Goal: Transaction & Acquisition: Purchase product/service

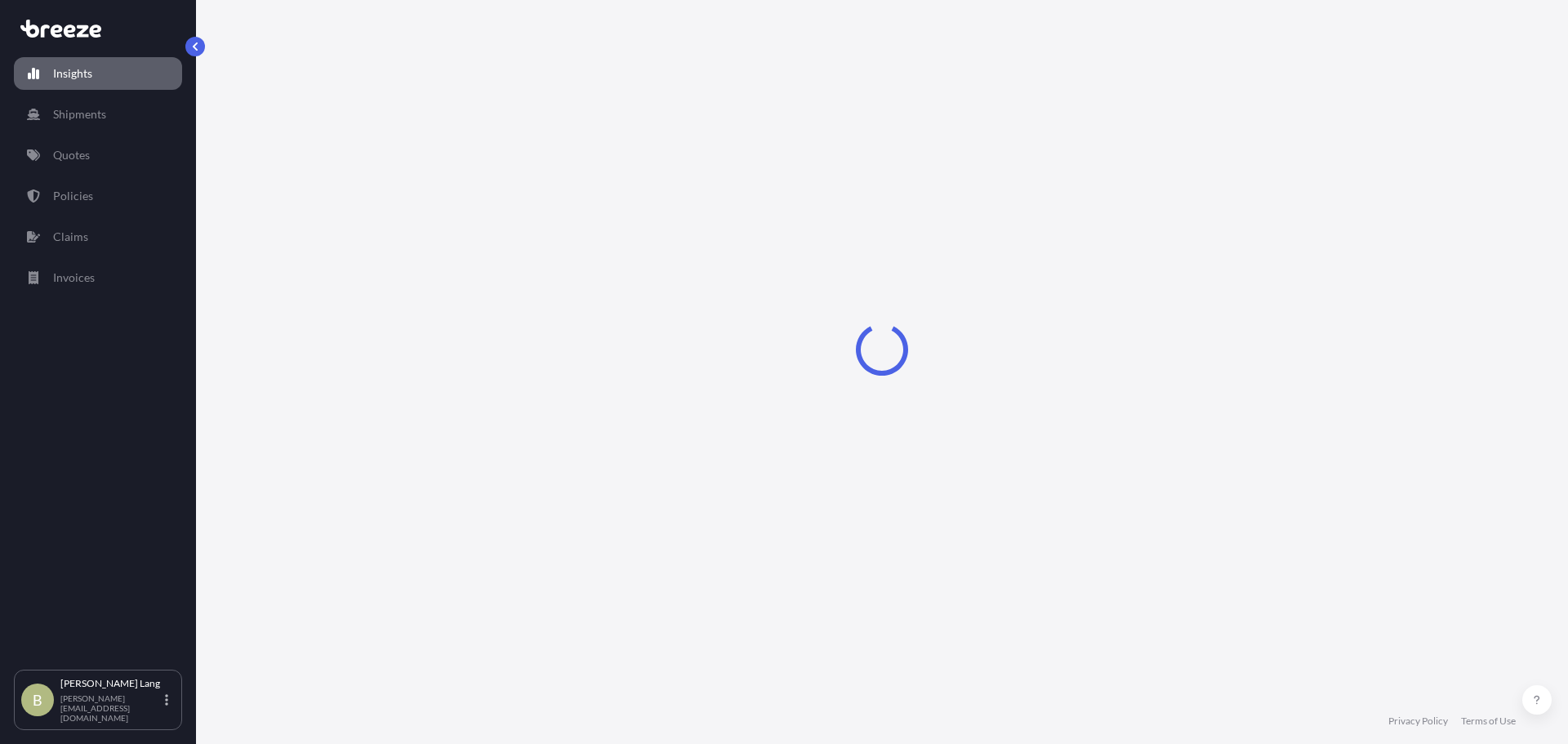
select select "2025"
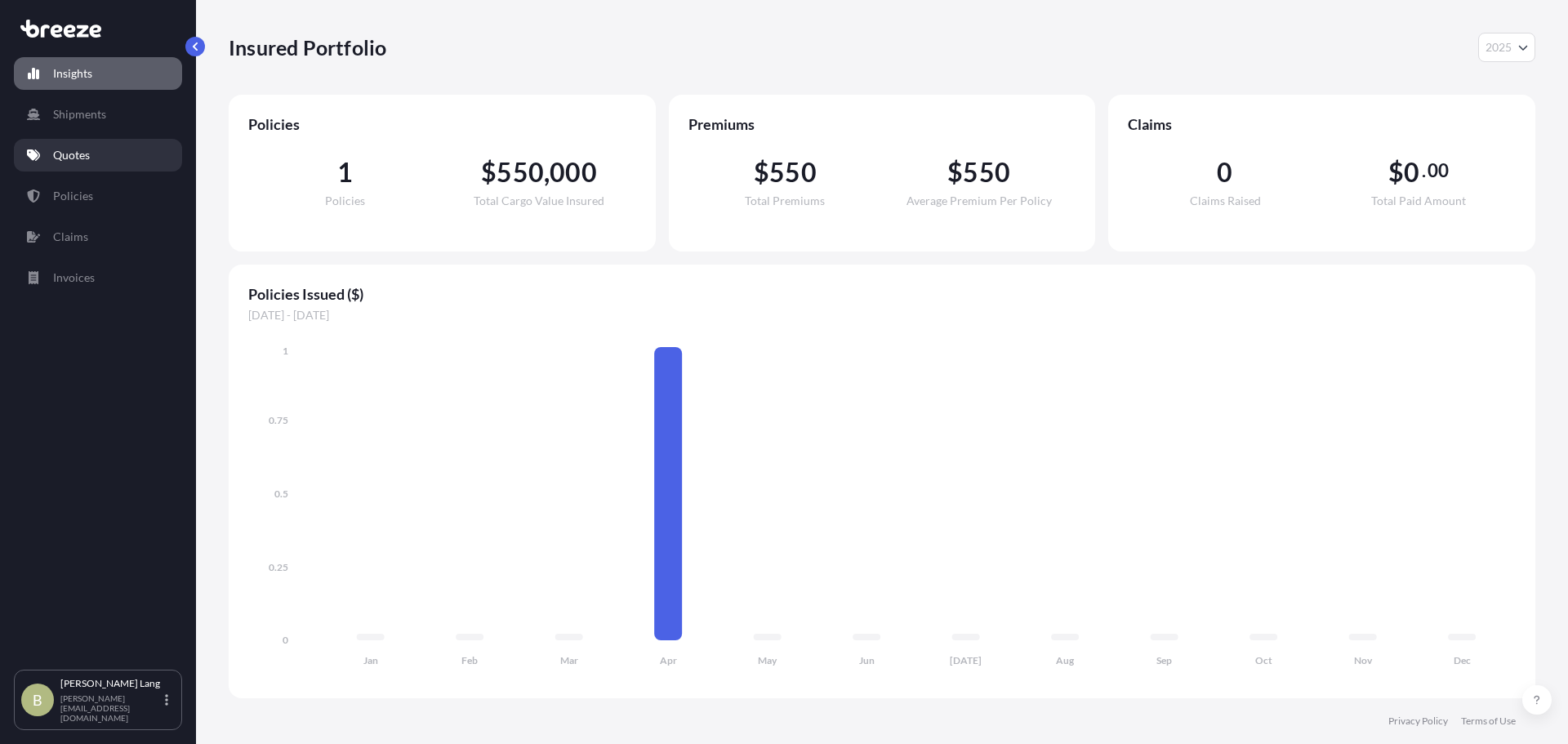
click at [104, 152] on link "Quotes" at bounding box center [98, 155] width 169 height 33
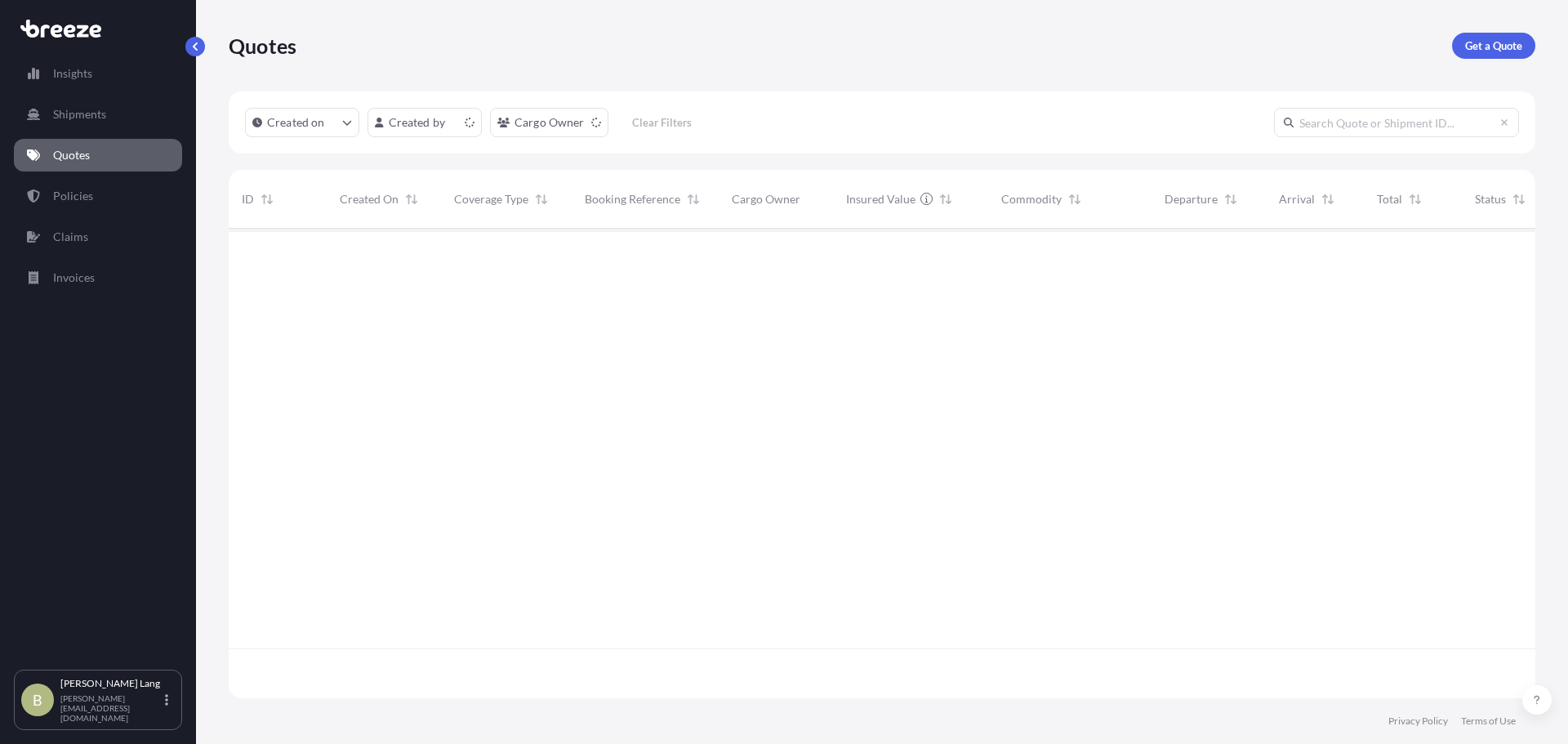
scroll to position [467, 1295]
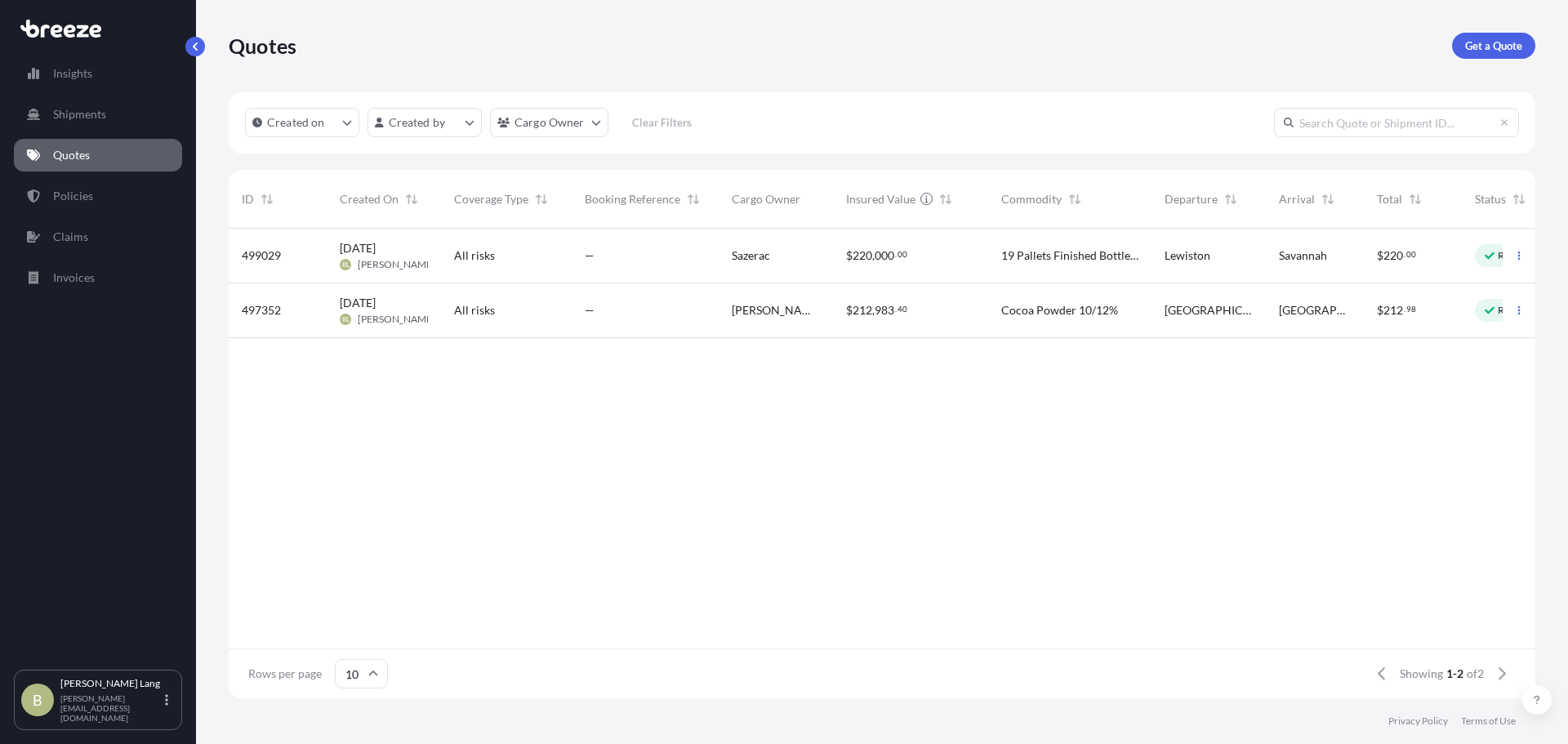
click at [910, 252] on div "$ 220 , 000 . 00" at bounding box center [911, 255] width 129 height 16
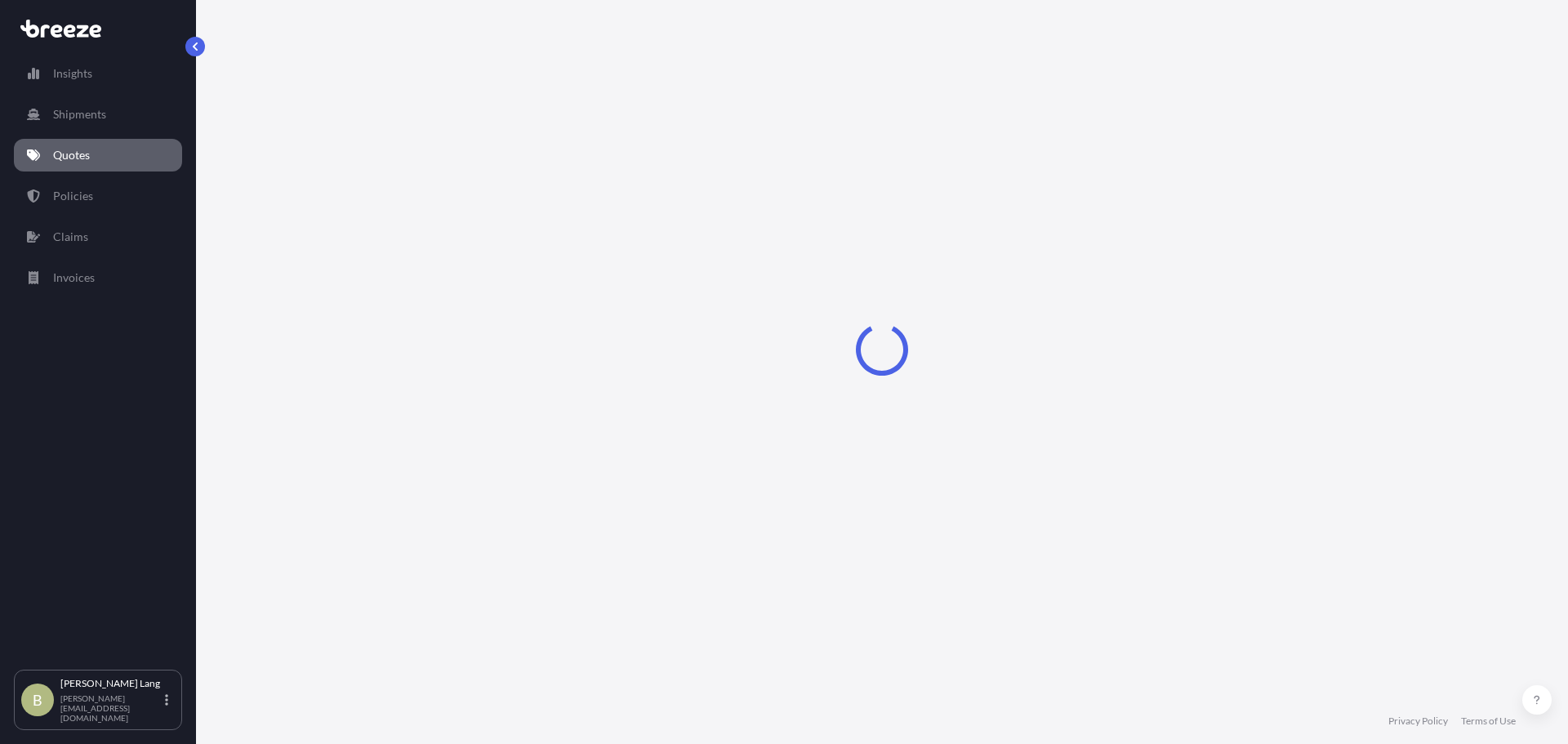
select select "Road"
select select "2"
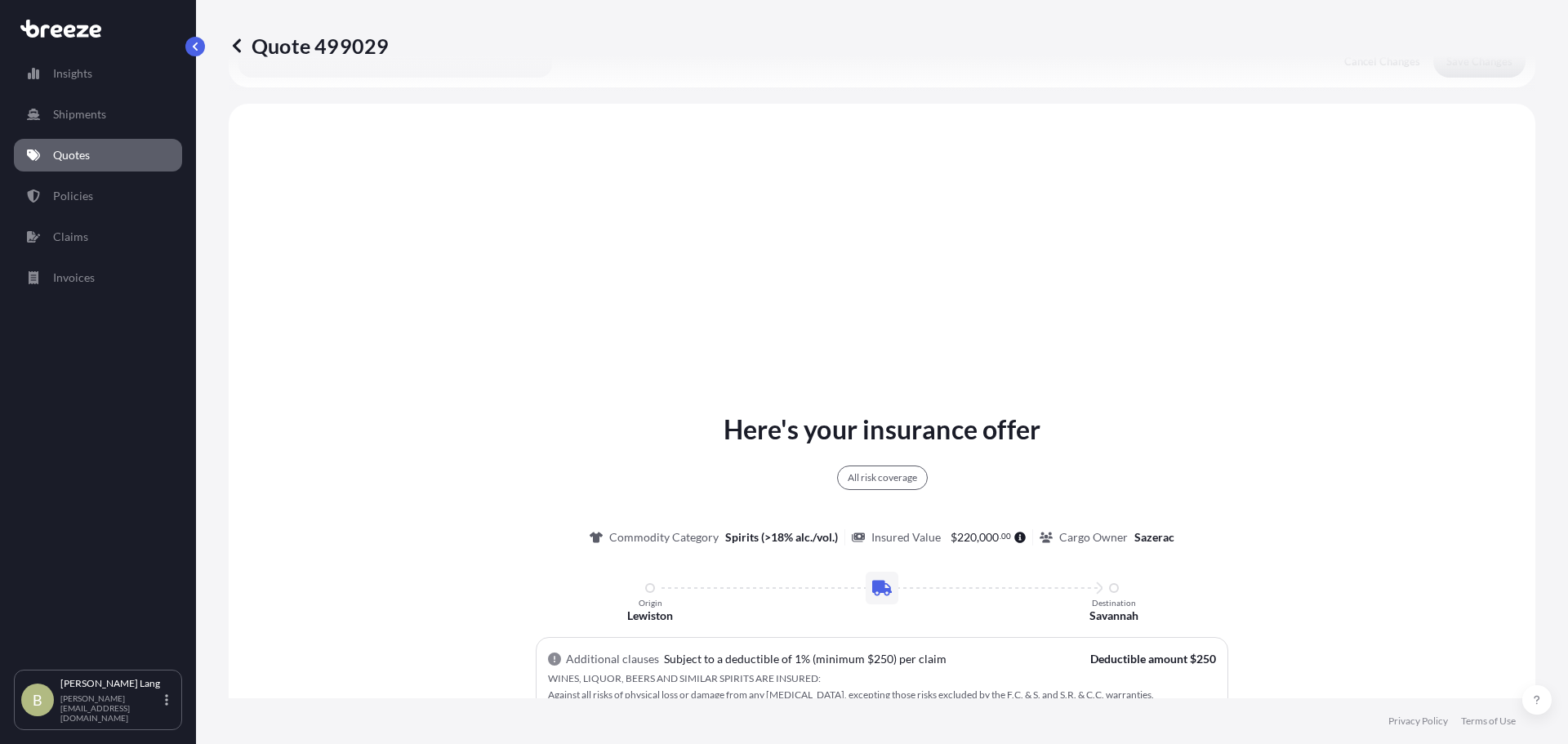
scroll to position [594, 0]
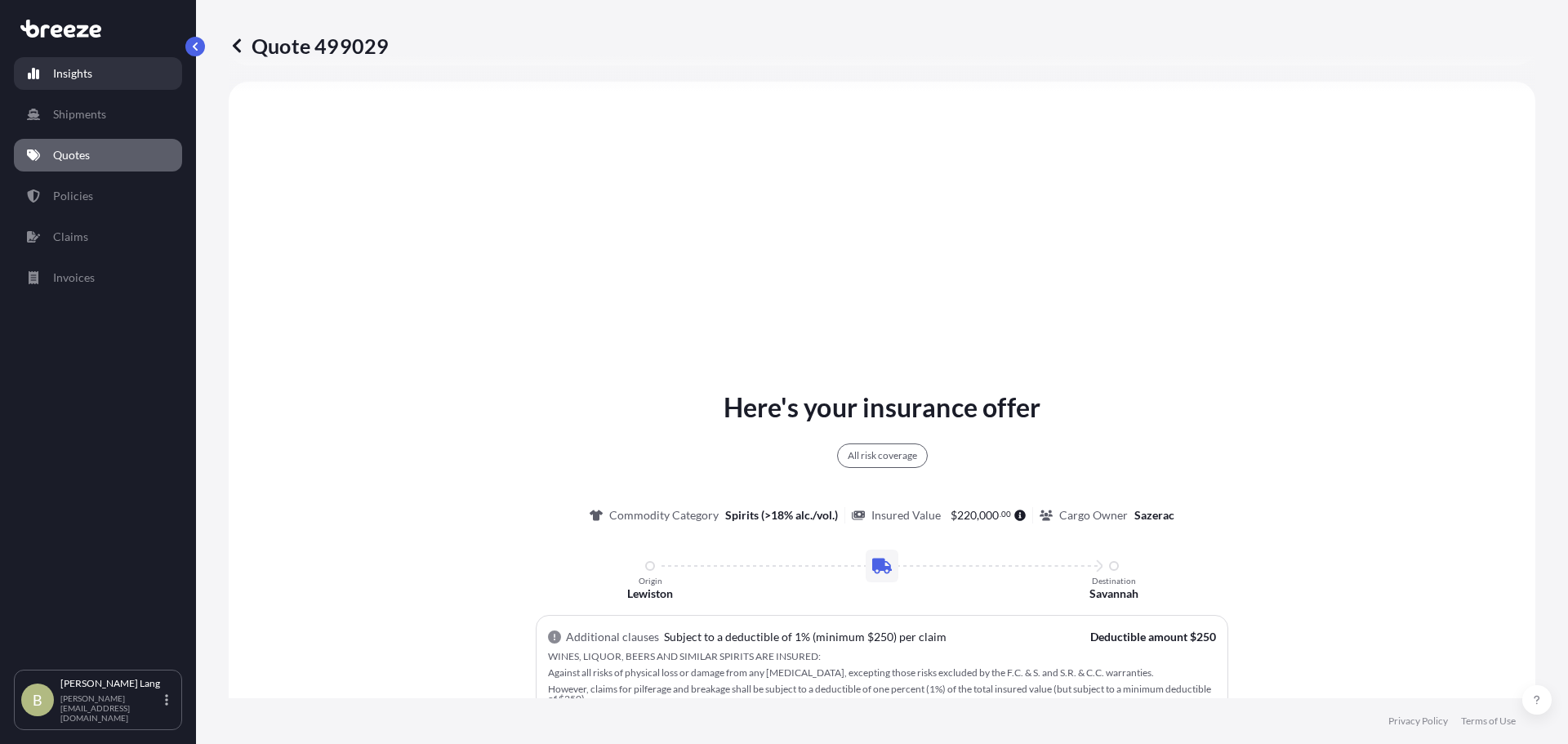
click at [132, 71] on link "Insights" at bounding box center [98, 74] width 169 height 33
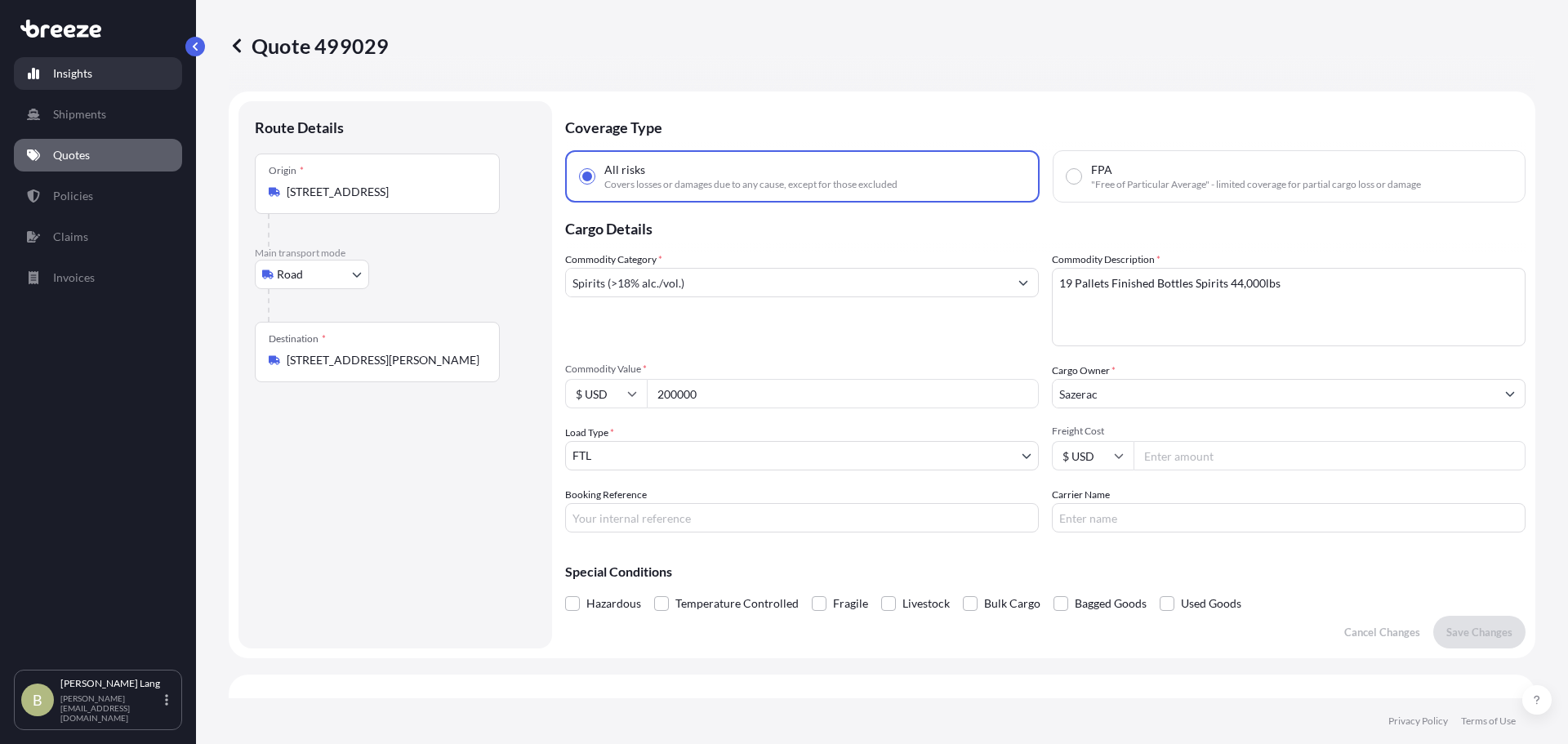
select select "2025"
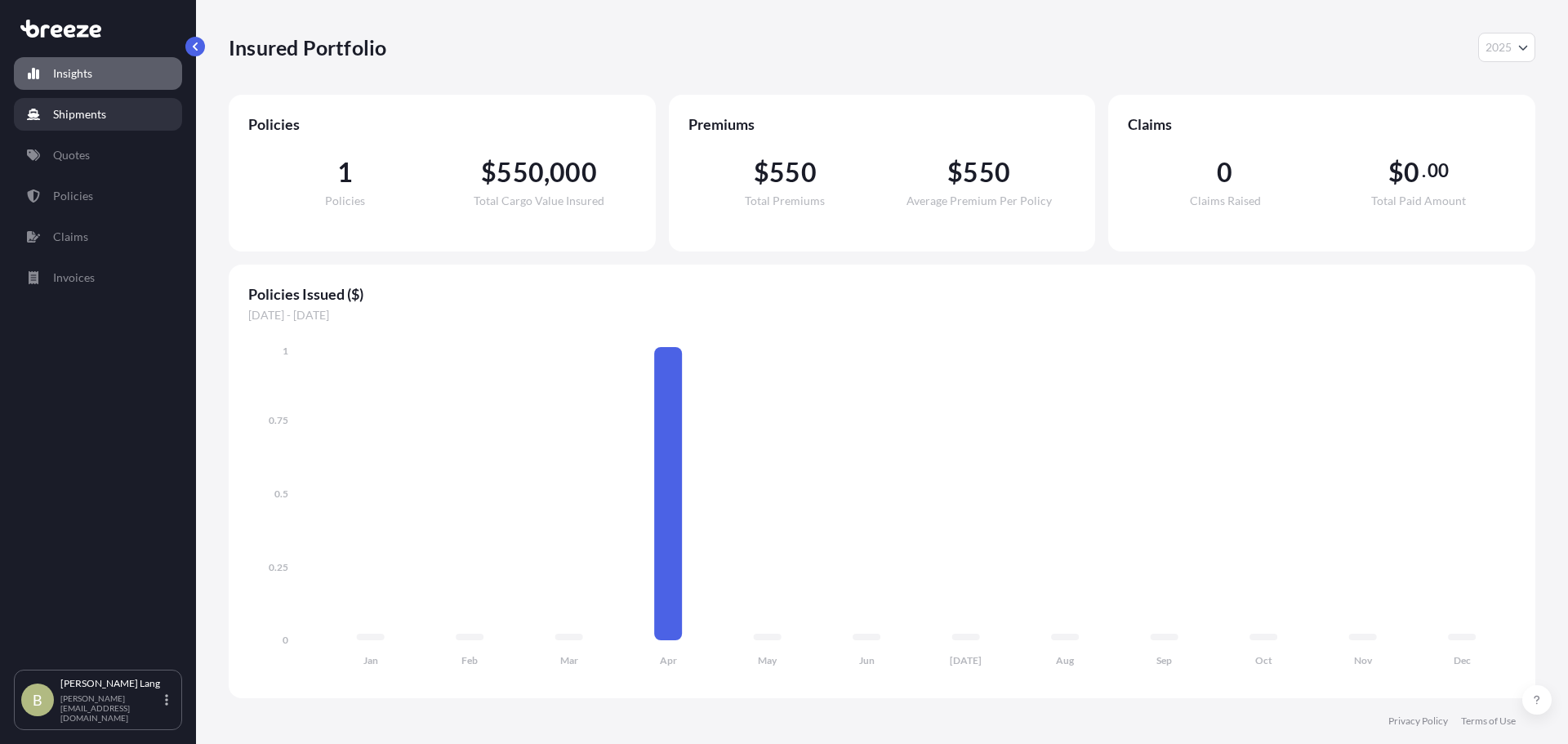
click at [104, 124] on link "Shipments" at bounding box center [98, 114] width 169 height 33
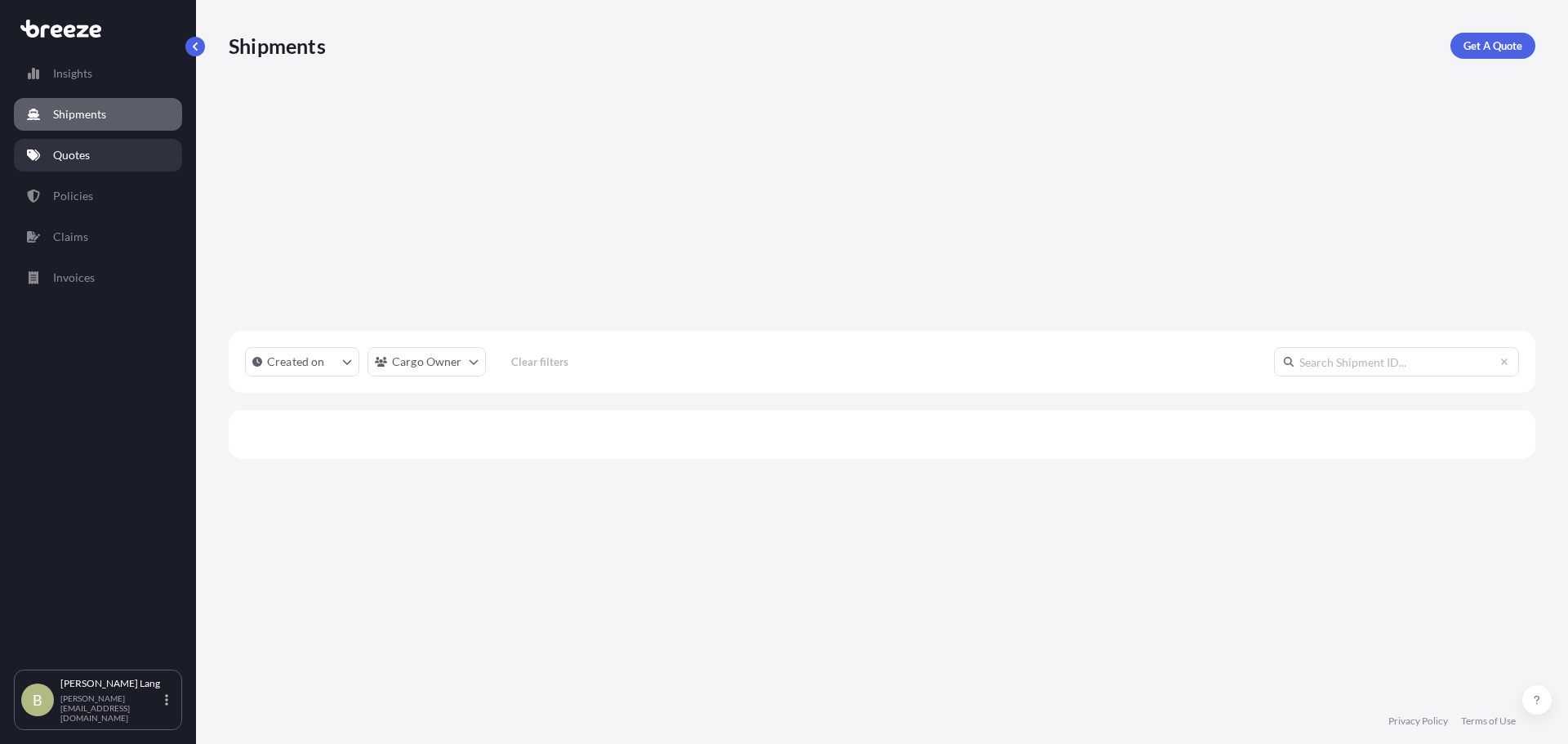
scroll to position [467, 1295]
click at [80, 162] on p "Quotes" at bounding box center [72, 155] width 37 height 16
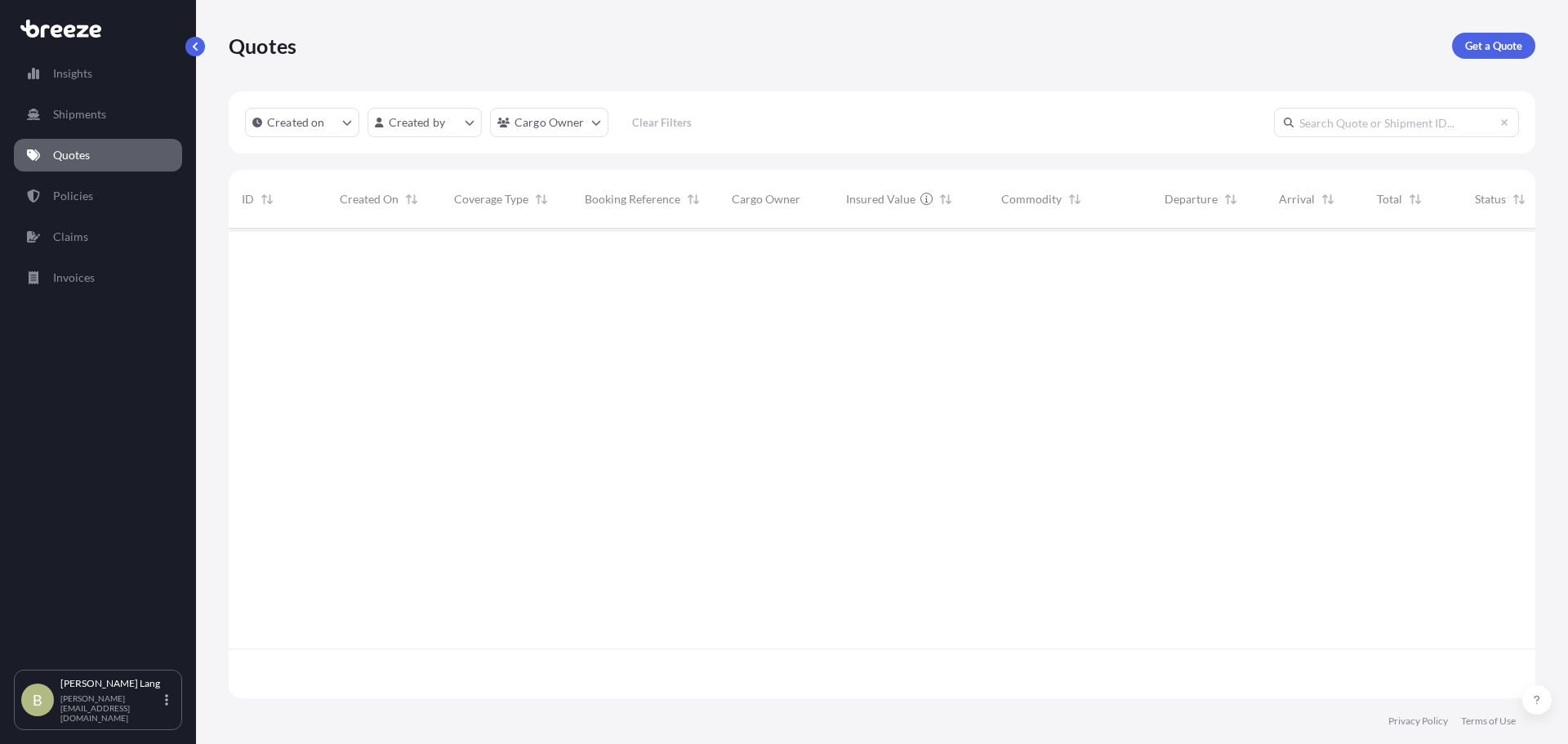
scroll to position [467, 1295]
click at [1482, 44] on p "Get a Quote" at bounding box center [1493, 46] width 57 height 16
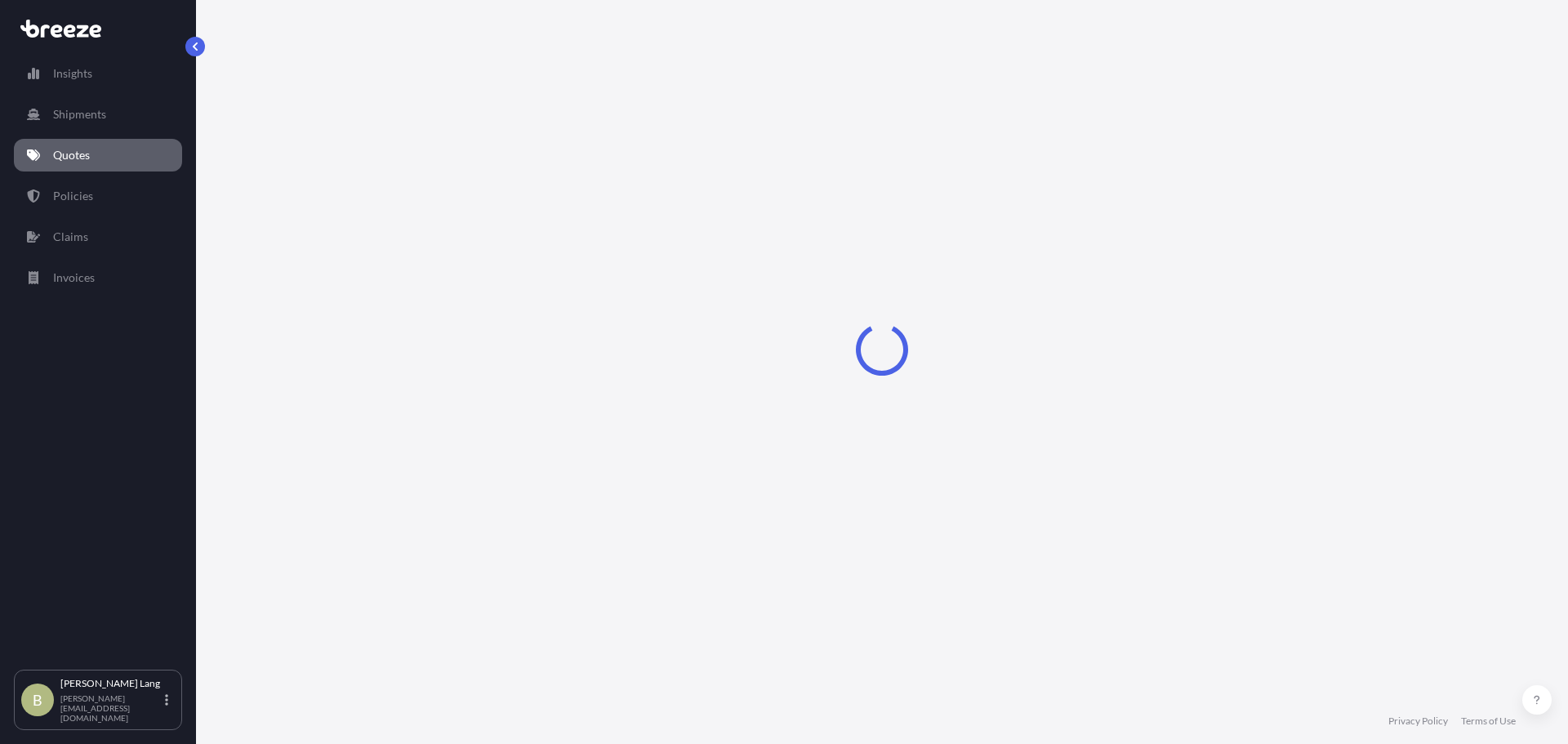
select select "Sea"
select select "1"
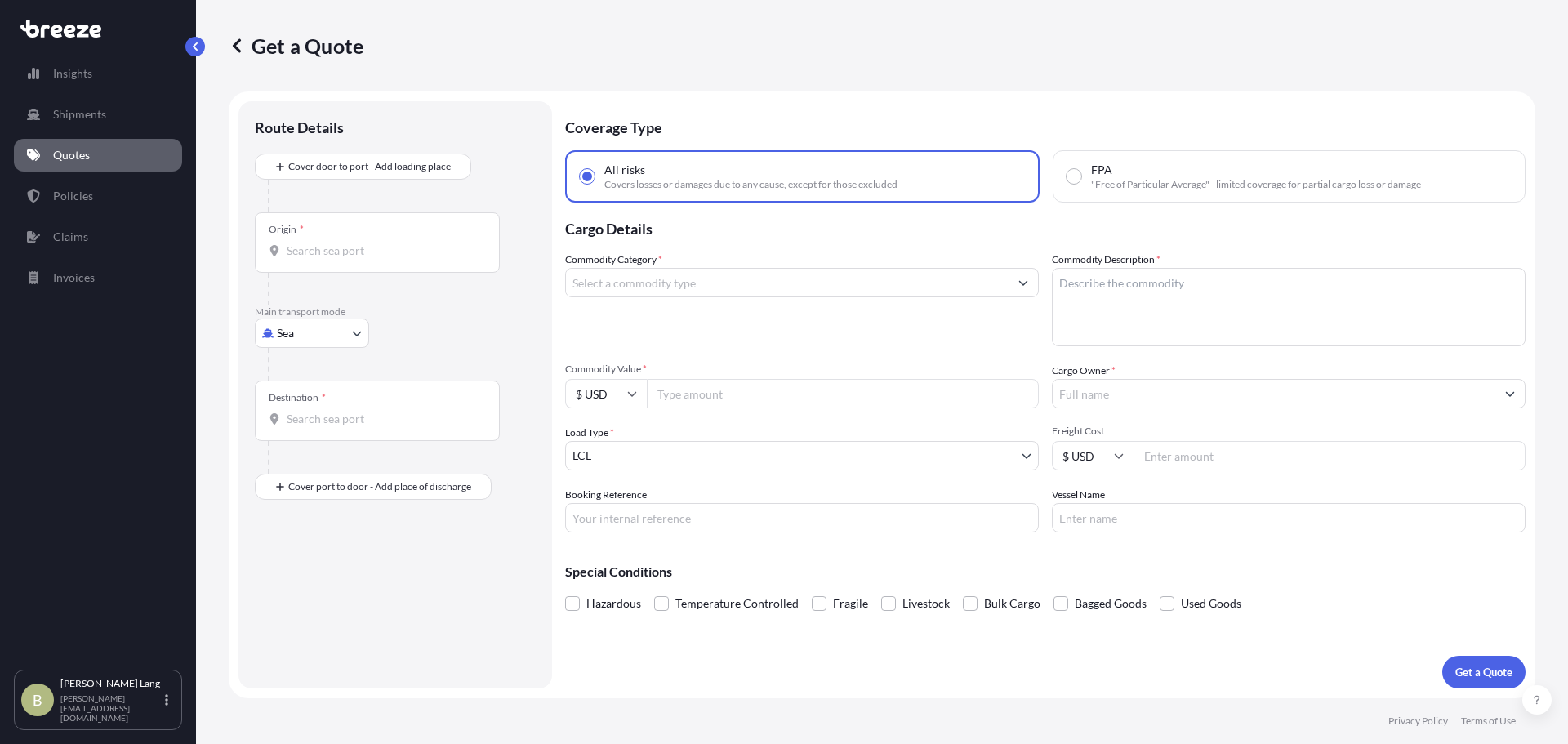
click at [378, 246] on input "Origin *" at bounding box center [383, 250] width 193 height 16
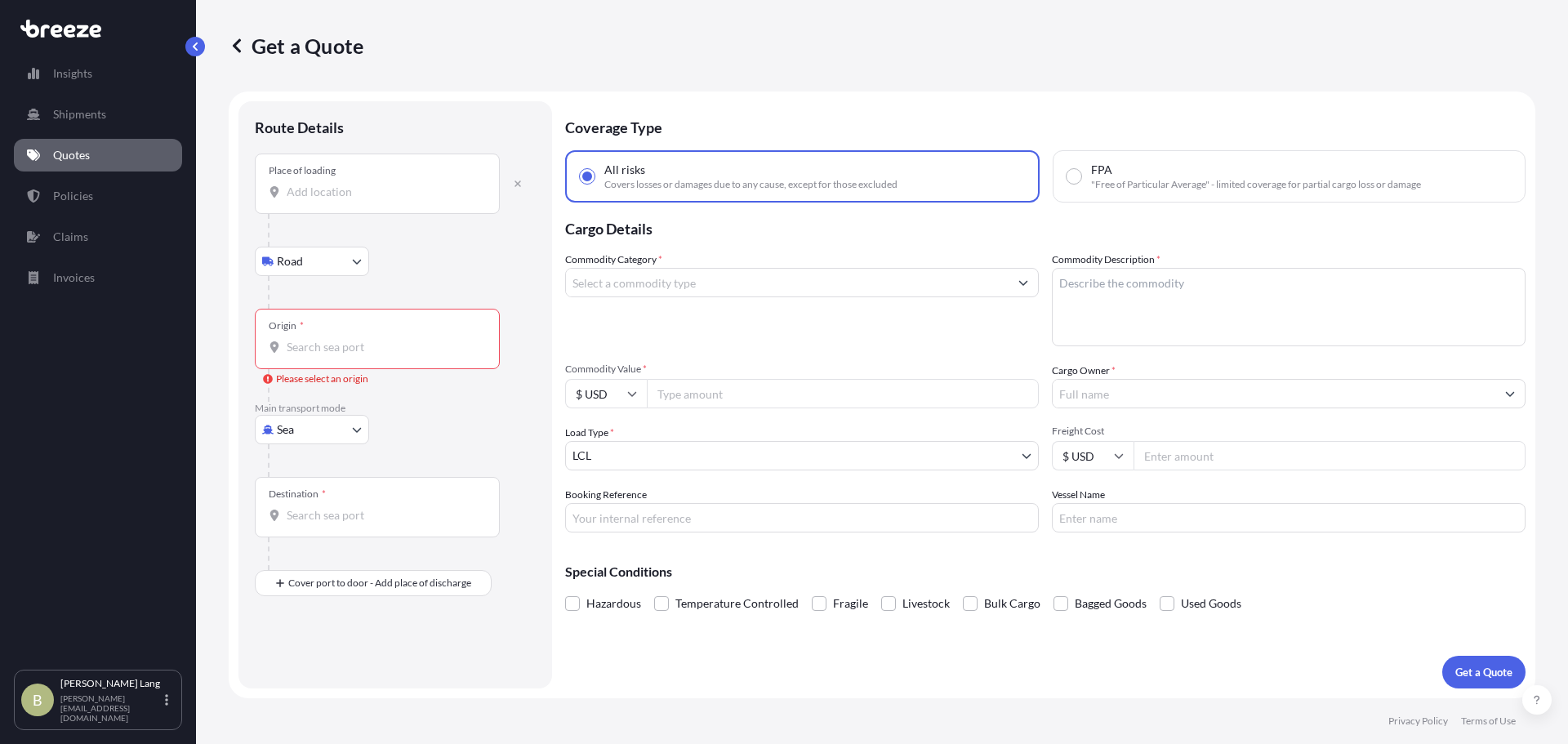
click at [385, 184] on input "Place of loading" at bounding box center [383, 192] width 193 height 16
click at [267, 345] on div "Origin *" at bounding box center [377, 339] width 245 height 60
click at [287, 345] on input "Origin * Please select an origin" at bounding box center [383, 347] width 193 height 16
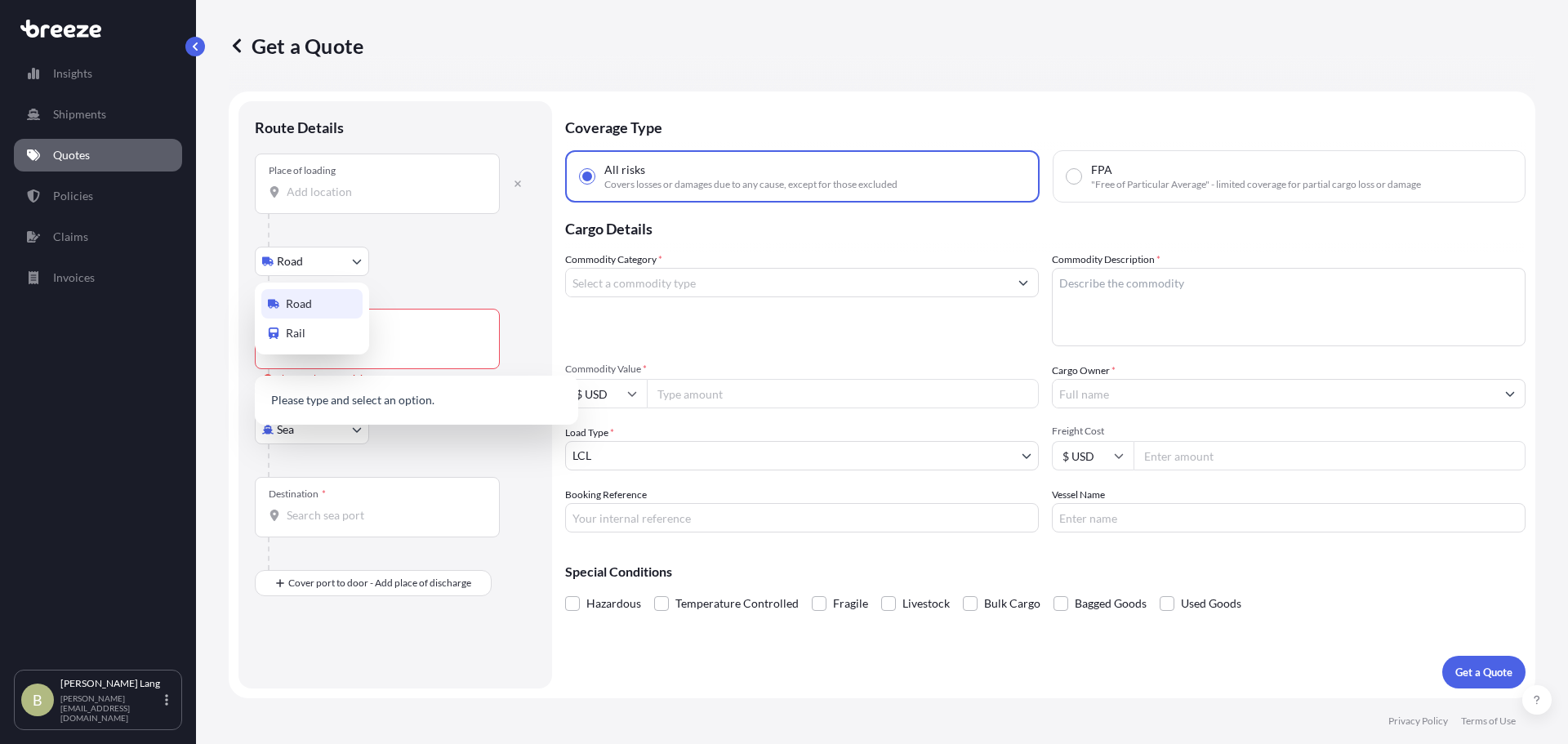
click at [294, 264] on body "0 options available. 0 options available. 0 options available. Insights Shipmen…" at bounding box center [784, 372] width 1568 height 744
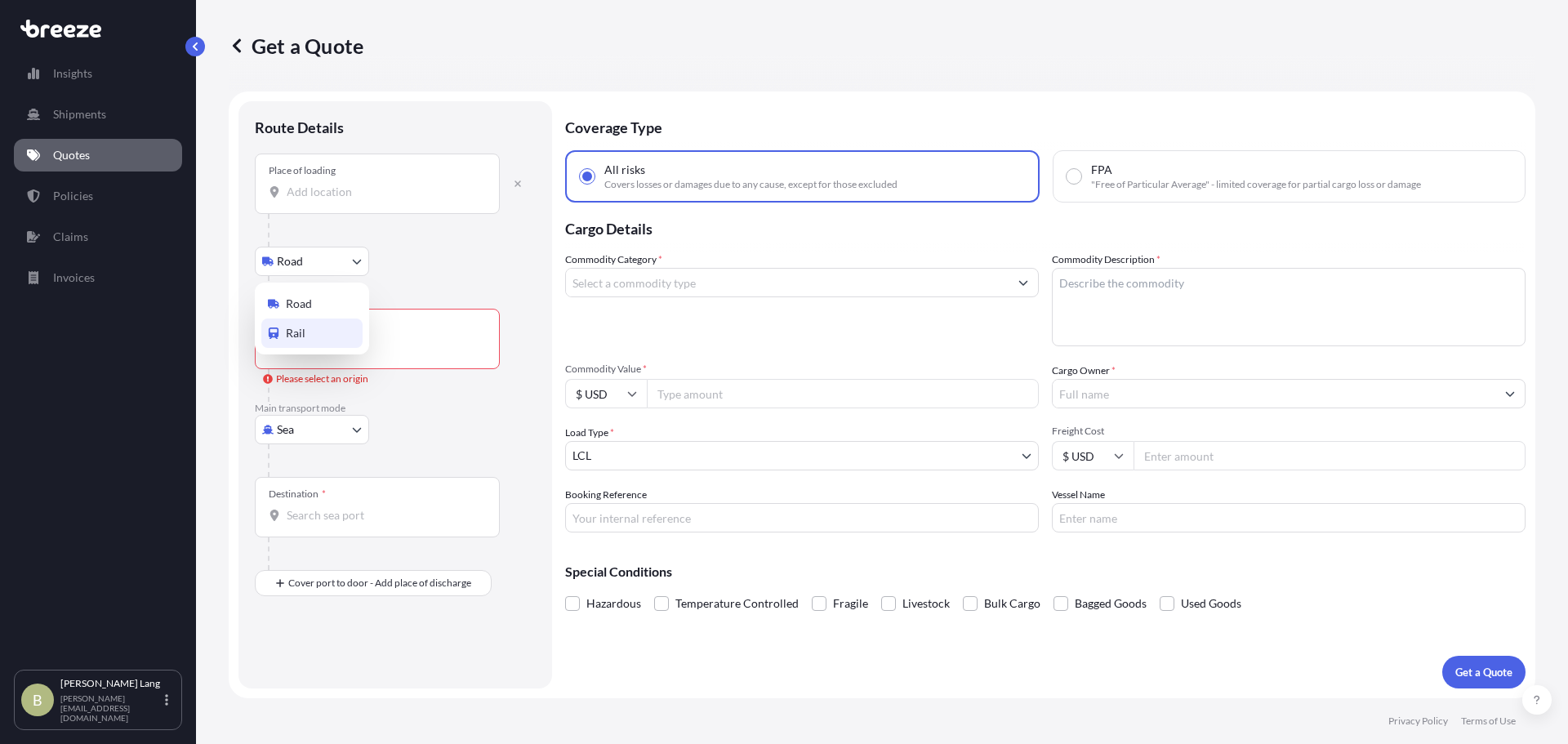
click at [331, 332] on div "Rail" at bounding box center [312, 334] width 101 height 29
click at [325, 260] on body "0 options available. 0 options available. 0 options available. Insights Shipmen…" at bounding box center [784, 372] width 1568 height 744
click at [335, 302] on div "Road" at bounding box center [312, 304] width 101 height 29
click at [515, 189] on button "button" at bounding box center [518, 183] width 36 height 26
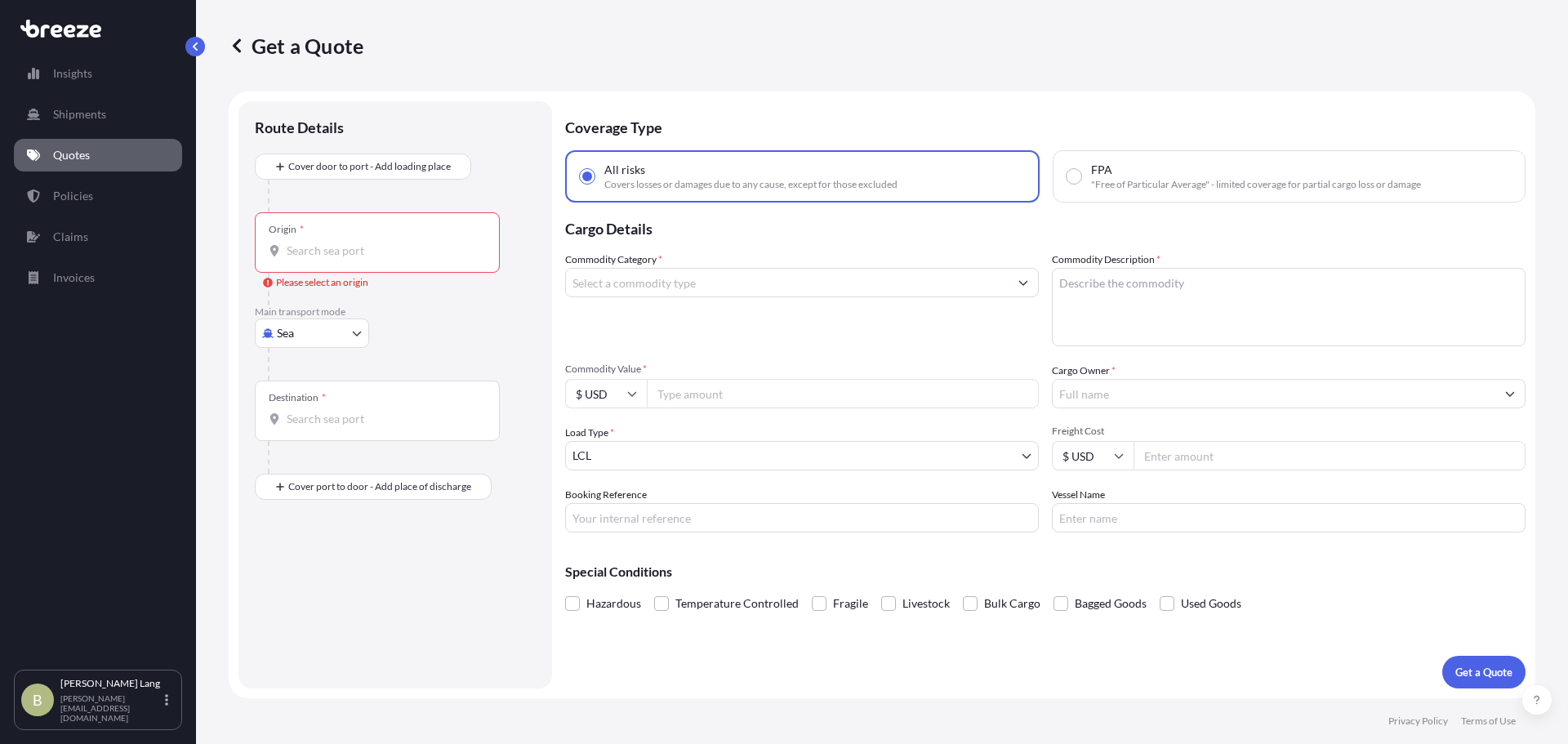
click at [318, 339] on body "Insights Shipments Quotes Policies Claims Invoices B [PERSON_NAME] [PERSON_NAME…" at bounding box center [784, 372] width 1568 height 744
click at [318, 454] on div "Rail" at bounding box center [312, 464] width 101 height 29
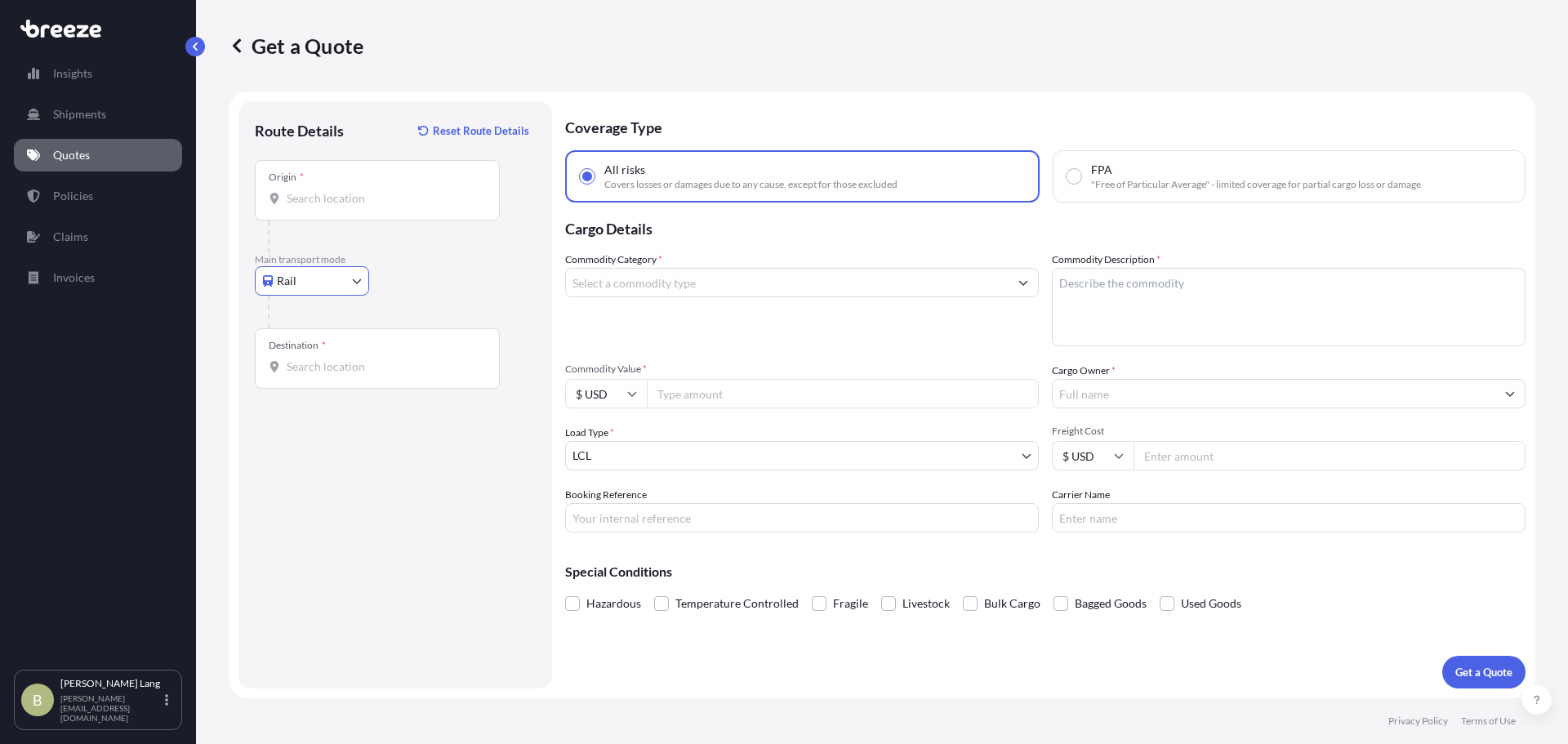
click at [340, 270] on body "Insights Shipments Quotes Policies Claims Invoices B [PERSON_NAME] [PERSON_NAME…" at bounding box center [784, 372] width 1568 height 744
click at [323, 380] on div "Road" at bounding box center [312, 382] width 101 height 29
click at [328, 213] on div "Origin *" at bounding box center [377, 190] width 245 height 60
click at [328, 207] on input "Origin *" at bounding box center [383, 198] width 193 height 16
click at [331, 205] on input "Origin * Please select an origin" at bounding box center [383, 198] width 193 height 16
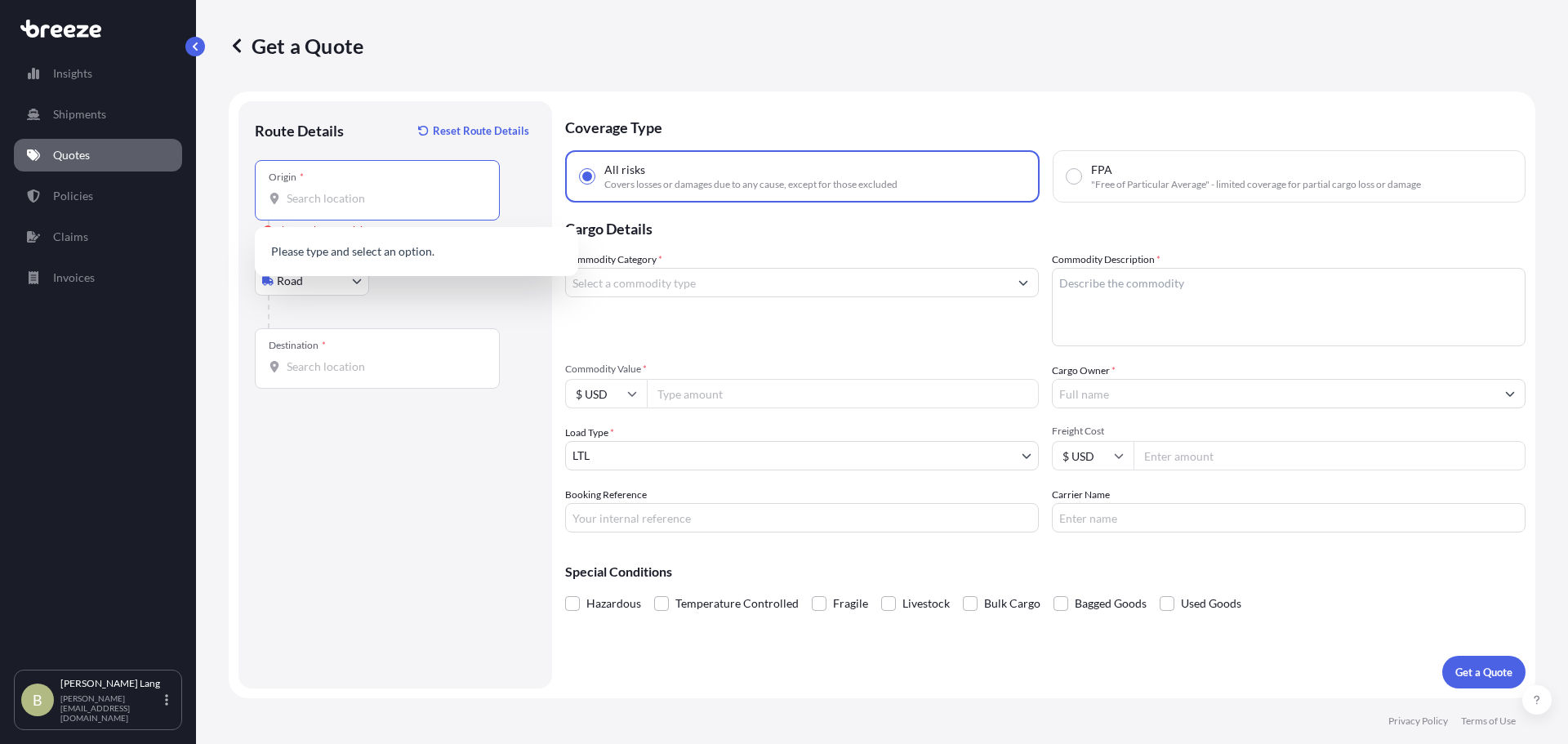
paste input "[STREET_ADDRESS][US_STATE]"
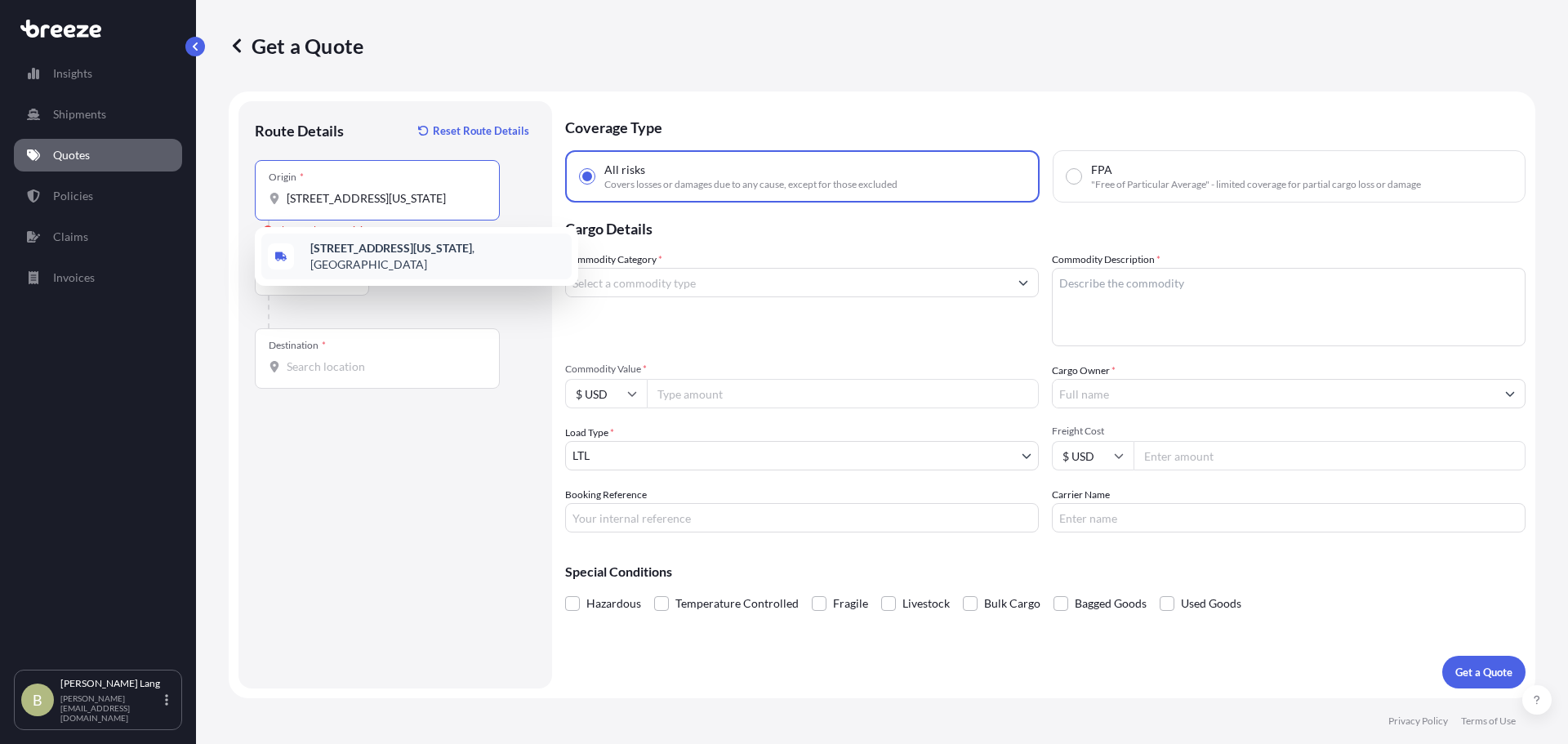
click at [399, 251] on b "[STREET_ADDRESS][US_STATE]" at bounding box center [391, 247] width 162 height 14
type input "[STREET_ADDRESS][US_STATE]"
click at [447, 359] on input "Destination *" at bounding box center [383, 367] width 193 height 16
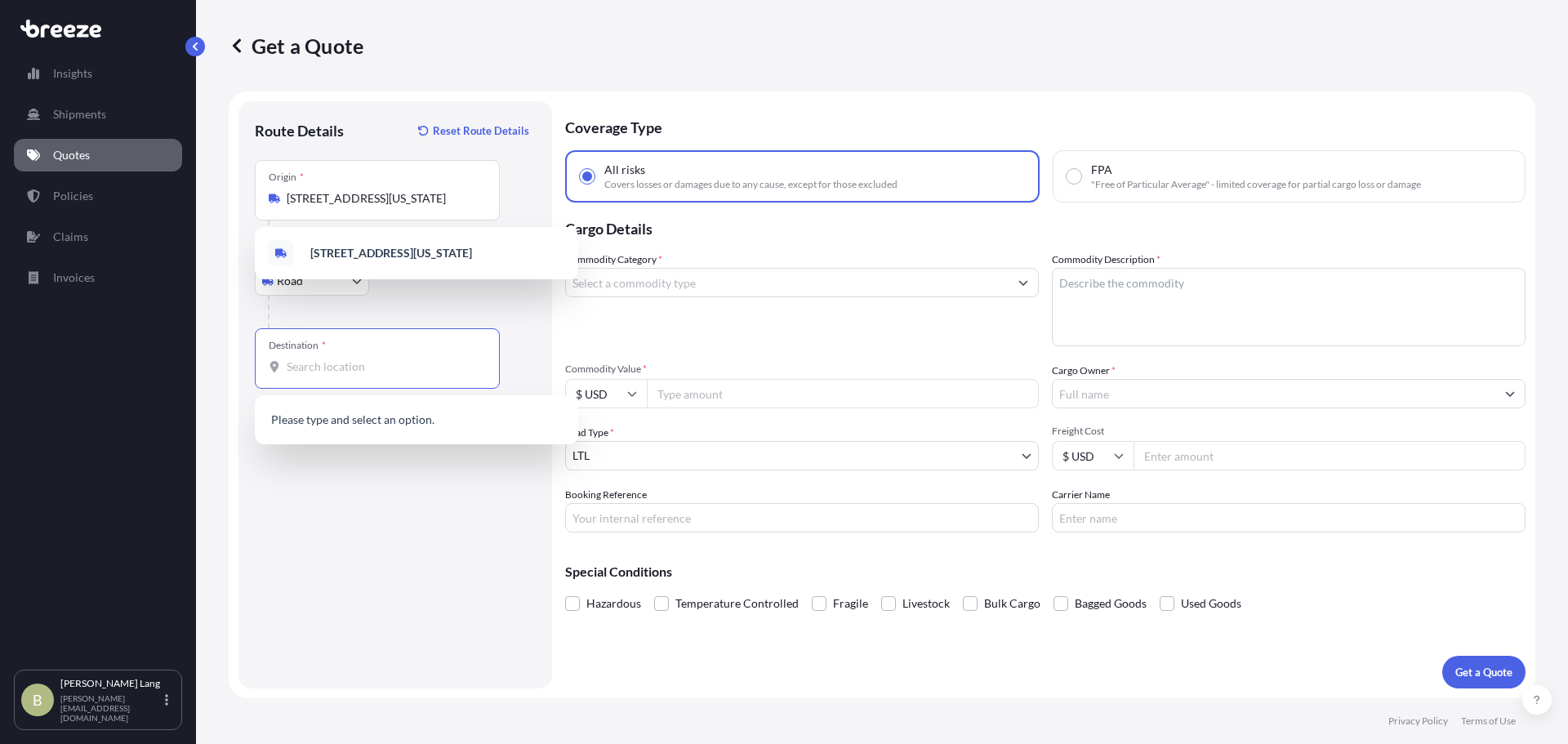
paste input "[STREET_ADDRESS][PERSON_NAME][US_STATE]"
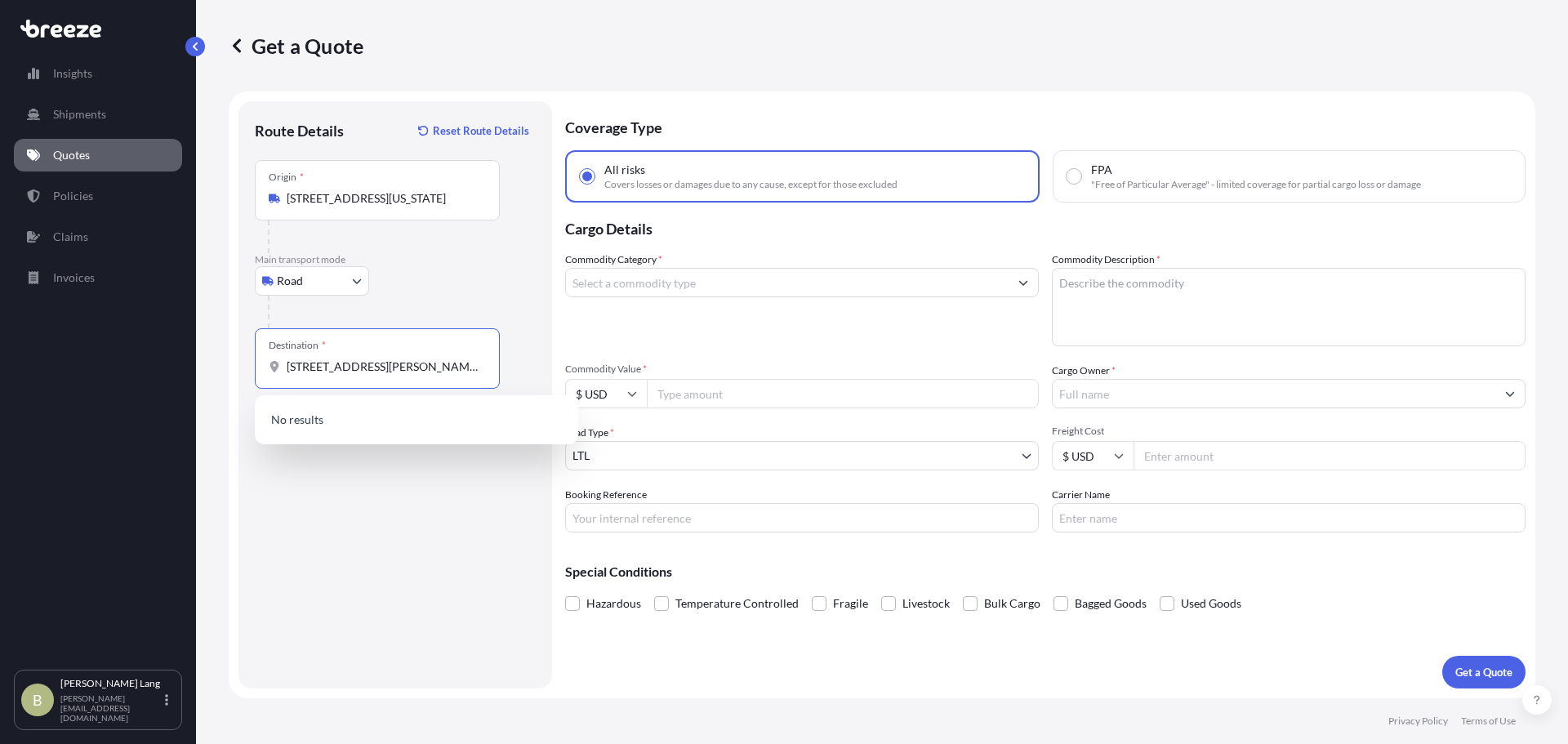
scroll to position [0, 96]
click at [363, 425] on span "[STREET_ADDRESS][PERSON_NAME][US_STATE]" at bounding box center [435, 421] width 250 height 16
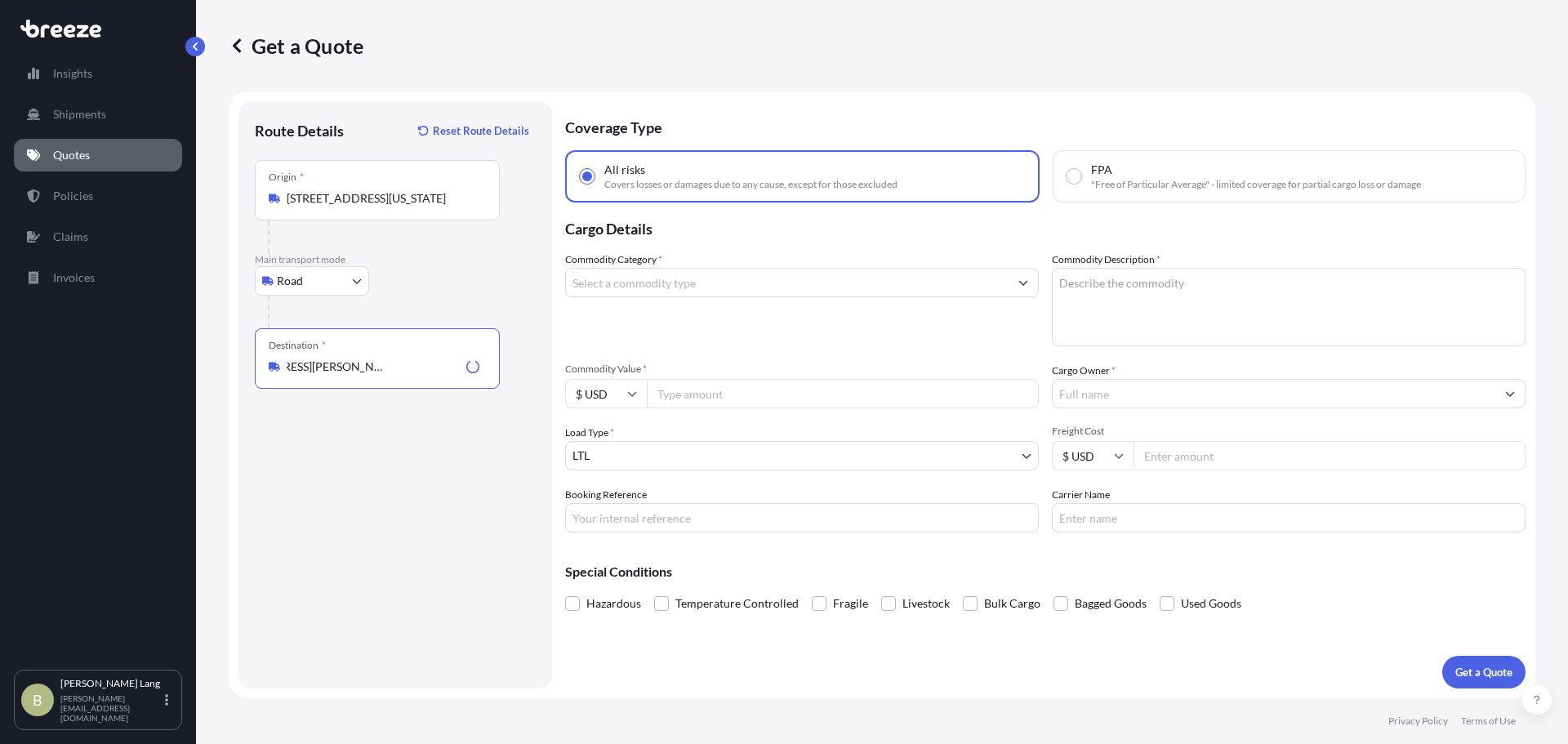
type input "[STREET_ADDRESS][PERSON_NAME][US_STATE]"
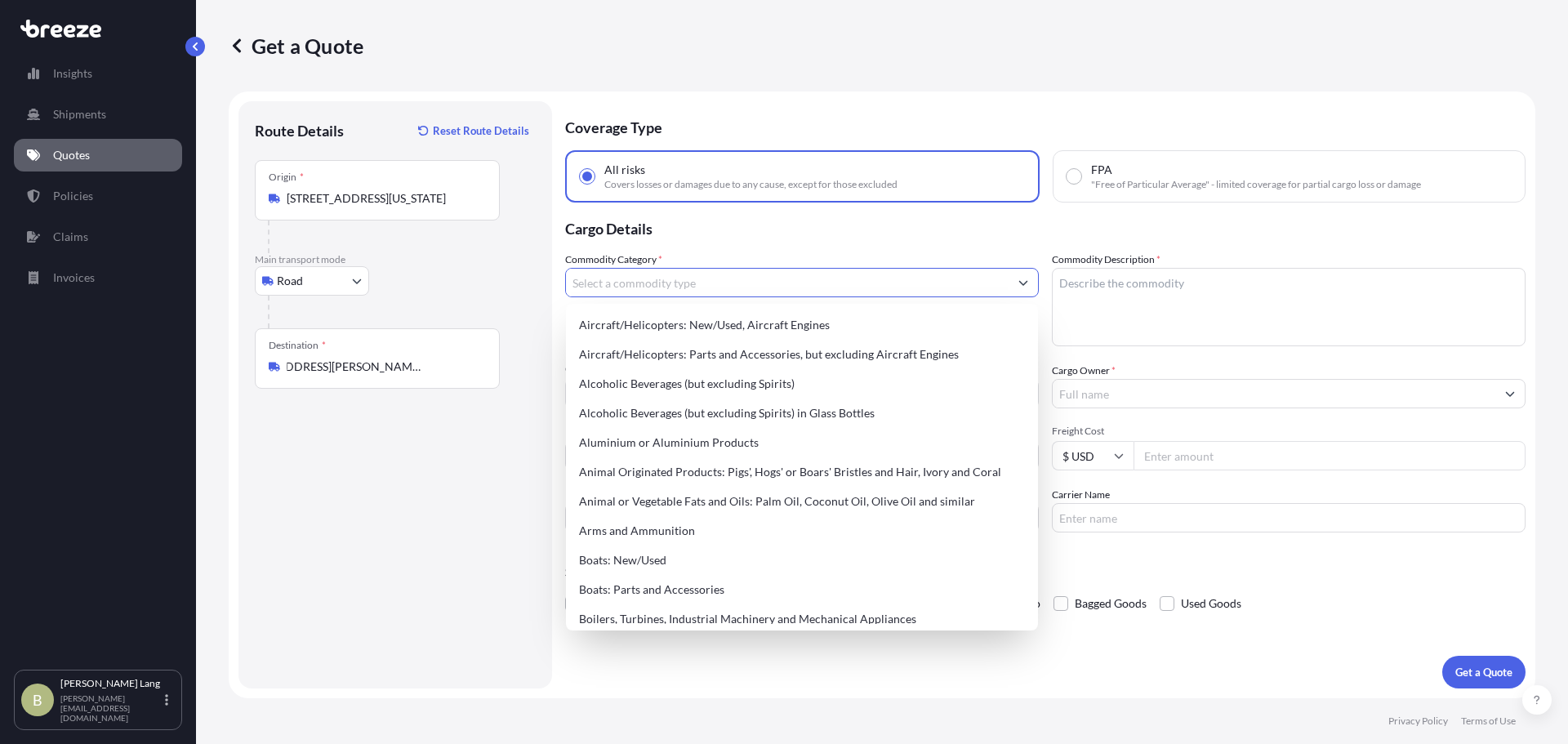
click at [766, 283] on input "Commodity Category *" at bounding box center [787, 282] width 443 height 29
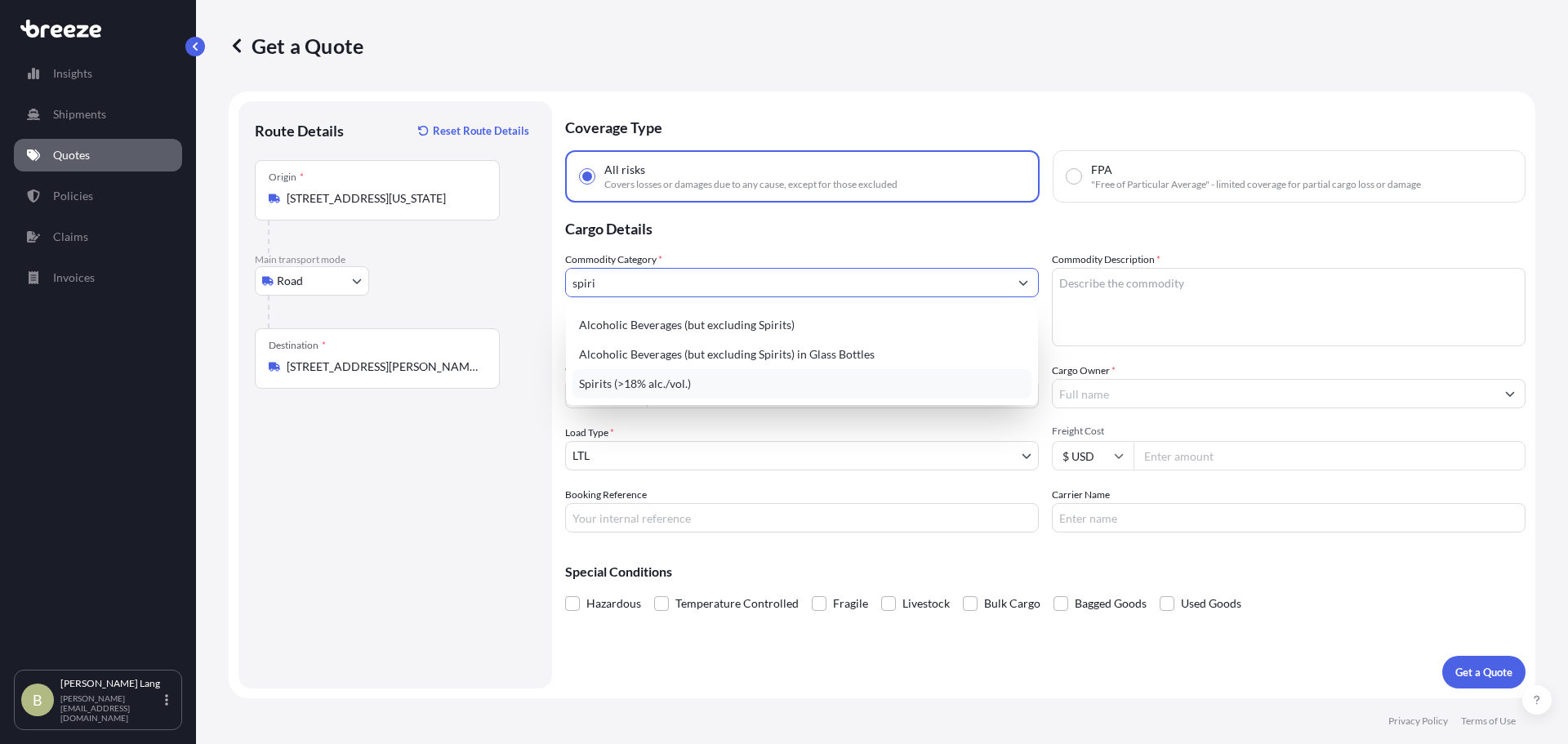
click at [794, 385] on div "Spirits (>18% alc./vol.)" at bounding box center [801, 384] width 459 height 29
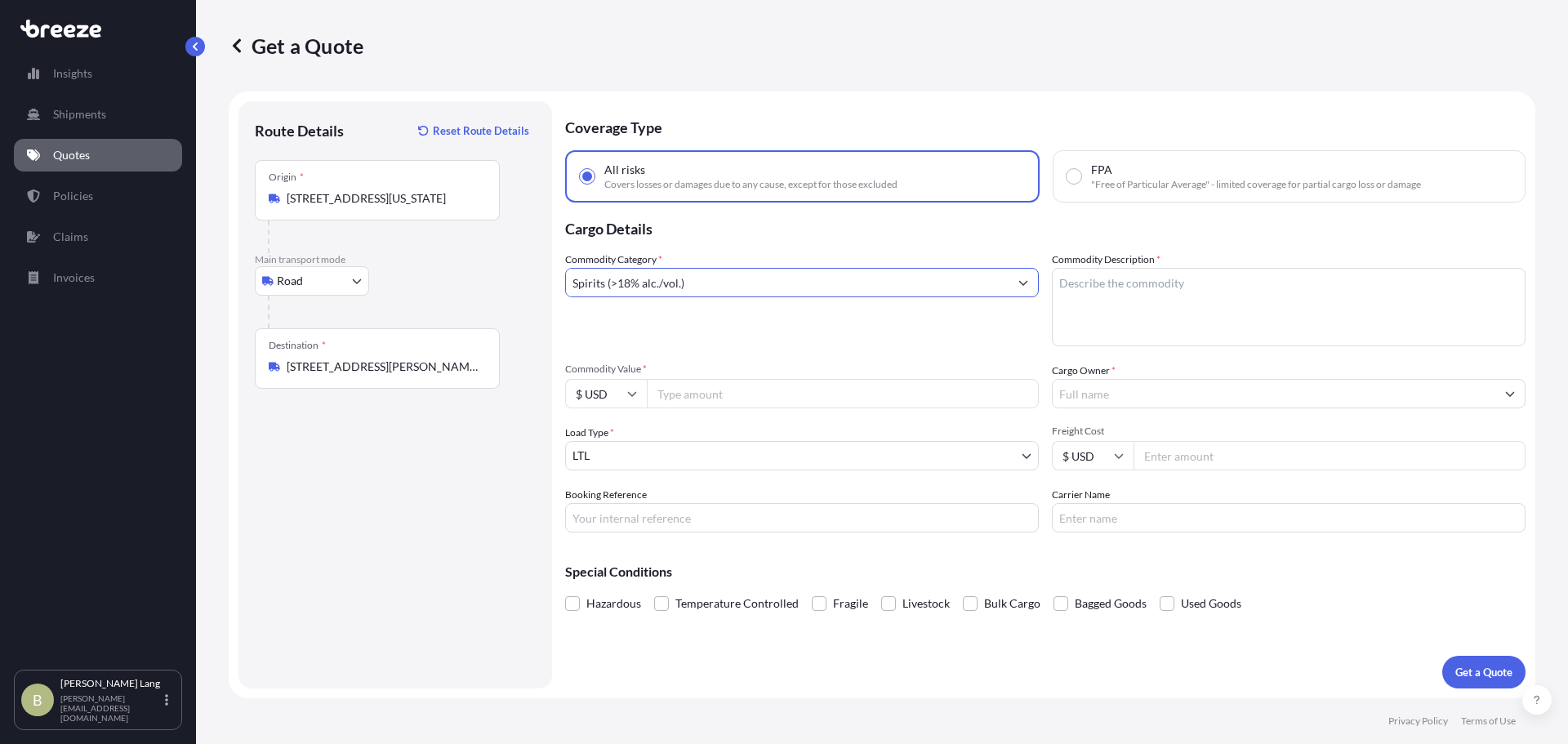
type input "Spirits (>18% alc./vol.)"
click at [1293, 309] on textarea "Commodity Description *" at bounding box center [1289, 307] width 474 height 79
click at [836, 404] on input "Commodity Value *" at bounding box center [843, 394] width 392 height 29
type input "100000"
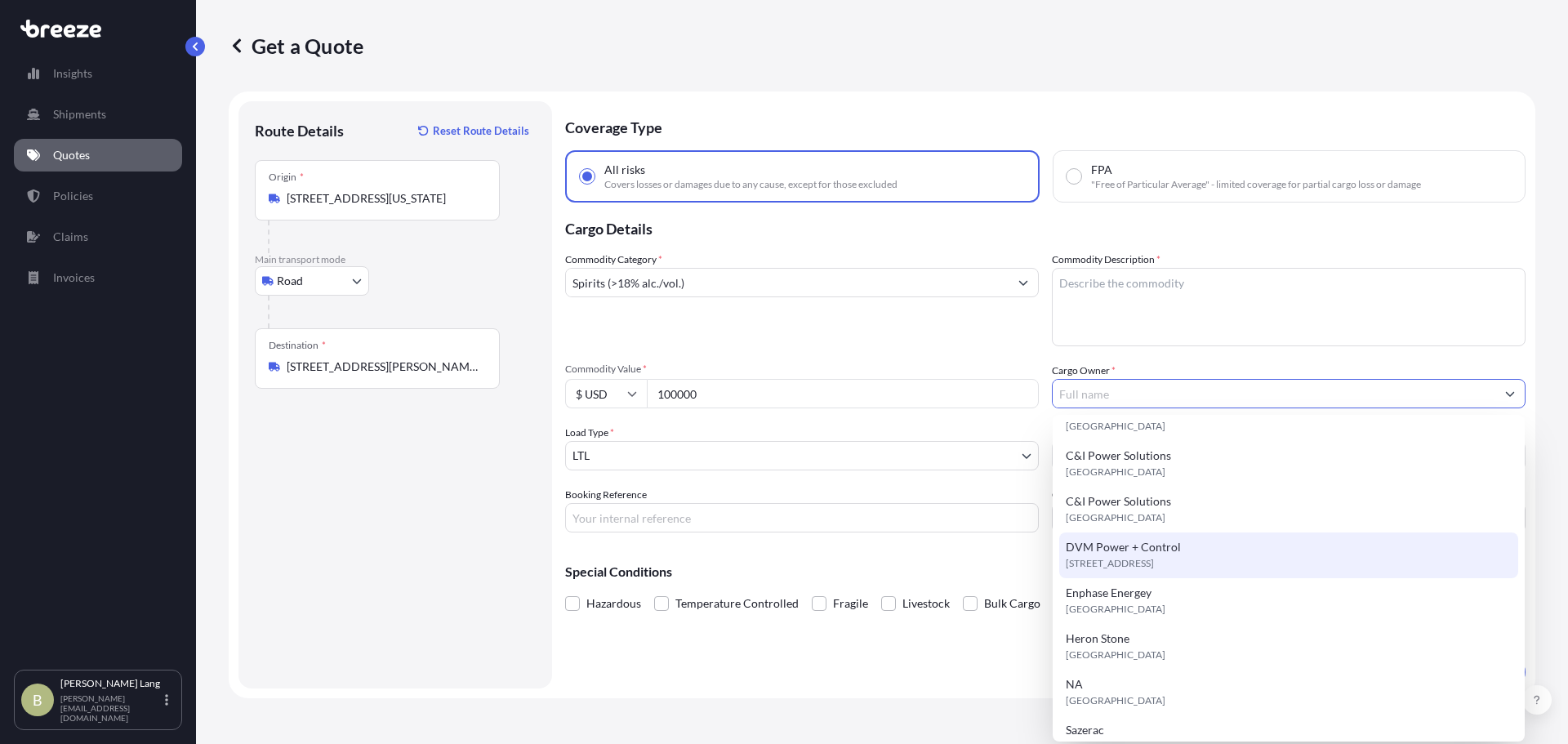
scroll to position [127, 0]
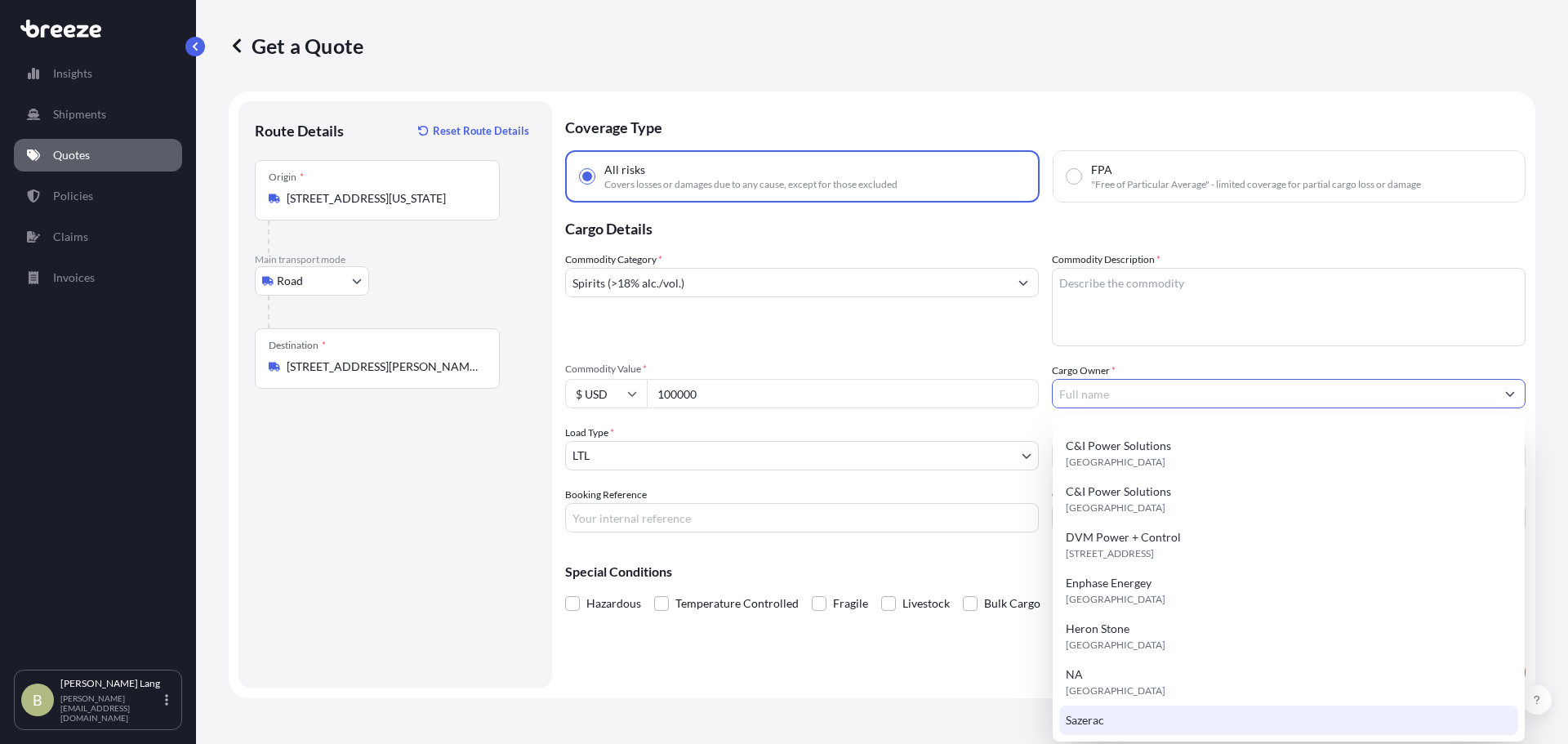
click at [1199, 725] on div "Sazerac" at bounding box center [1289, 721] width 459 height 29
type input "Sazerac"
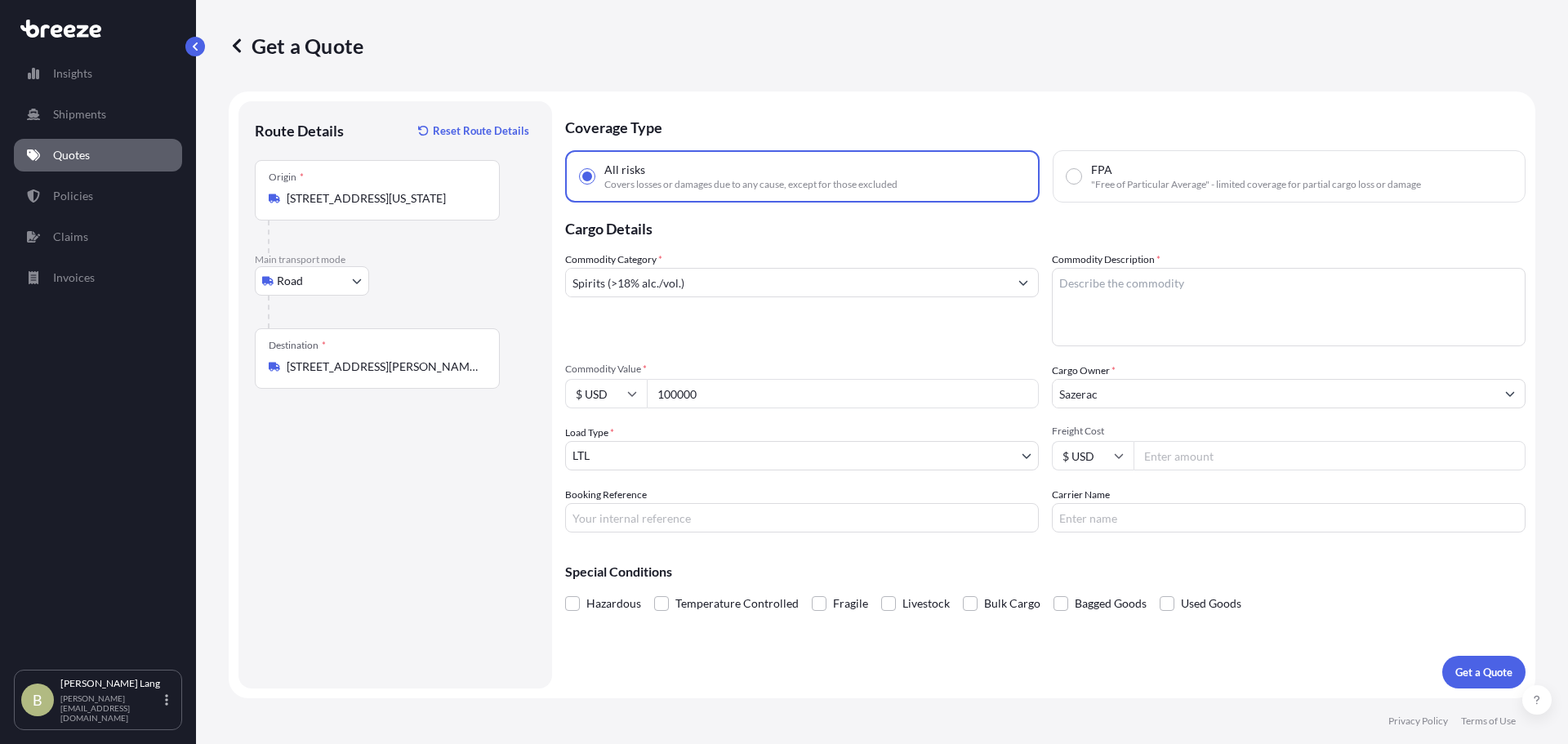
click at [1194, 458] on input "Freight Cost" at bounding box center [1329, 456] width 392 height 29
type input "1100"
click at [768, 469] on body "Insights Shipments Quotes Policies Claims Invoices B [PERSON_NAME] [PERSON_NAME…" at bounding box center [784, 372] width 1568 height 744
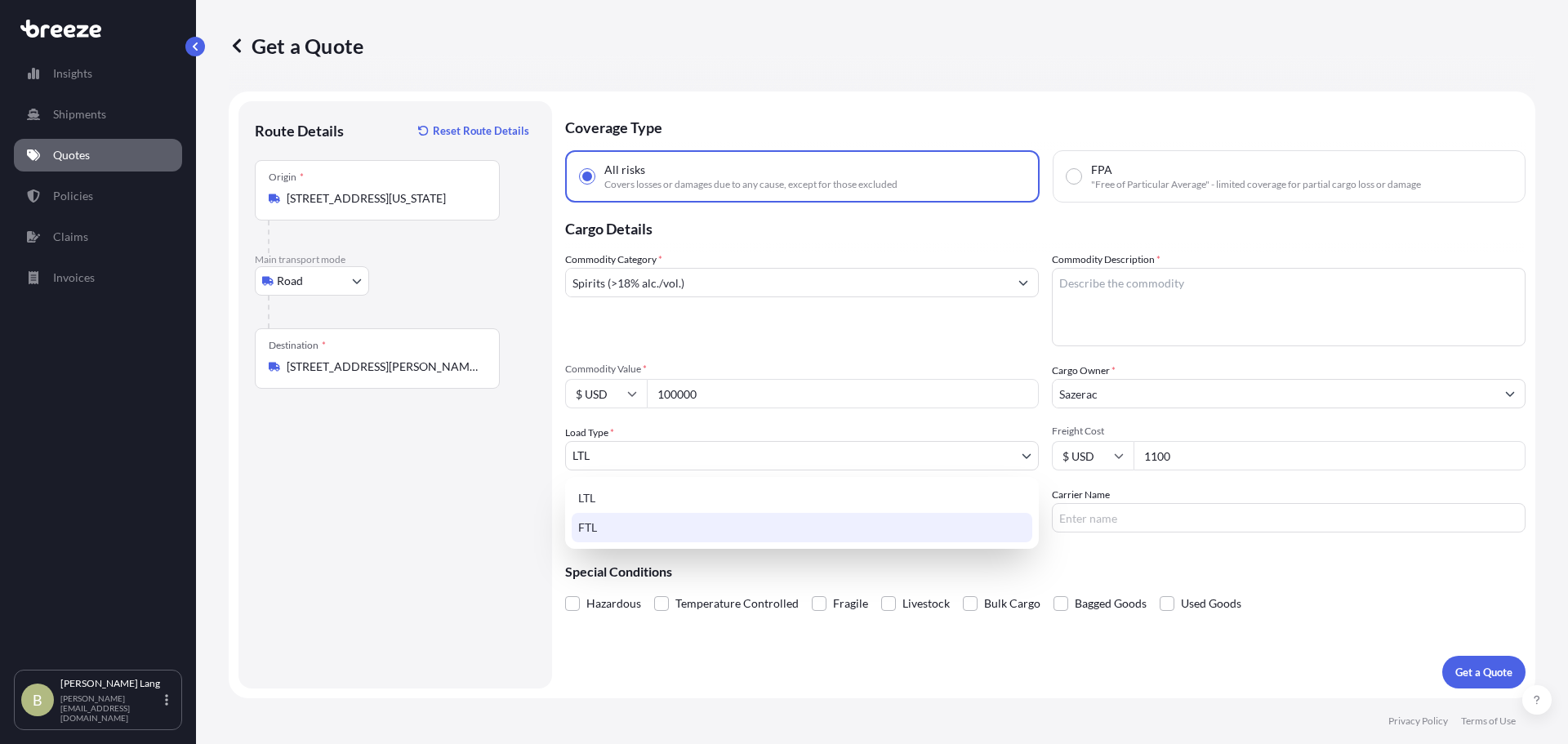
click at [649, 523] on div "FTL" at bounding box center [802, 528] width 461 height 29
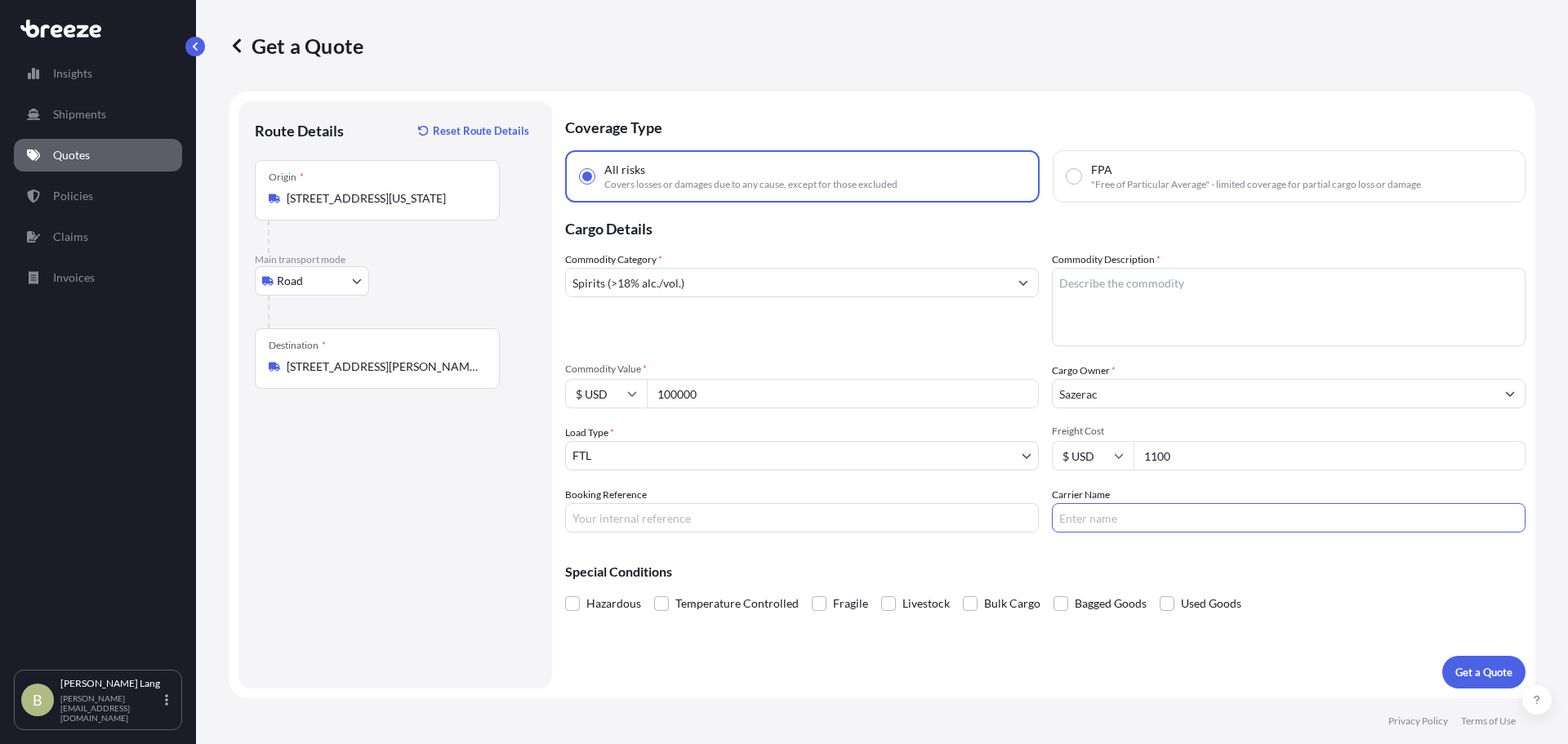
click at [1184, 512] on input "Carrier Name" at bounding box center [1289, 518] width 474 height 29
paste input "BISKA INC"
type input "BISKA INC"
click at [1099, 276] on textarea "Commodity Description *" at bounding box center [1289, 307] width 474 height 79
click at [1060, 281] on textarea "Spirits loaded in cases" at bounding box center [1289, 307] width 474 height 79
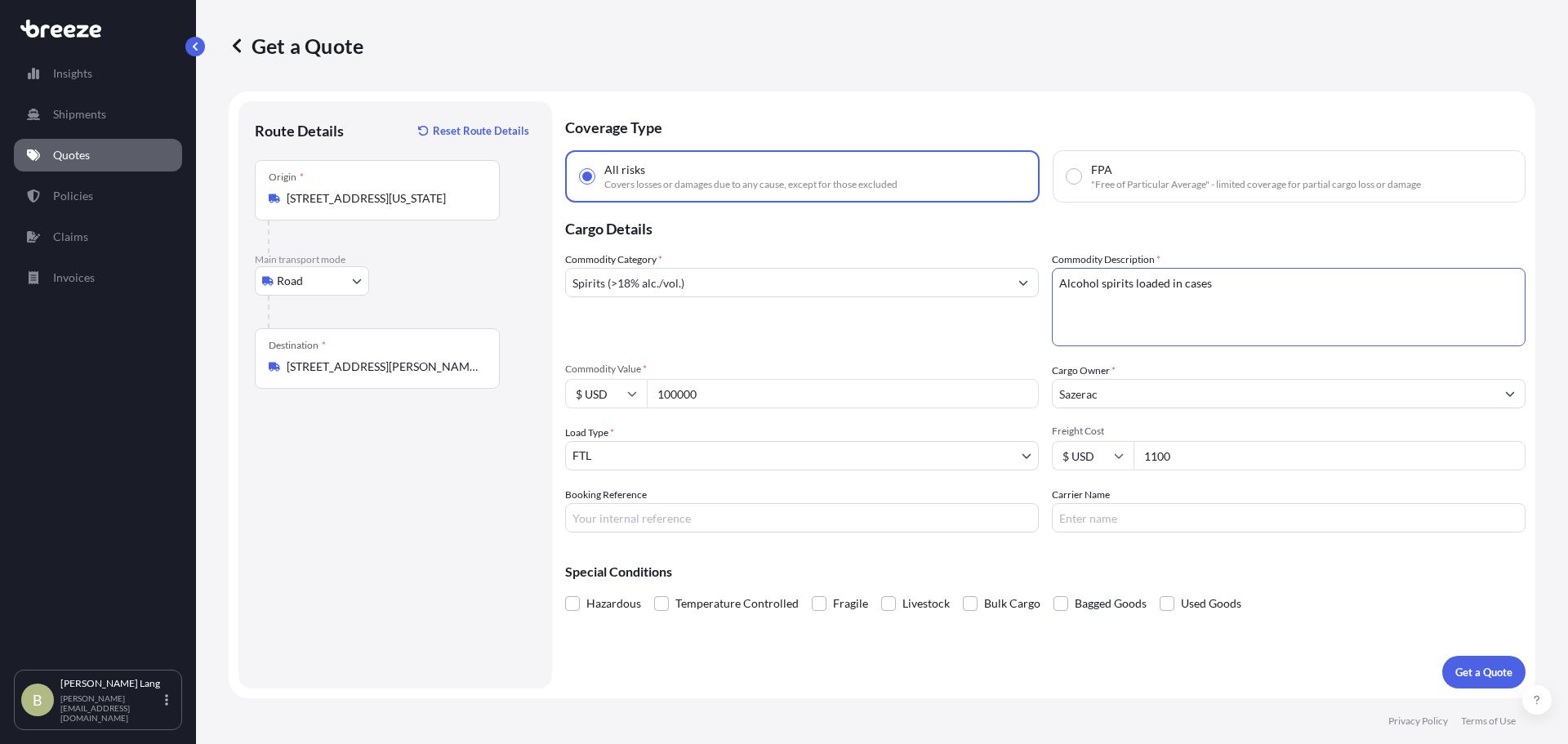
click at [1241, 289] on textarea "Alcohol spirits loaded in cases" at bounding box center [1289, 307] width 474 height 79
click at [1305, 287] on textarea "Alcohol spirits loaded in cases" at bounding box center [1289, 307] width 474 height 79
type textarea "Alcohol spirits, 1,318 cases."
click at [679, 399] on input "100000" at bounding box center [843, 394] width 392 height 29
click at [1467, 676] on p "Get a Quote" at bounding box center [1484, 672] width 57 height 16
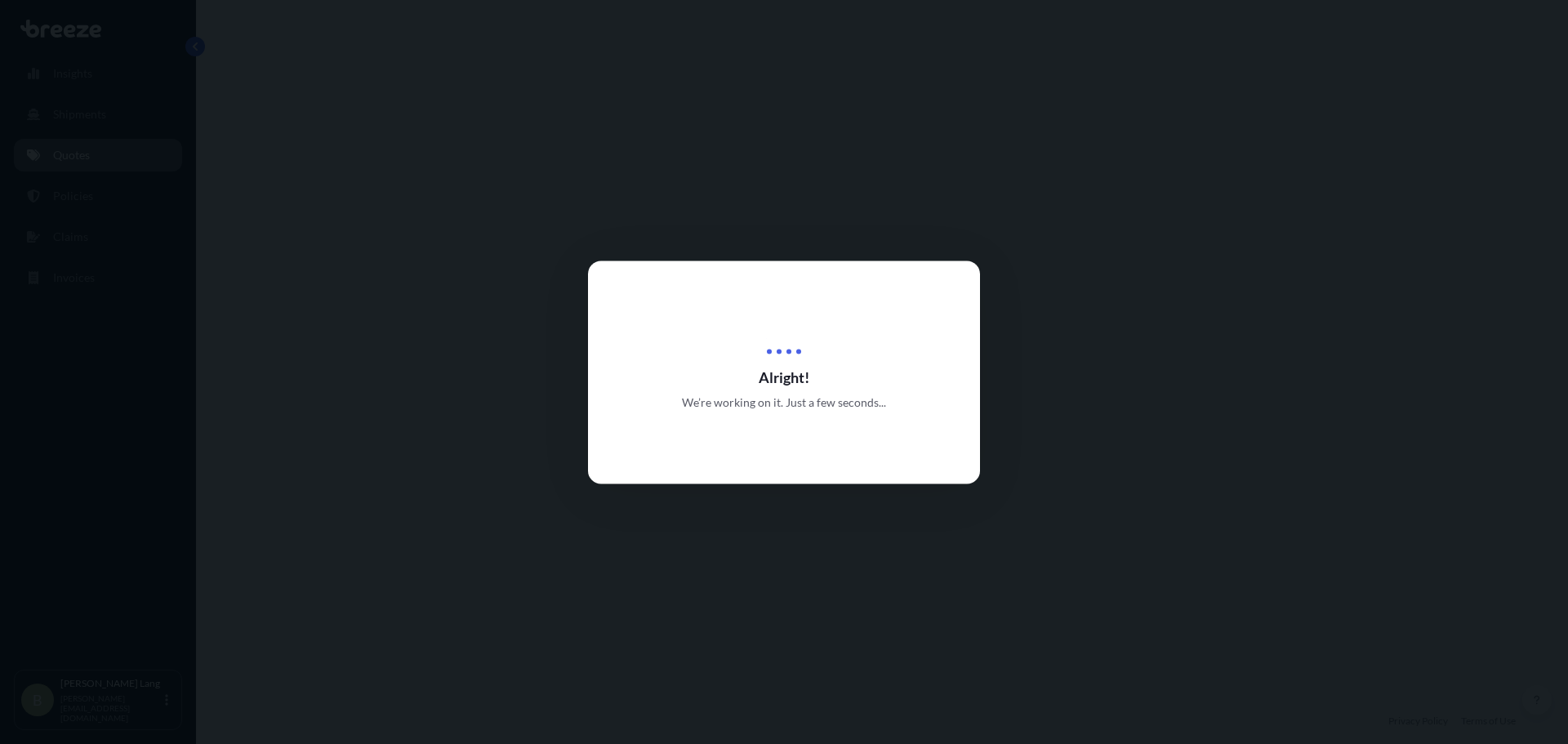
select select "Road"
select select "2"
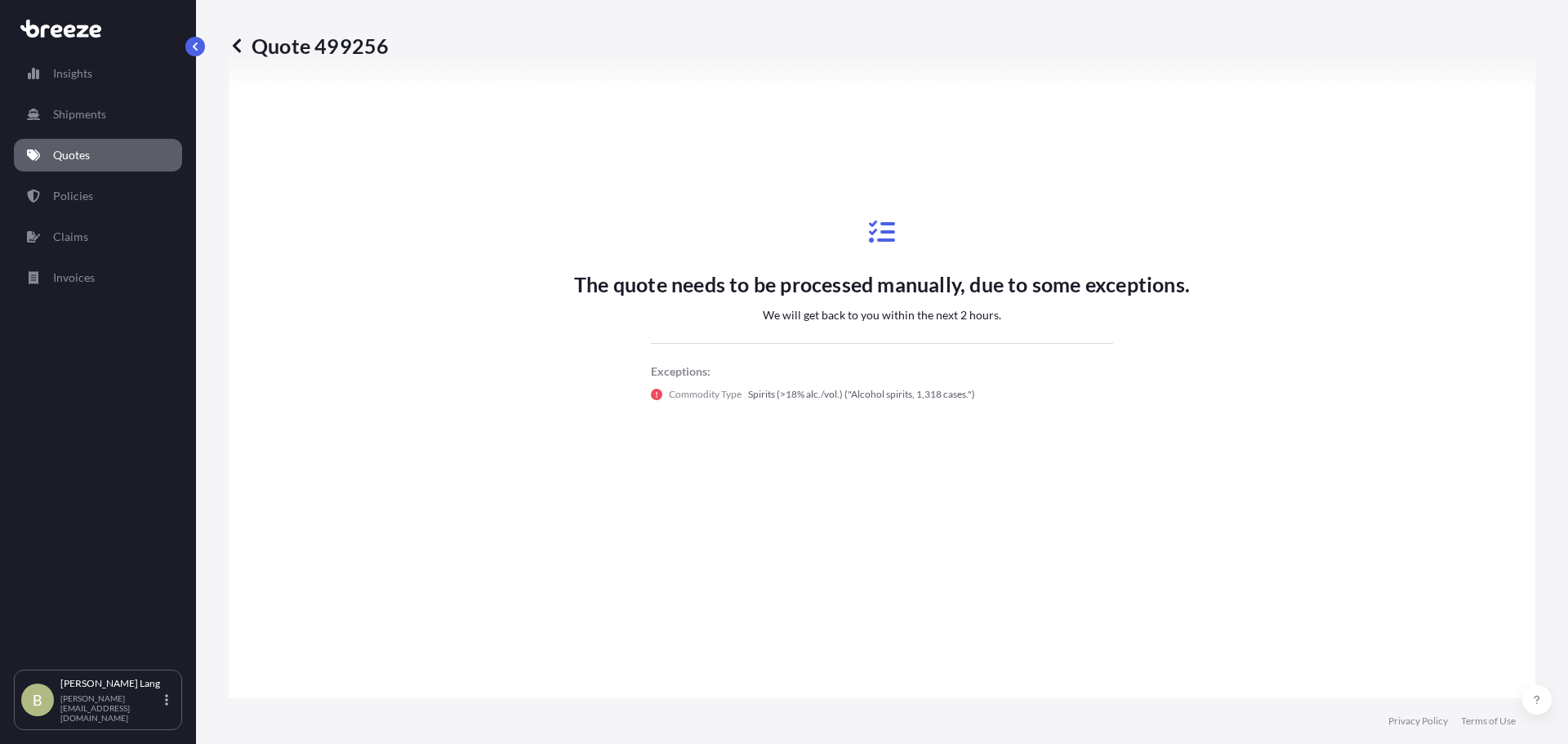
scroll to position [838, 0]
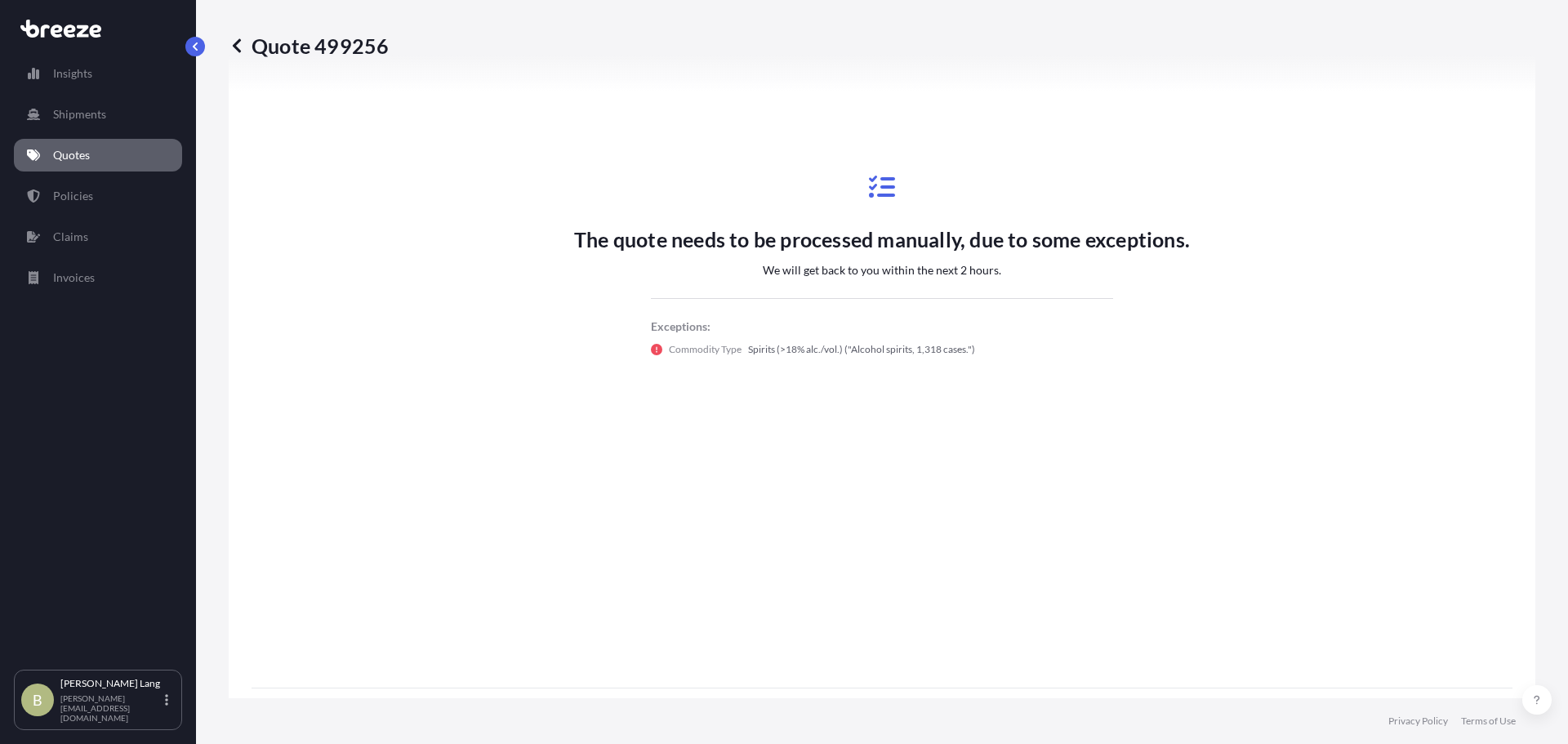
click at [950, 237] on p "The quote needs to be processed manually, due to some exceptions." at bounding box center [881, 239] width 616 height 26
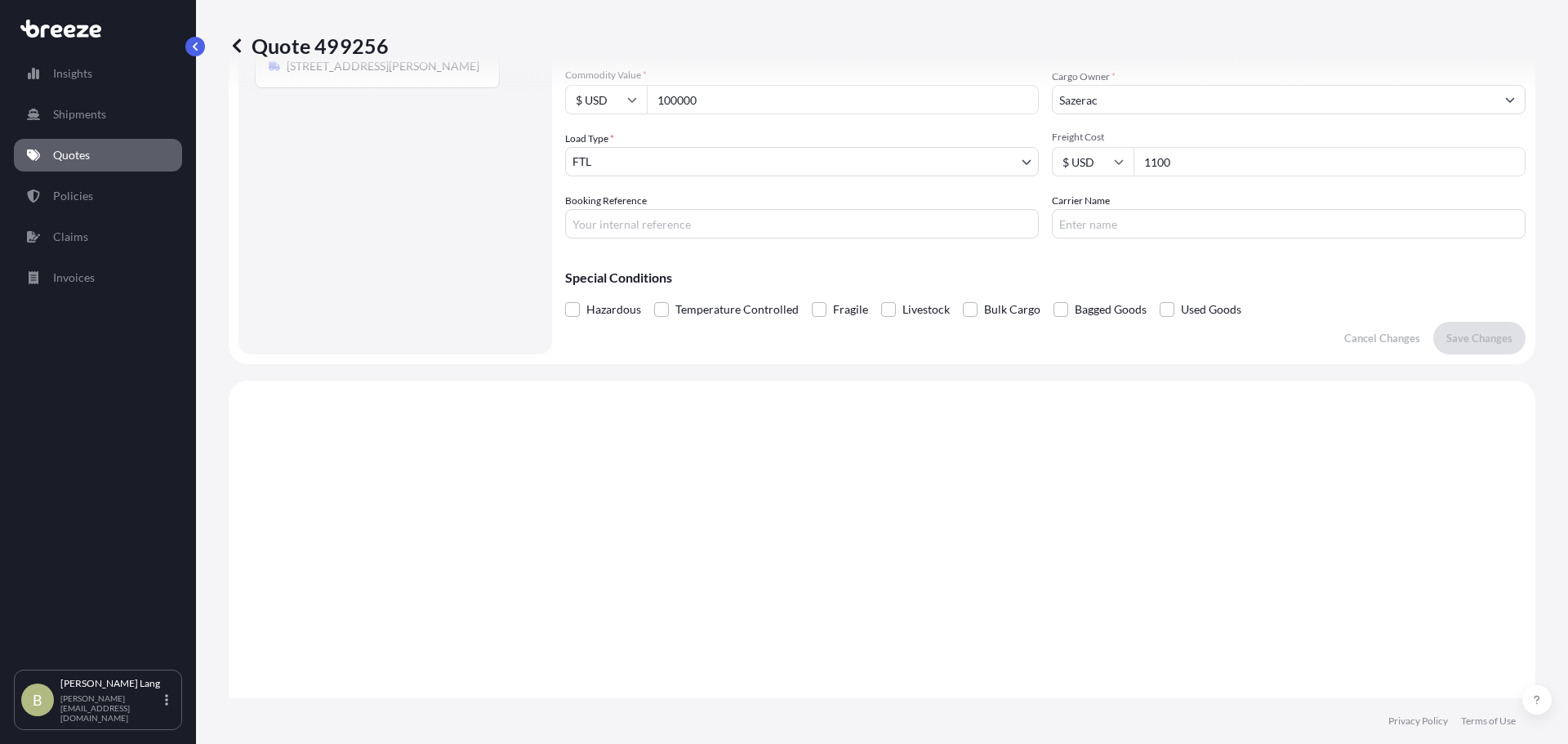
scroll to position [0, 0]
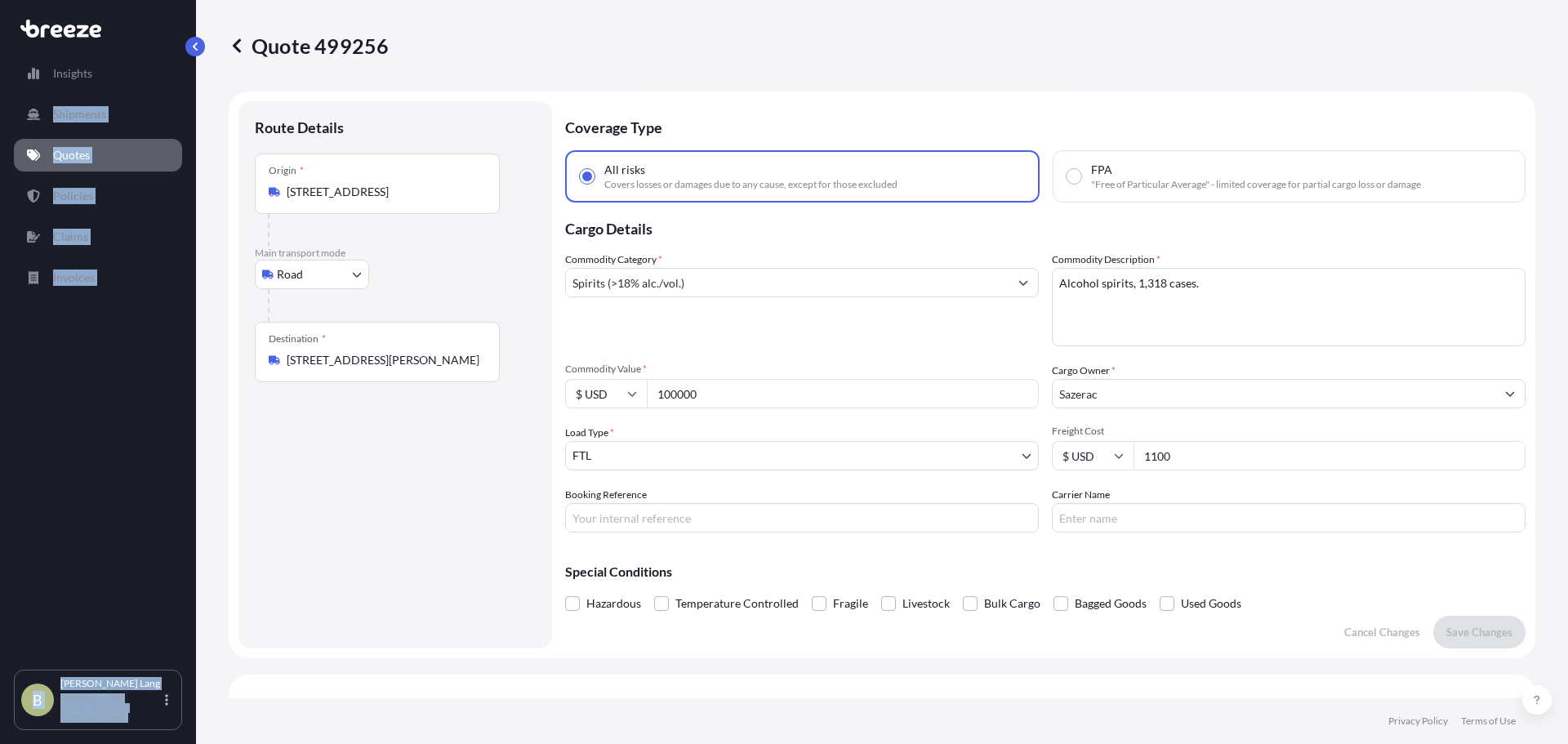
click at [188, 51] on div "Insights Shipments Quotes Policies Claims Invoices B [PERSON_NAME] [PERSON_NAME…" at bounding box center [98, 372] width 196 height 744
click at [57, 153] on p "Quotes" at bounding box center [72, 155] width 37 height 16
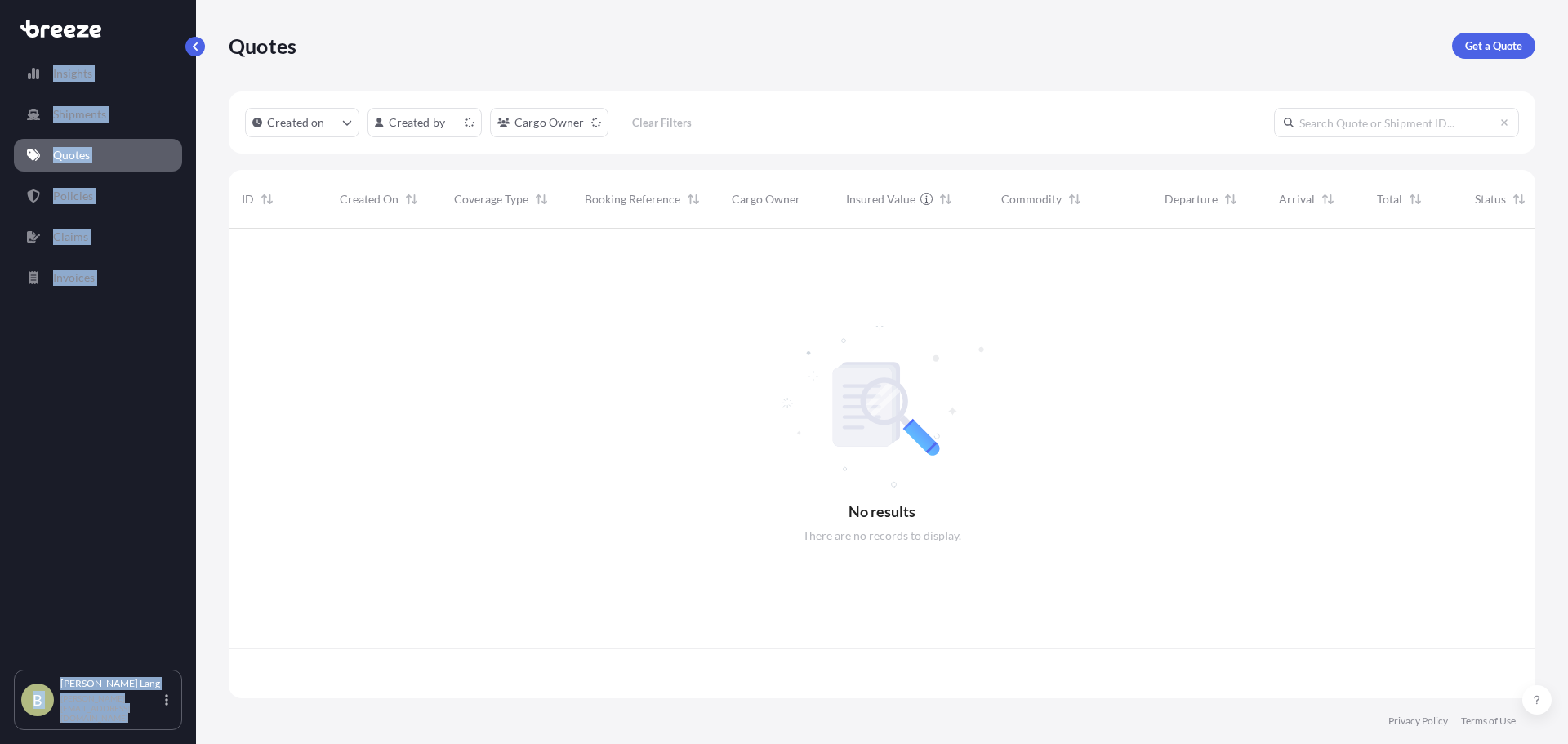
scroll to position [467, 1295]
click at [64, 494] on div "Insights Shipments Quotes Policies Claims Invoices" at bounding box center [98, 356] width 169 height 628
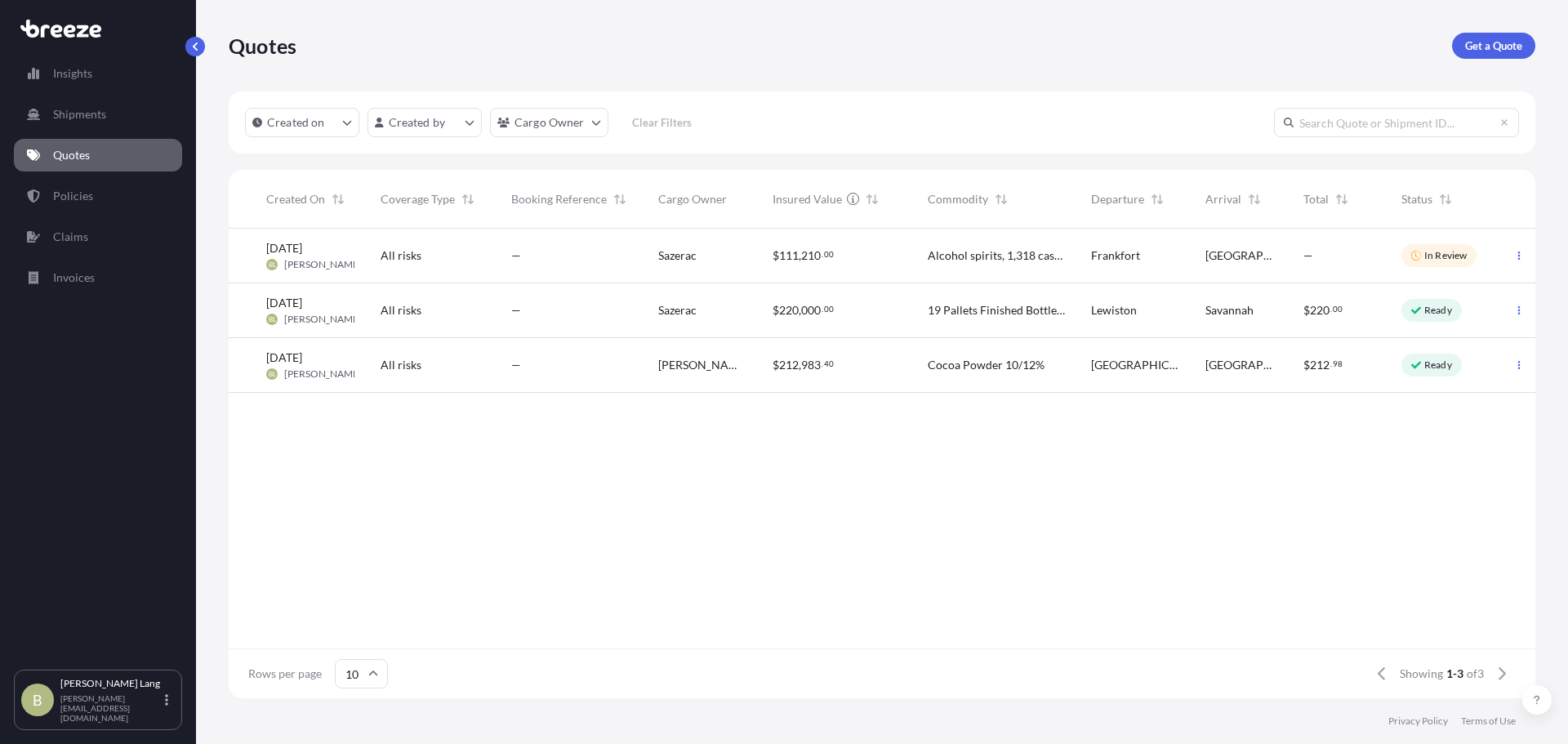
scroll to position [0, 0]
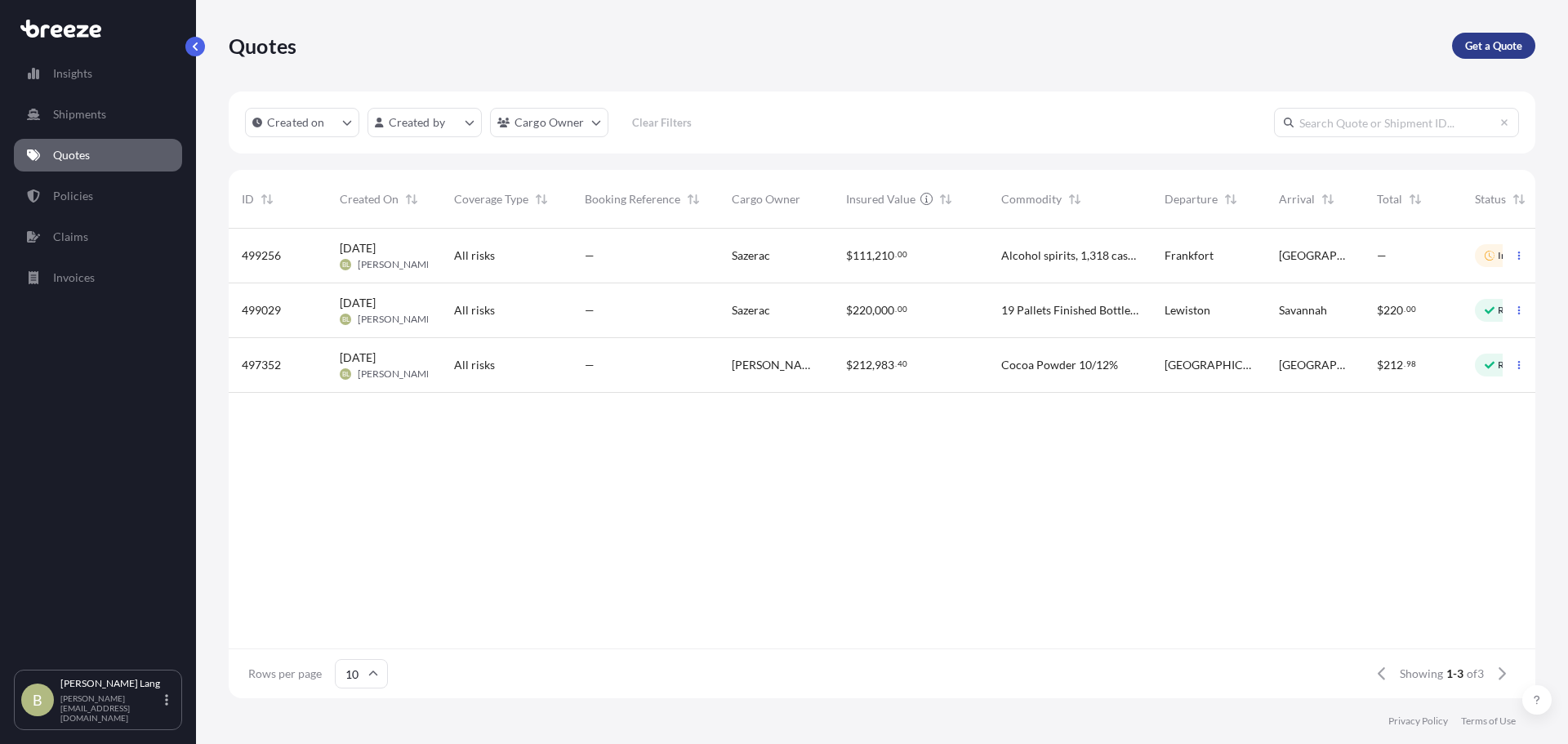
click at [1489, 51] on p "Get a Quote" at bounding box center [1493, 46] width 57 height 16
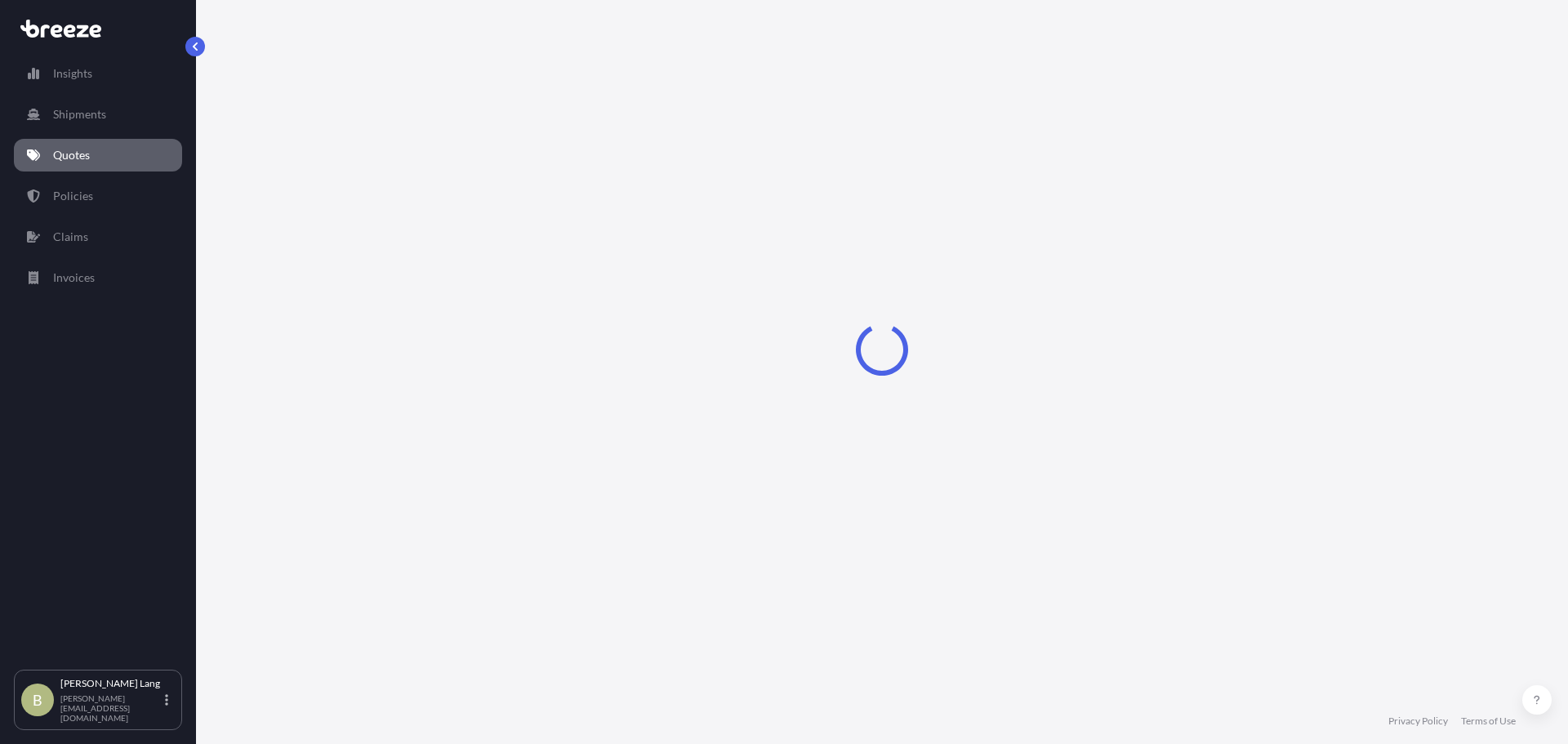
select select "Sea"
select select "1"
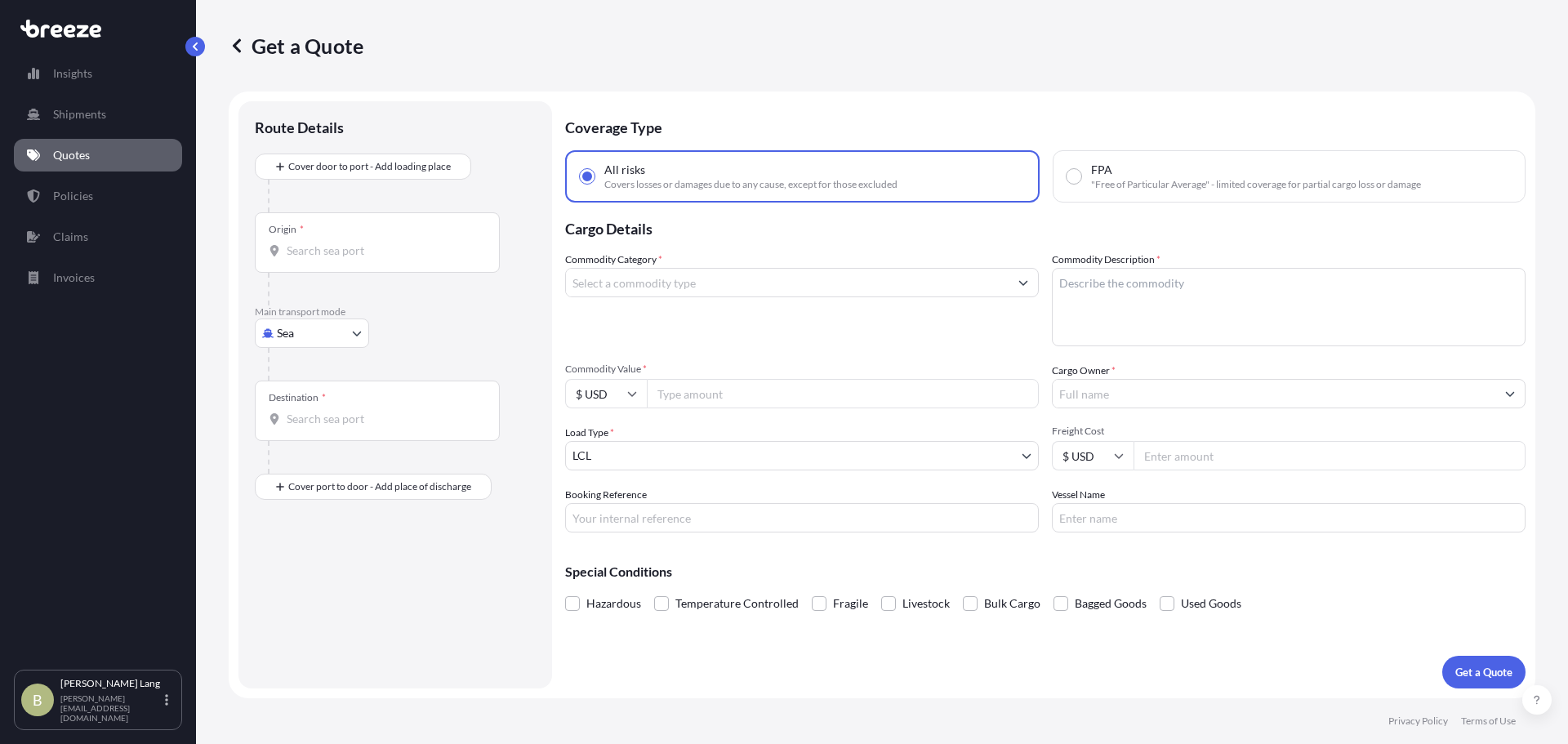
click at [366, 263] on div "Origin *" at bounding box center [377, 243] width 245 height 60
click at [366, 259] on input "Origin *" at bounding box center [383, 250] width 193 height 16
click at [295, 327] on div "Please type and select an option." at bounding box center [417, 304] width 324 height 49
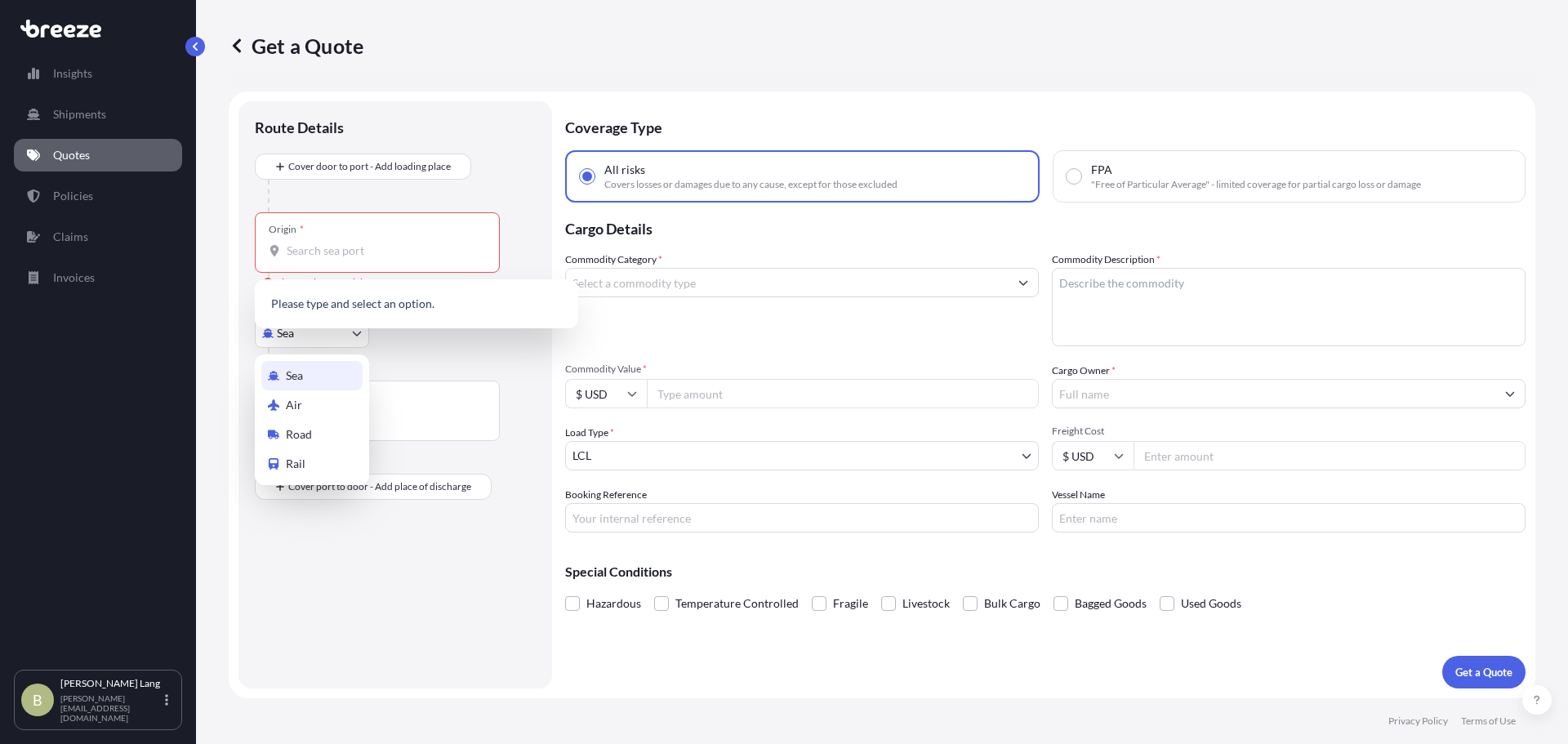
click at [290, 340] on body "0 options available. Insights Shipments Quotes Policies Claims Invoices B [PERS…" at bounding box center [784, 372] width 1568 height 744
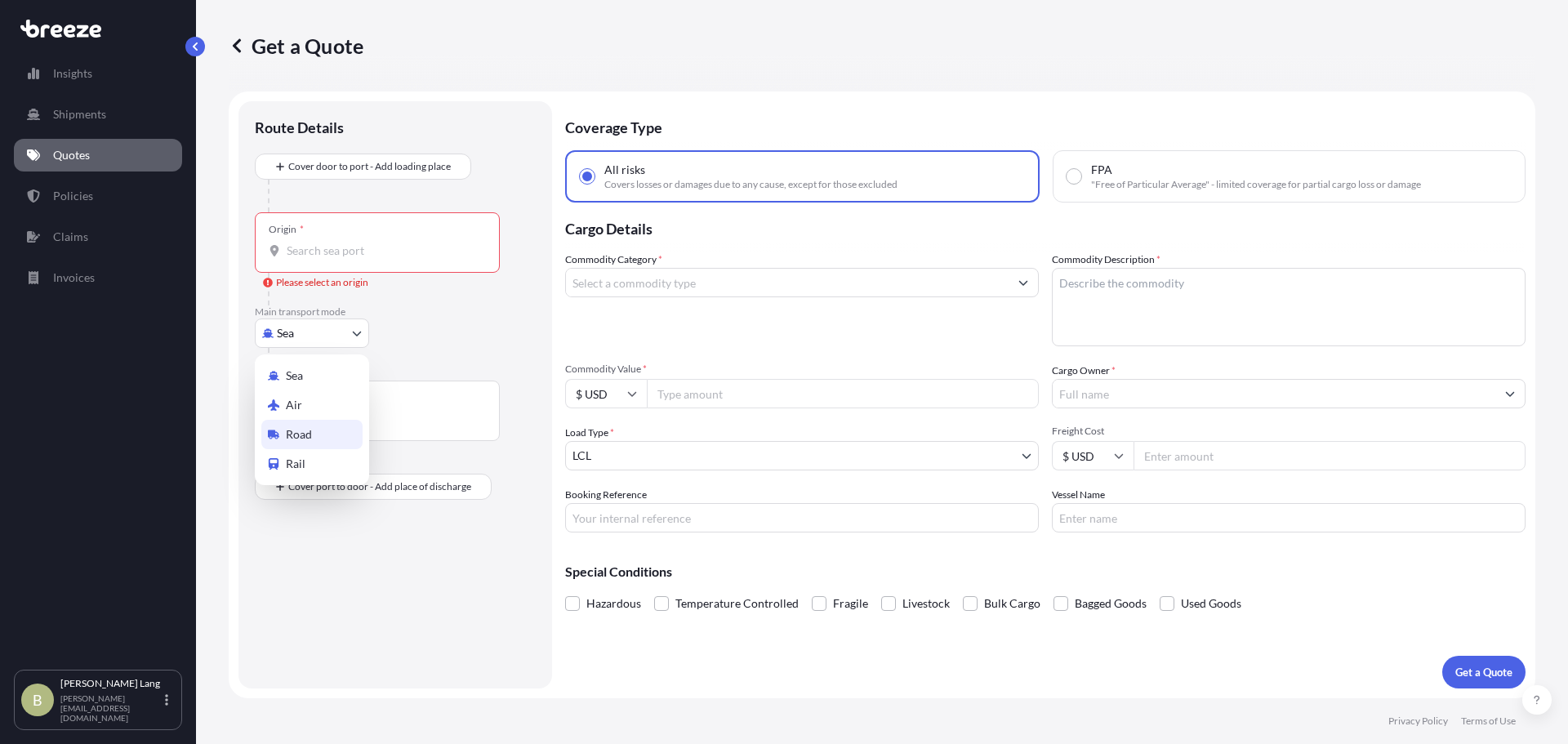
click at [328, 441] on div "Road" at bounding box center [312, 435] width 101 height 29
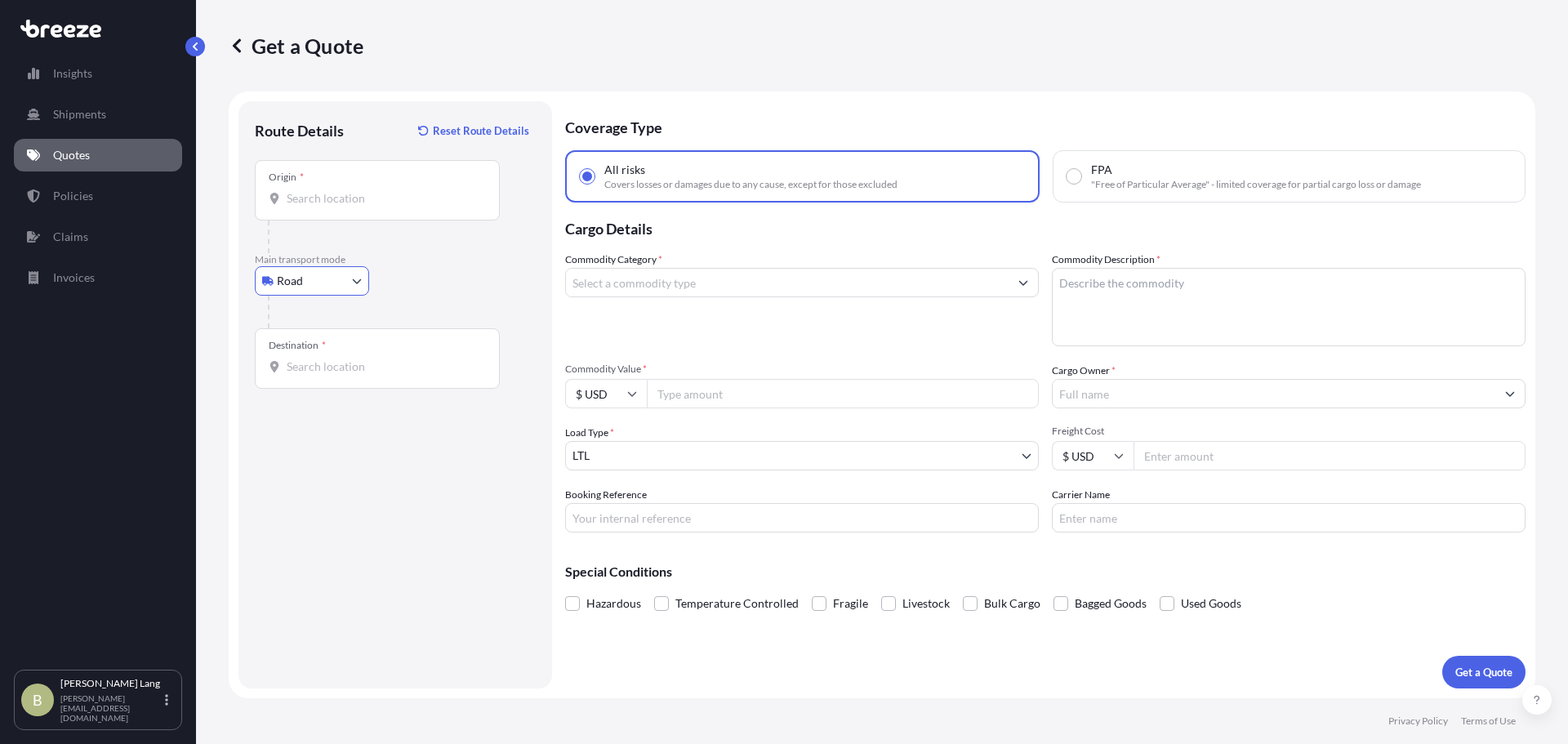
click at [366, 208] on div "Origin *" at bounding box center [377, 190] width 245 height 60
click at [366, 207] on input "Origin *" at bounding box center [383, 198] width 193 height 16
click at [412, 220] on div "Origin * Please select an origin" at bounding box center [396, 207] width 281 height 93
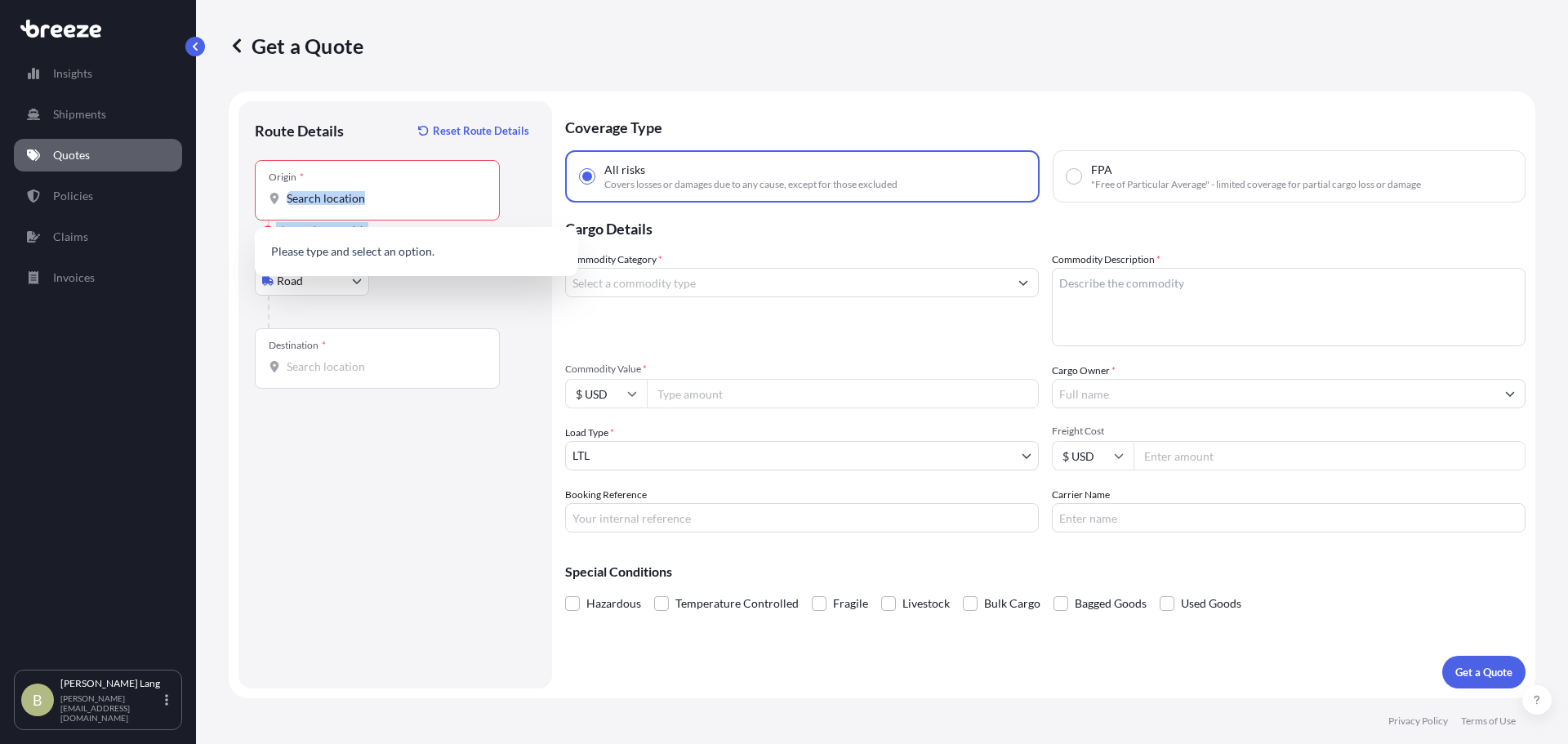
click at [401, 200] on div at bounding box center [401, 200] width 0 height 0
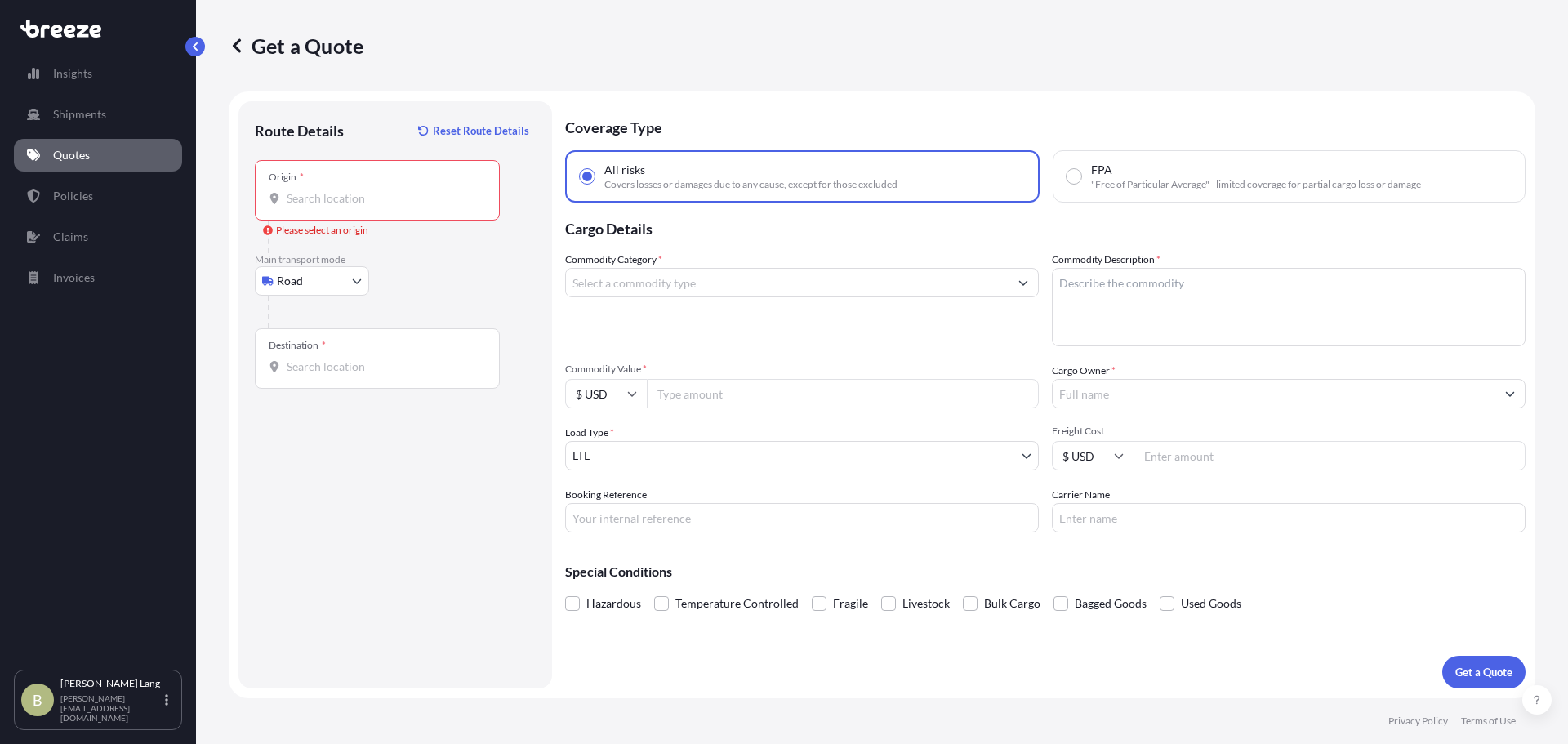
click at [397, 205] on input "Origin * Please select an origin" at bounding box center [383, 198] width 193 height 16
paste input "[STREET_ADDRESS][PERSON_NAME][US_STATE]"
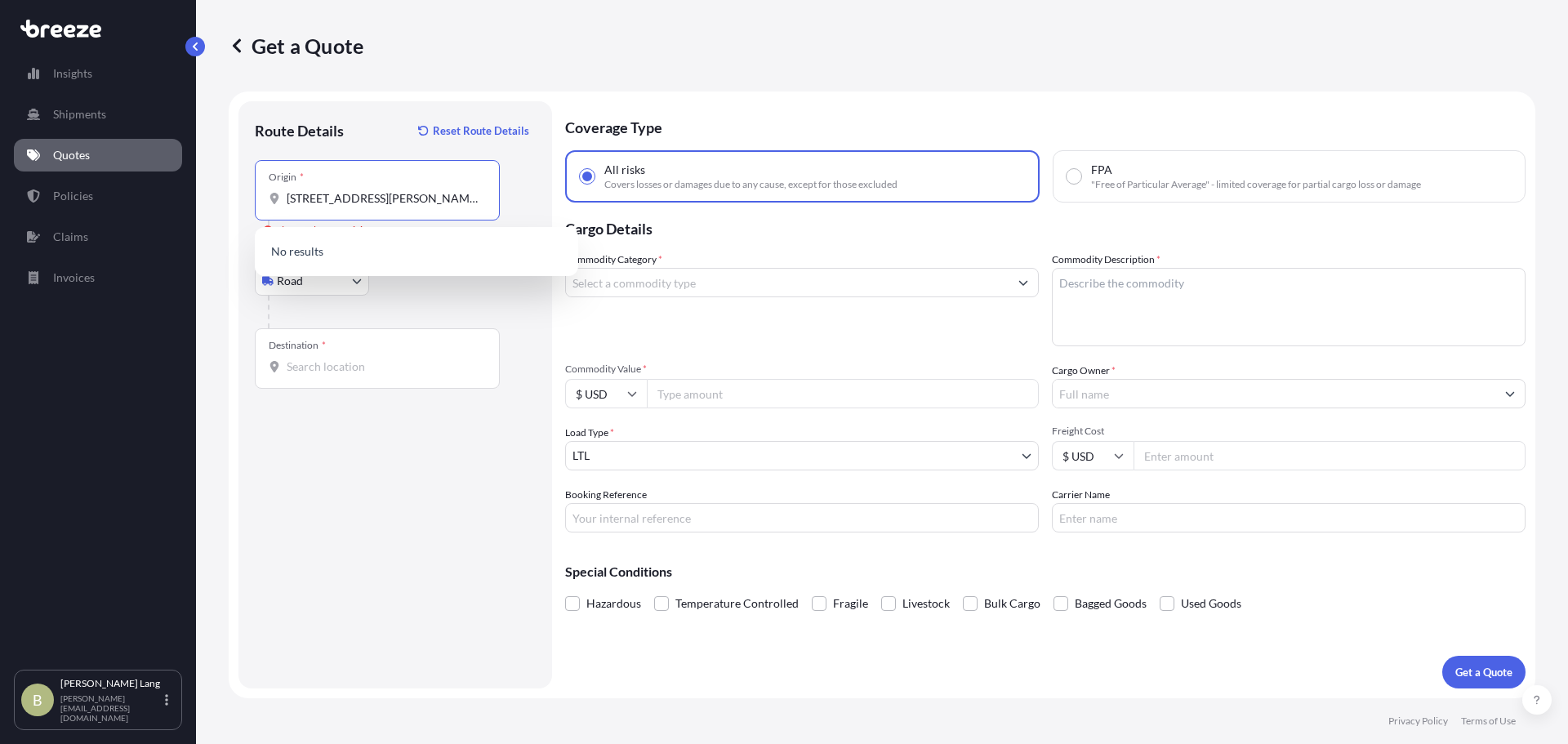
scroll to position [0, 48]
type input "[STREET_ADDRESS][PERSON_NAME][US_STATE]"
click at [358, 556] on div "Route Details Reset Route Details Place of loading Road Road Rail Origin * [STR…" at bounding box center [396, 395] width 281 height 555
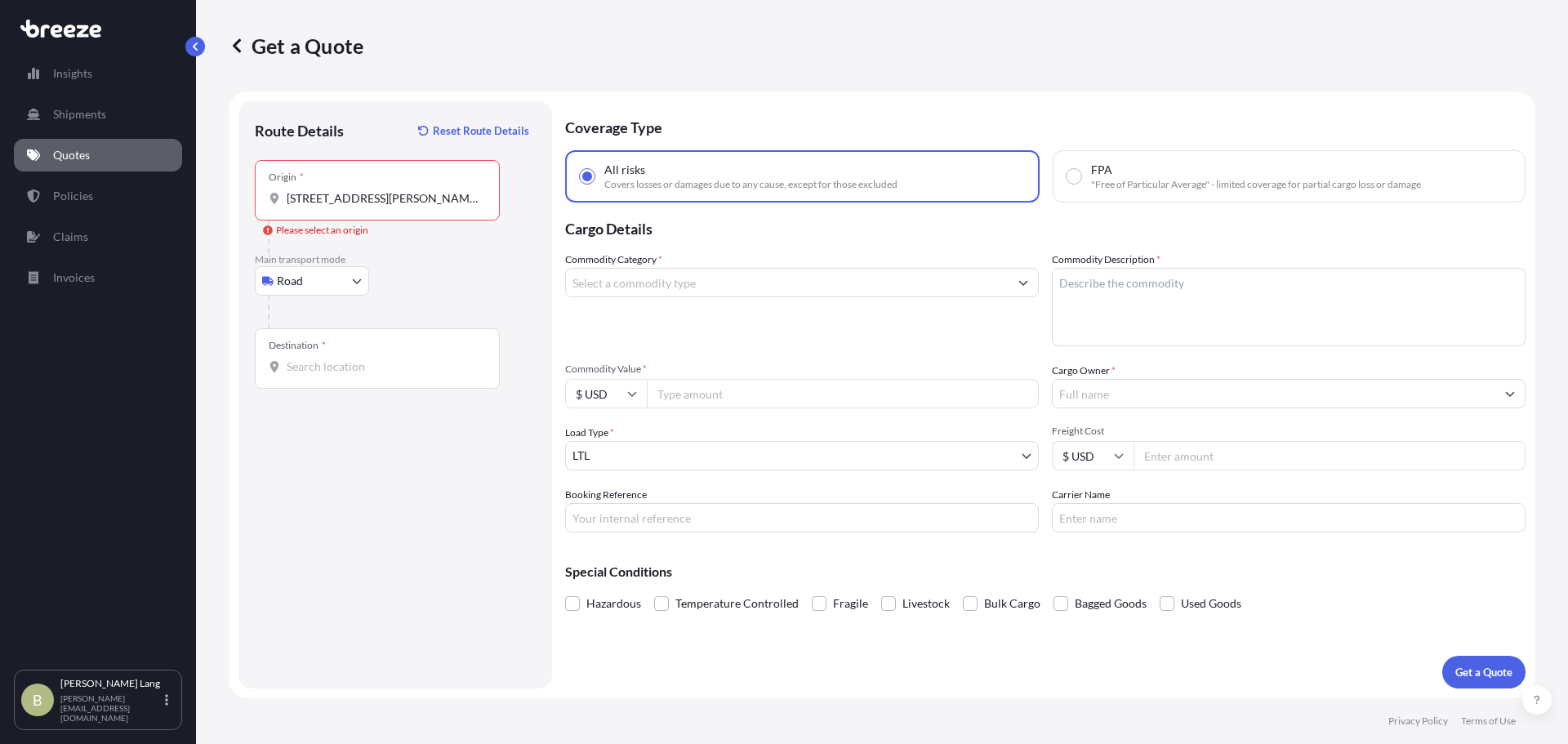
click at [355, 377] on div "Destination *" at bounding box center [377, 359] width 245 height 60
click at [355, 375] on input "Destination *" at bounding box center [383, 367] width 193 height 16
click at [402, 372] on input "Destination * Please select a destination" at bounding box center [383, 367] width 193 height 16
paste input "[STREET_ADDRESS][US_STATE]"
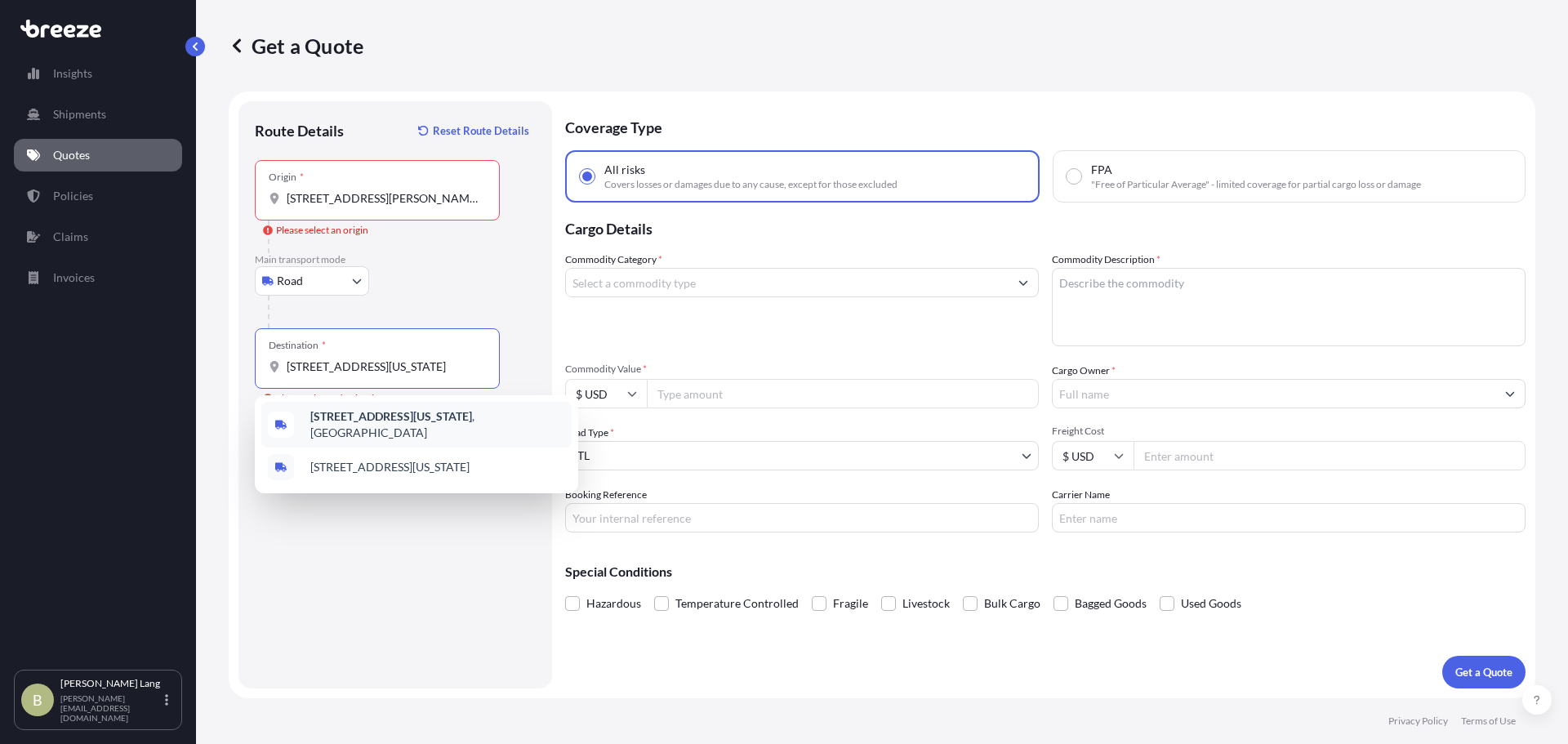
click at [495, 429] on span "[STREET_ADDRESS][US_STATE]" at bounding box center [437, 425] width 255 height 33
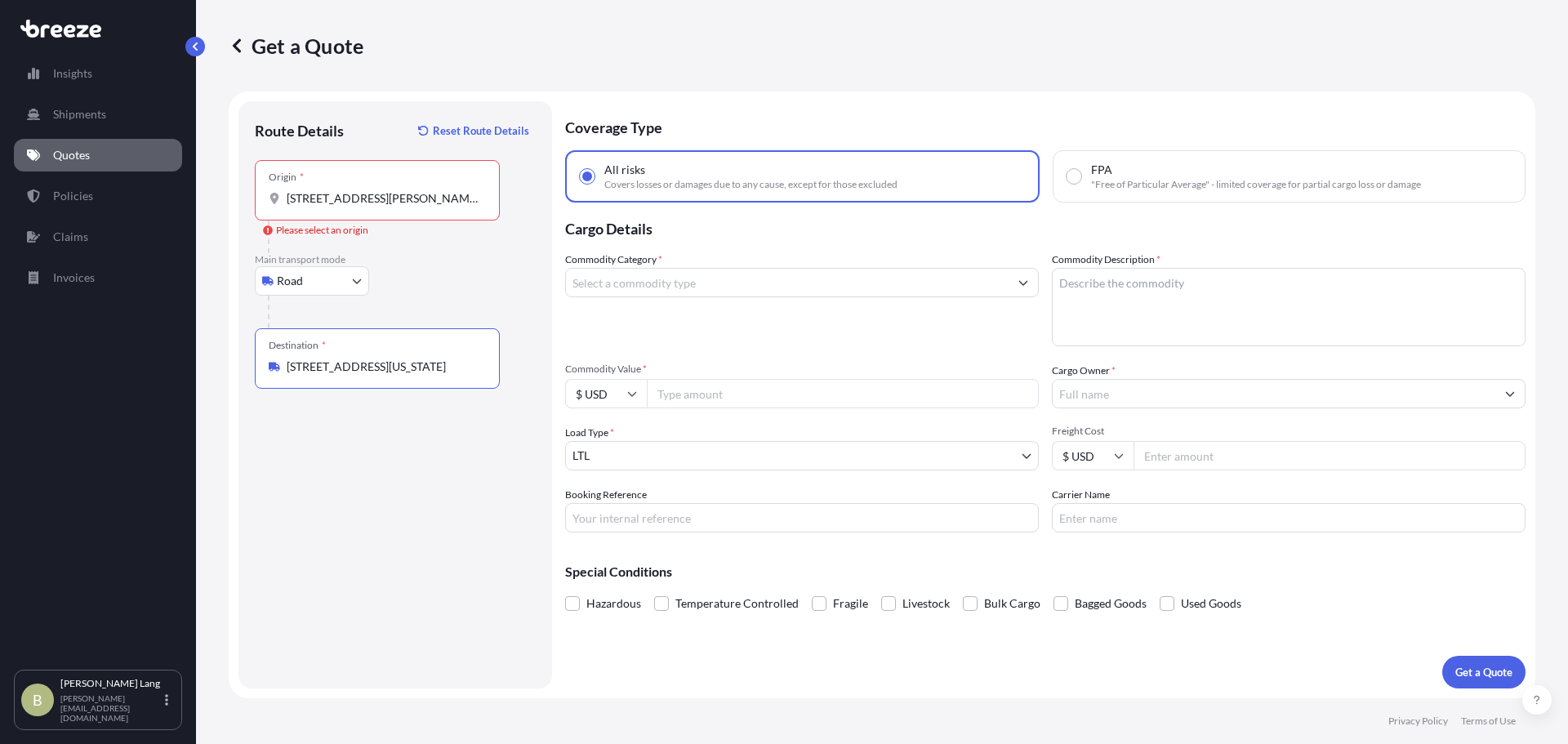
type input "[STREET_ADDRESS][US_STATE]"
click at [380, 210] on div "Origin * [STREET_ADDRESS][PERSON_NAME][US_STATE]" at bounding box center [377, 190] width 245 height 60
click at [380, 207] on input "[STREET_ADDRESS][PERSON_NAME][US_STATE]" at bounding box center [383, 198] width 193 height 16
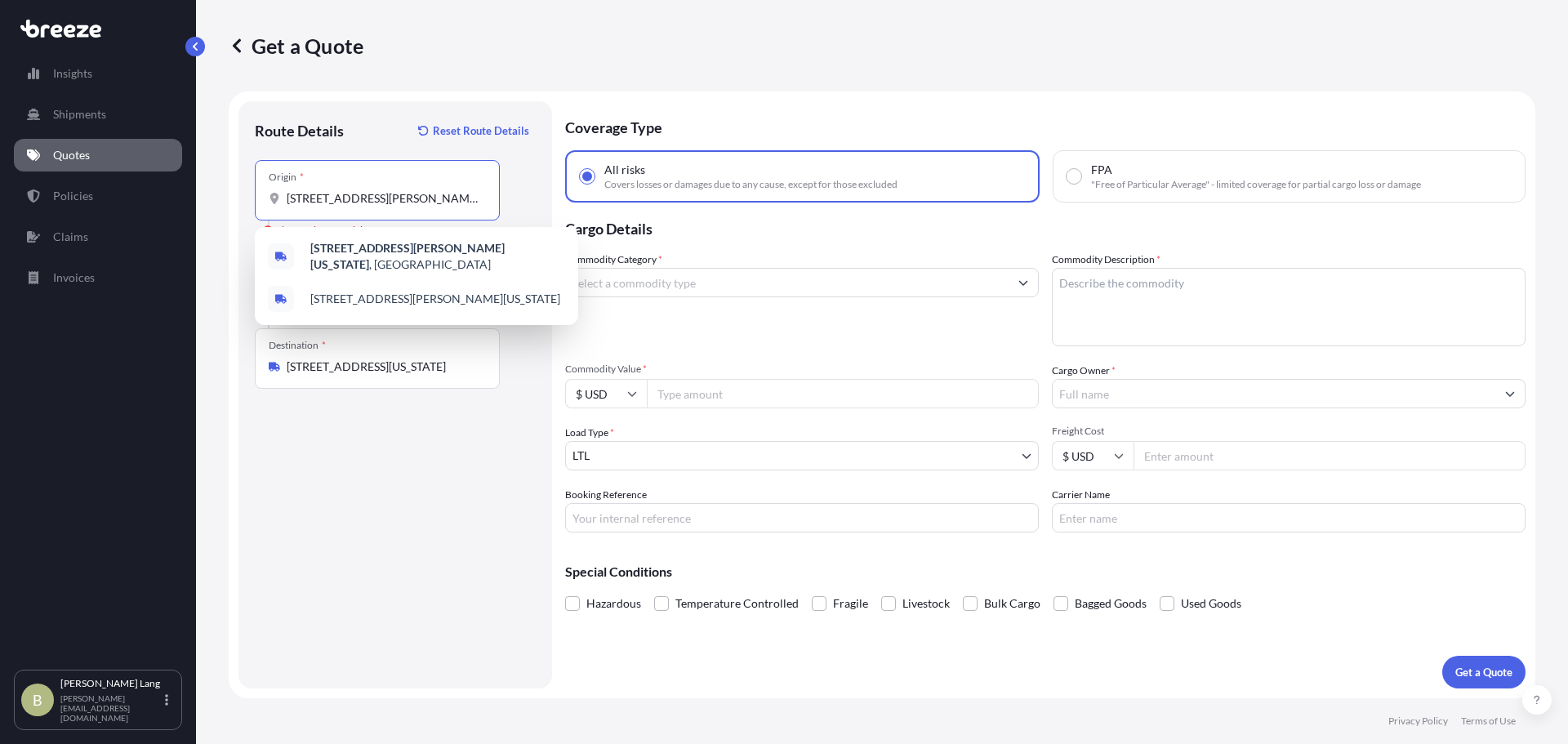
scroll to position [0, 48]
click at [523, 257] on span "[STREET_ADDRESS][PERSON_NAME][US_STATE]" at bounding box center [437, 257] width 255 height 33
type input "[STREET_ADDRESS][PERSON_NAME][US_STATE]"
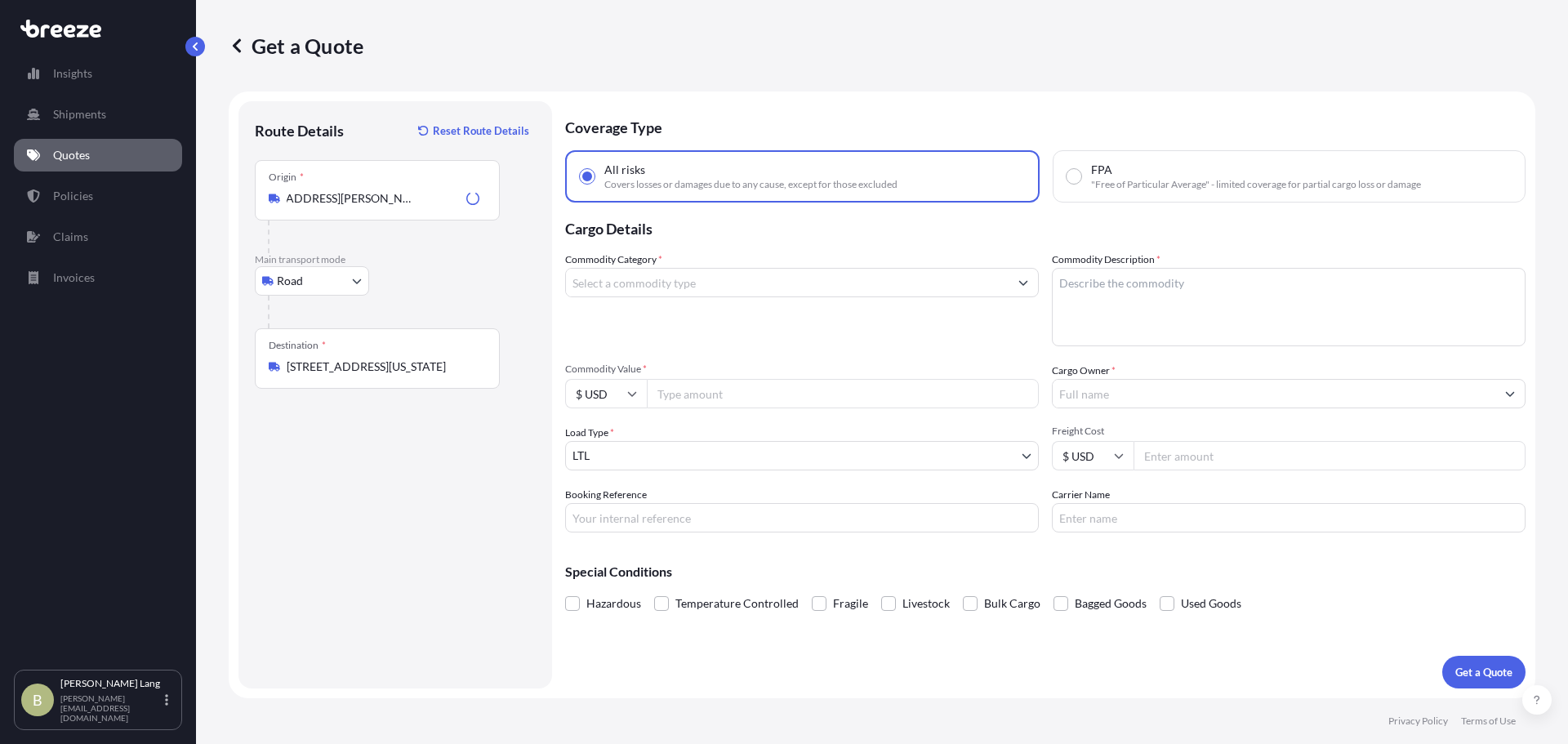
click at [360, 663] on div "Route Details Reset Route Details Place of loading Road Road Rail Origin * [STR…" at bounding box center [396, 395] width 281 height 555
click at [702, 303] on div "Commodity Category *" at bounding box center [802, 299] width 474 height 95
click at [700, 284] on input "Commodity Category *" at bounding box center [787, 282] width 443 height 29
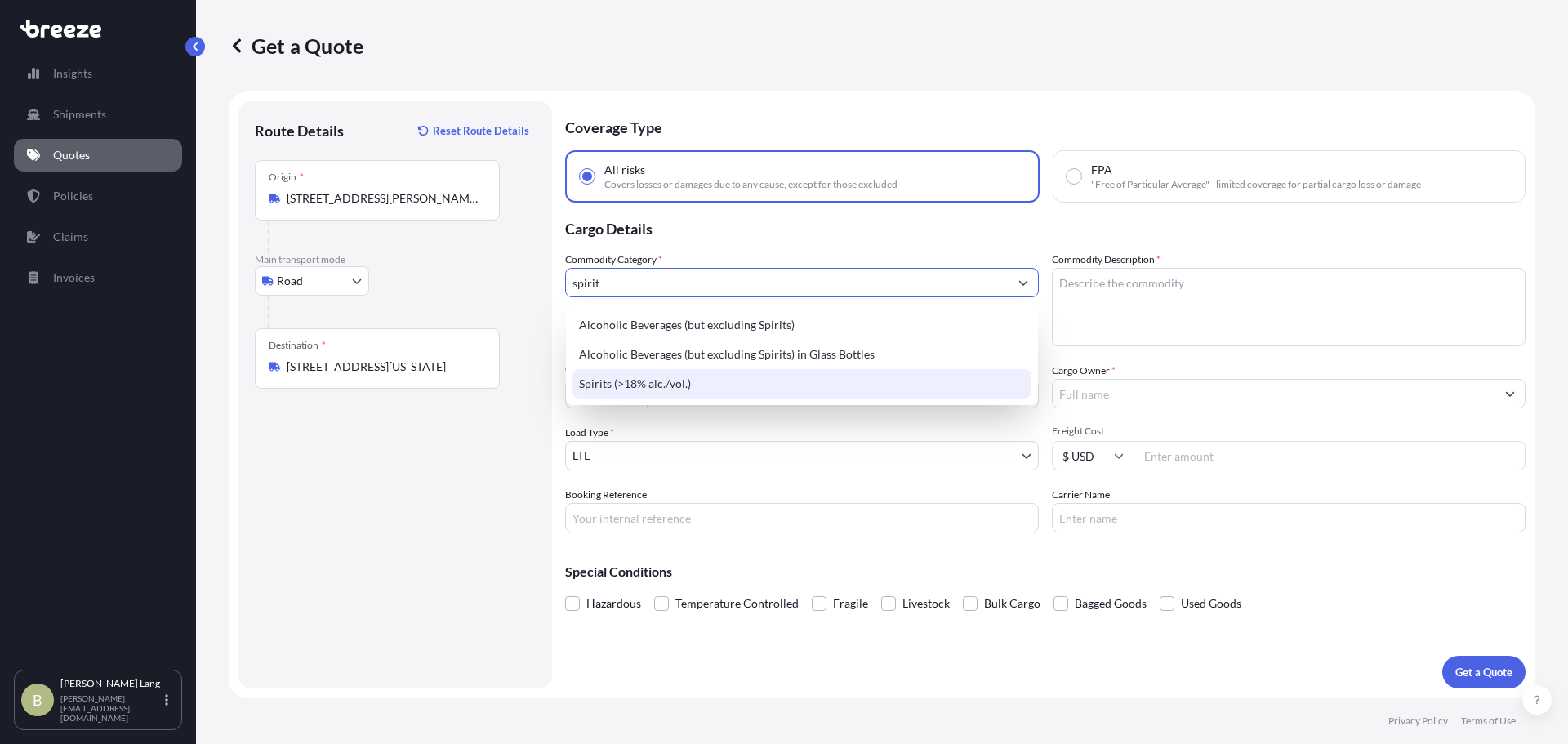
click at [745, 387] on div "Spirits (>18% alc./vol.)" at bounding box center [801, 384] width 459 height 29
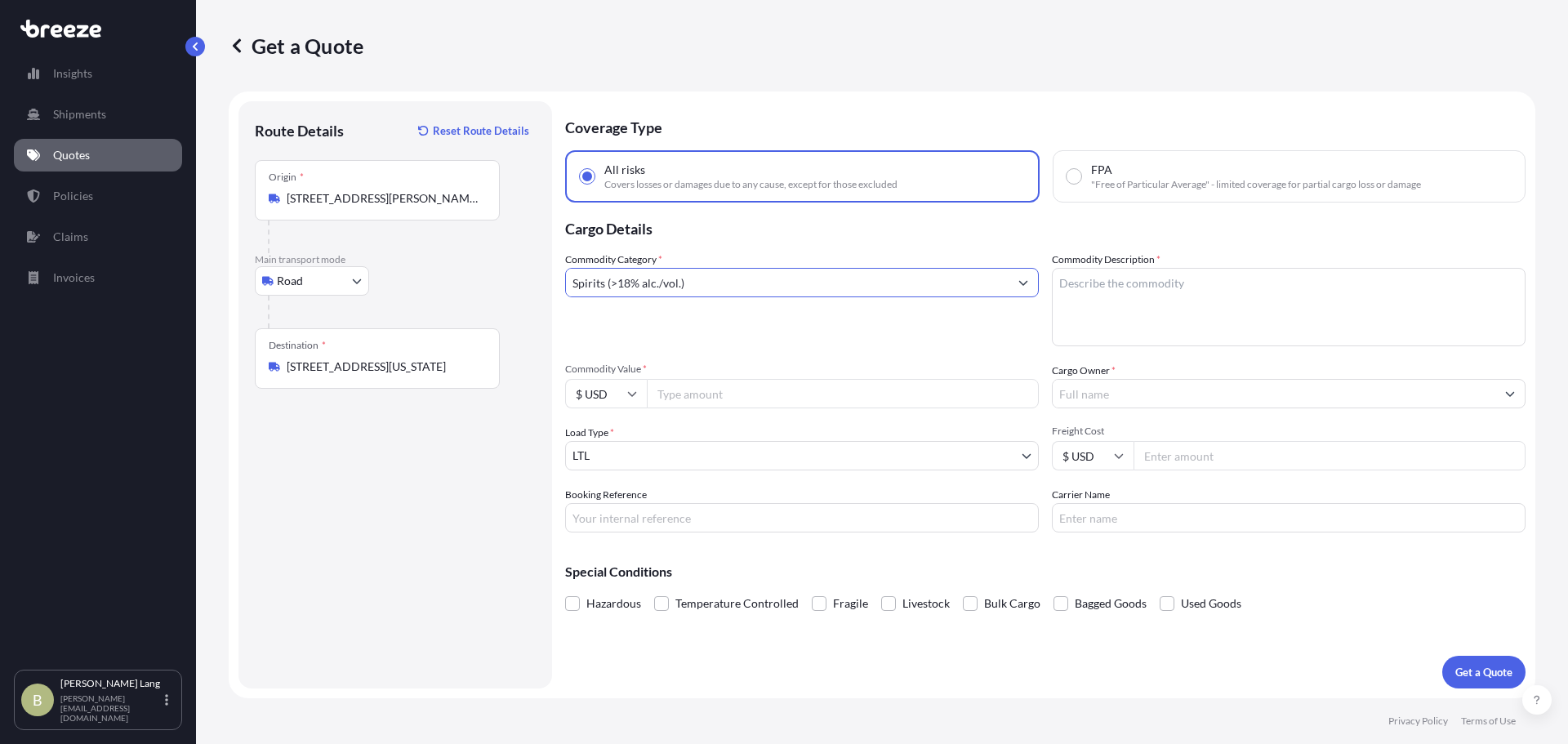
type input "Spirits (>18% alc./vol.)"
click at [1142, 303] on textarea "Commodity Description *" at bounding box center [1289, 307] width 474 height 79
type textarea "S"
click at [1170, 401] on input "Cargo Owner *" at bounding box center [1274, 394] width 443 height 29
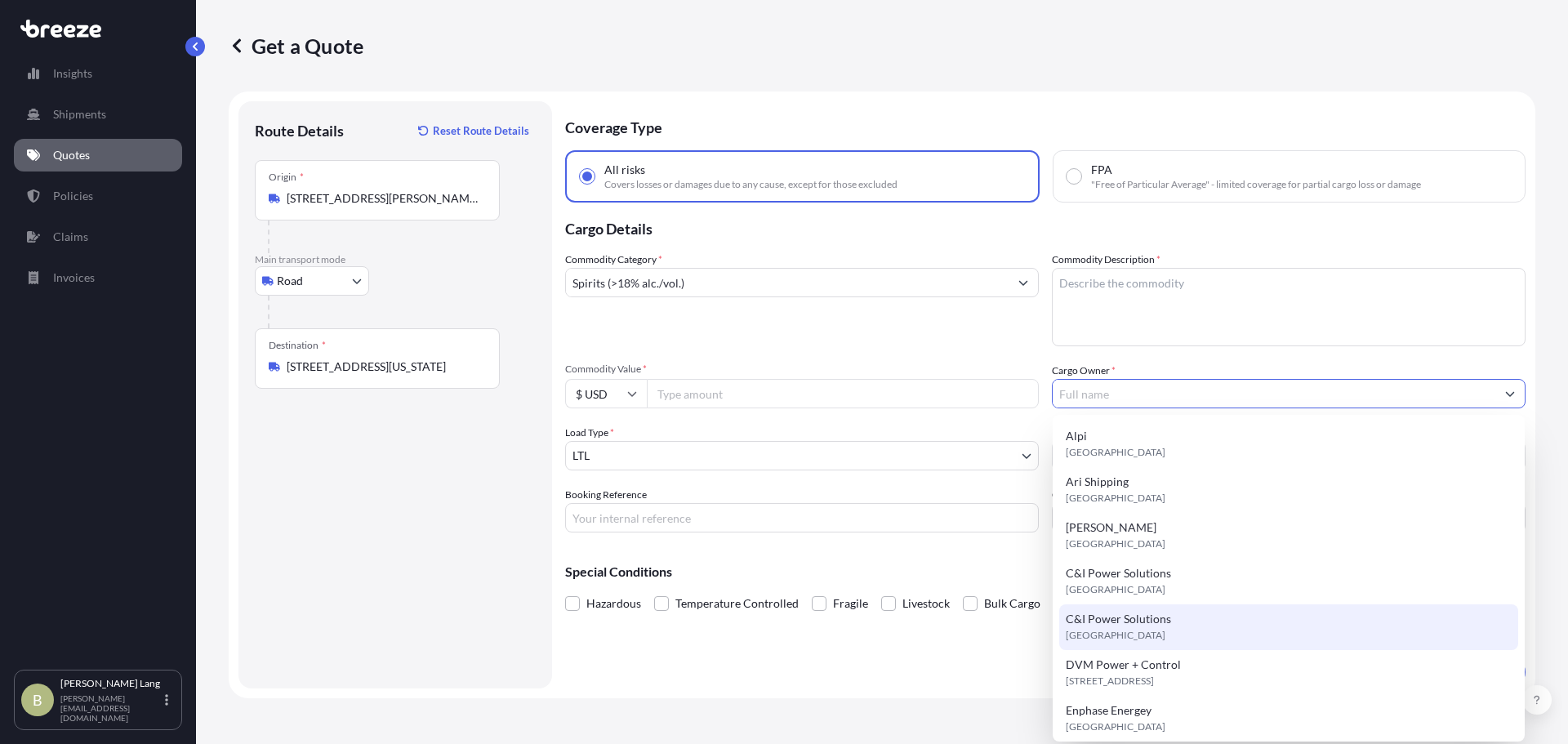
scroll to position [127, 0]
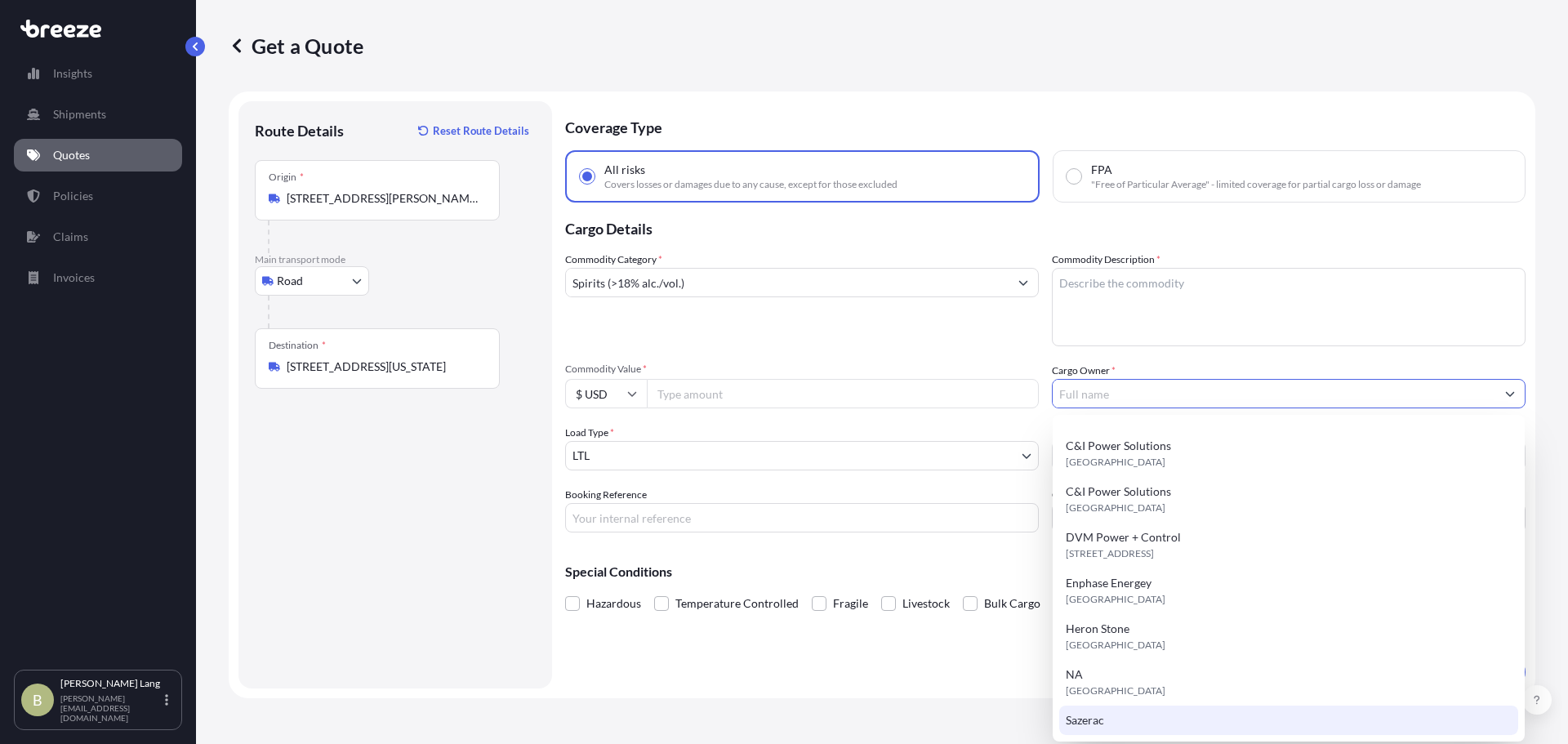
click at [1104, 730] on div "Sazerac" at bounding box center [1289, 721] width 459 height 29
type input "Sazerac"
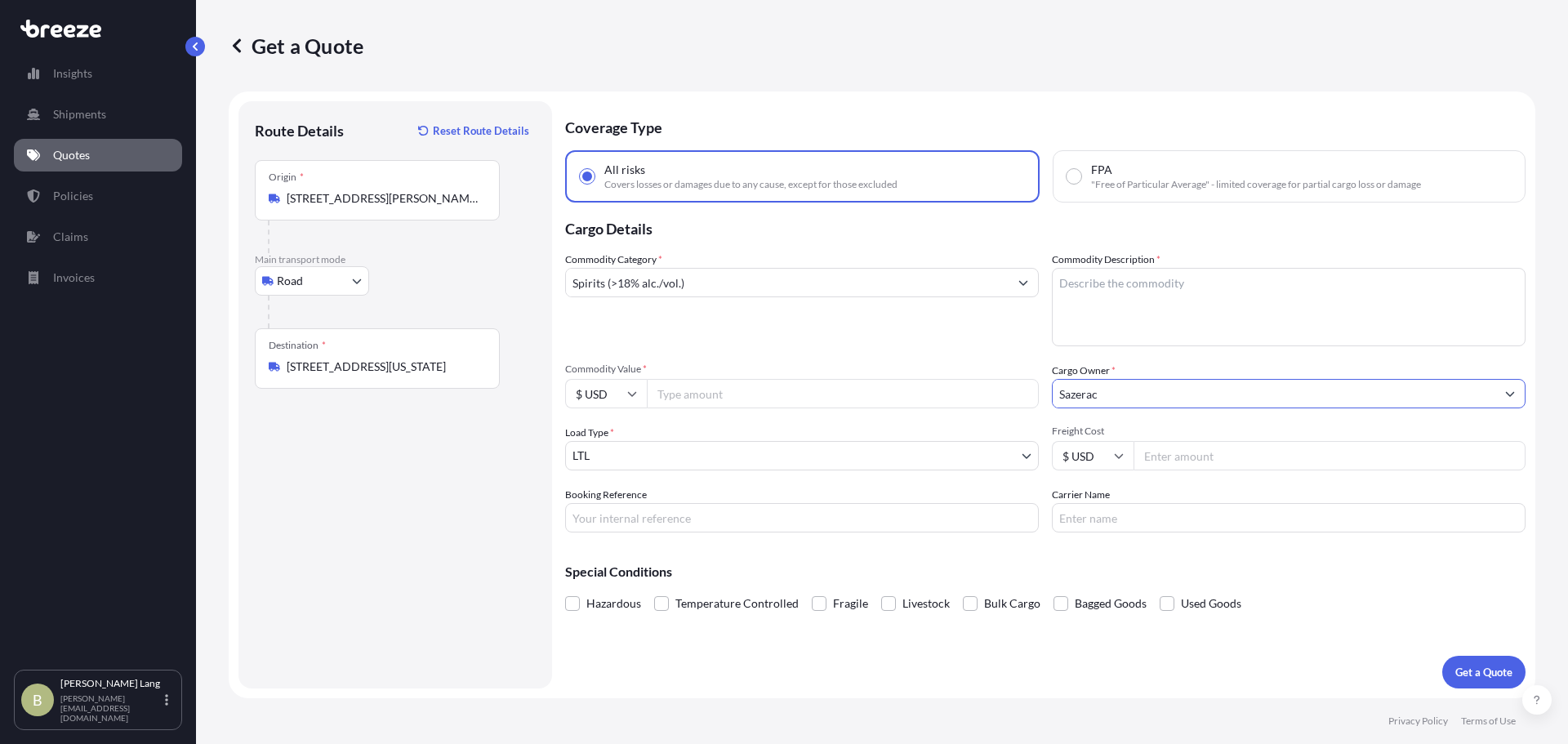
click at [1212, 459] on input "Freight Cost" at bounding box center [1329, 456] width 392 height 29
type input "850"
click at [651, 438] on div "Load Type * LTL" at bounding box center [802, 447] width 474 height 46
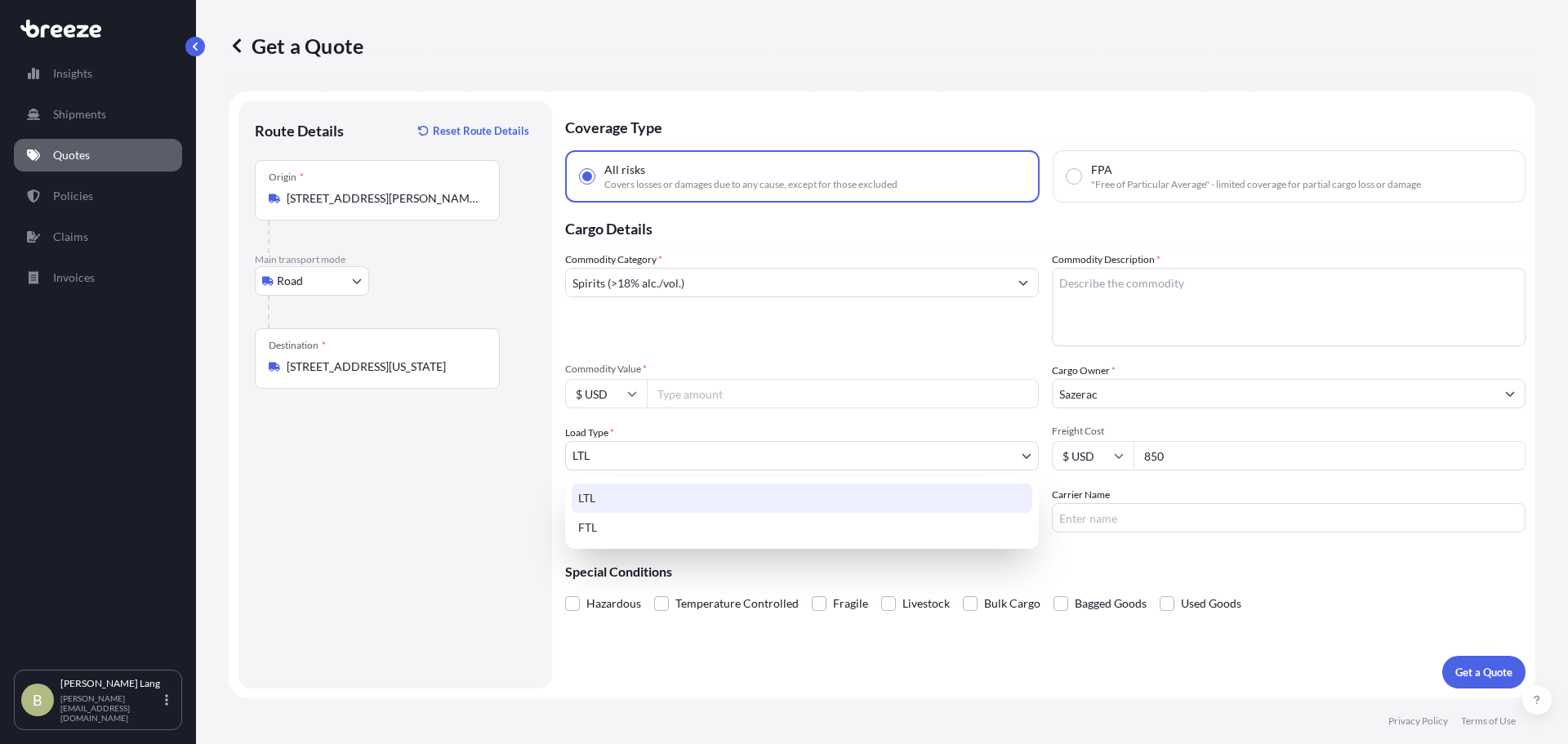
click at [645, 452] on body "10 options available. Insights Shipments Quotes Policies Claims Invoices B [PER…" at bounding box center [784, 372] width 1568 height 744
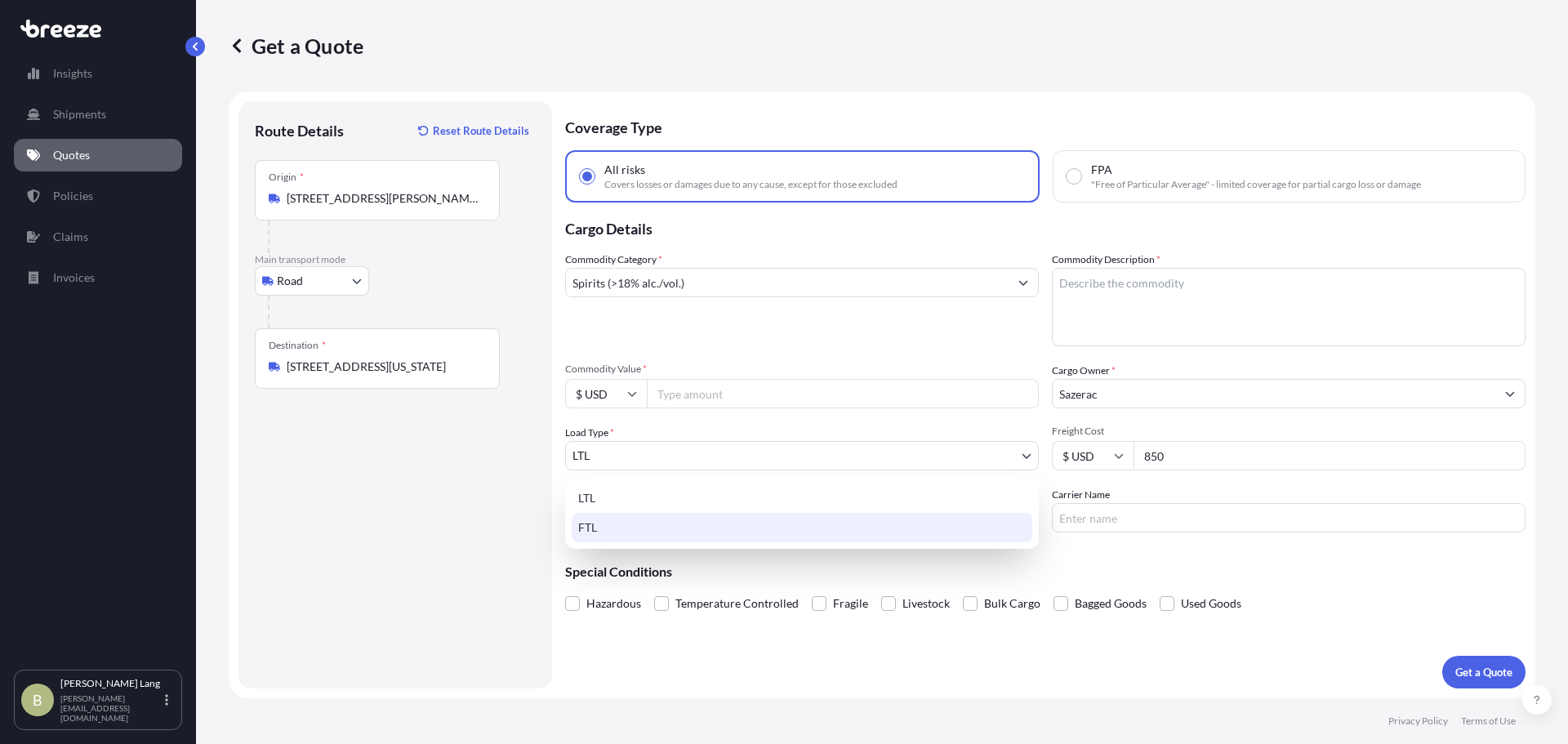
click at [609, 530] on div "FTL" at bounding box center [802, 528] width 461 height 29
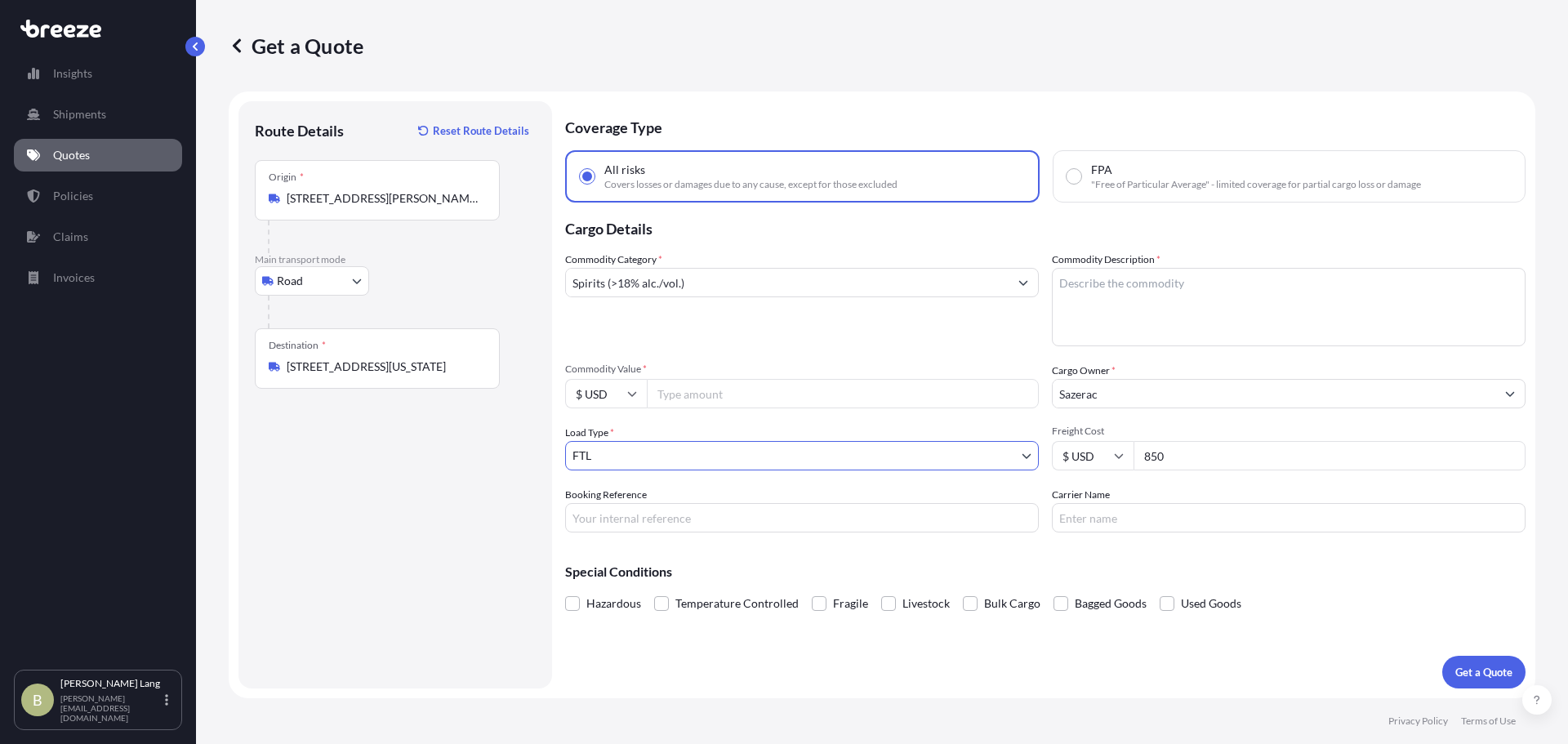
click at [691, 397] on input "Commodity Value *" at bounding box center [843, 394] width 392 height 29
type input "7"
type input "50000"
click at [1195, 332] on textarea "Commodity Description *" at bounding box center [1289, 307] width 474 height 79
click at [1192, 307] on textarea "Spirits" at bounding box center [1289, 307] width 474 height 79
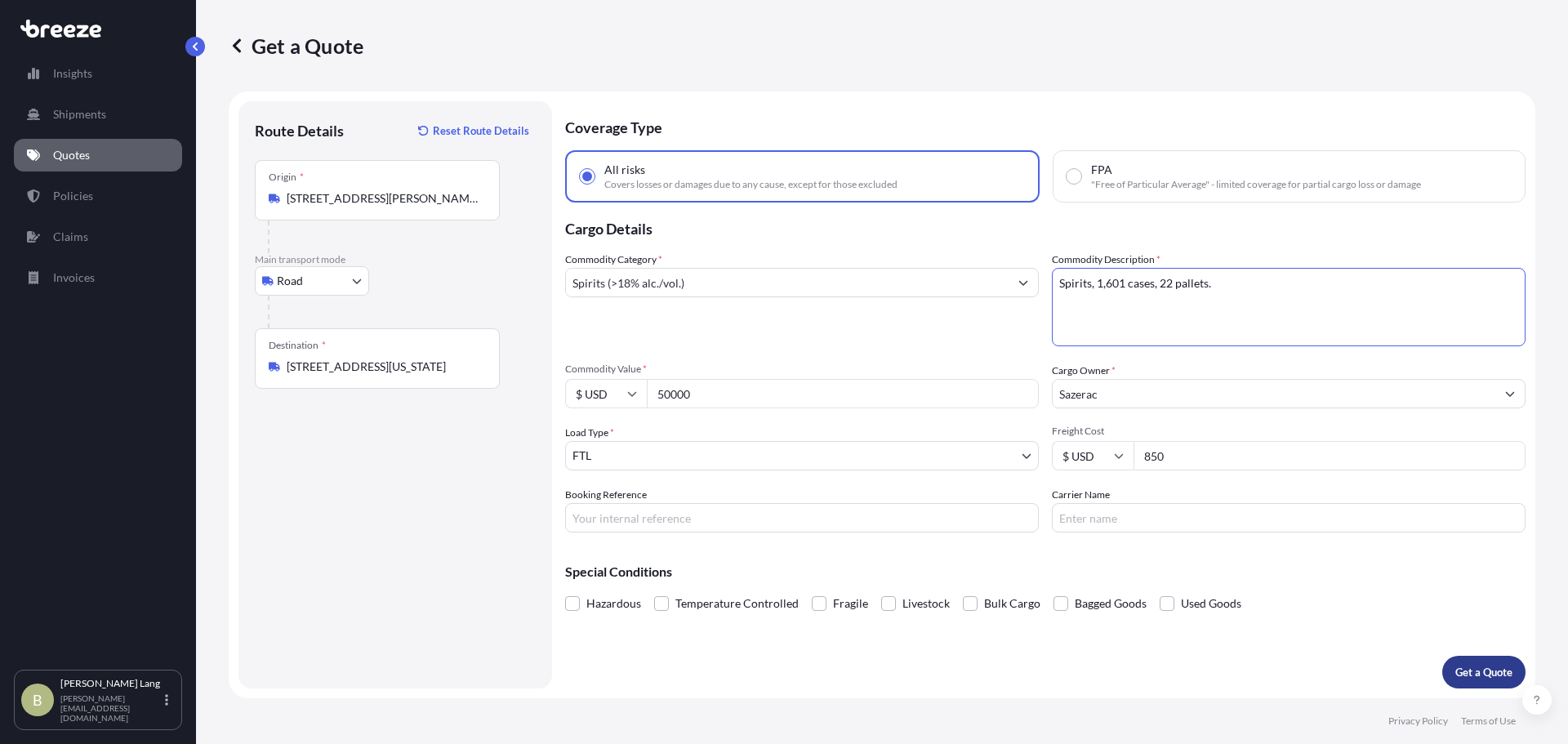
type textarea "Spirits, 1,601 cases, 22 pallets."
click at [1473, 676] on p "Get a Quote" at bounding box center [1484, 672] width 57 height 16
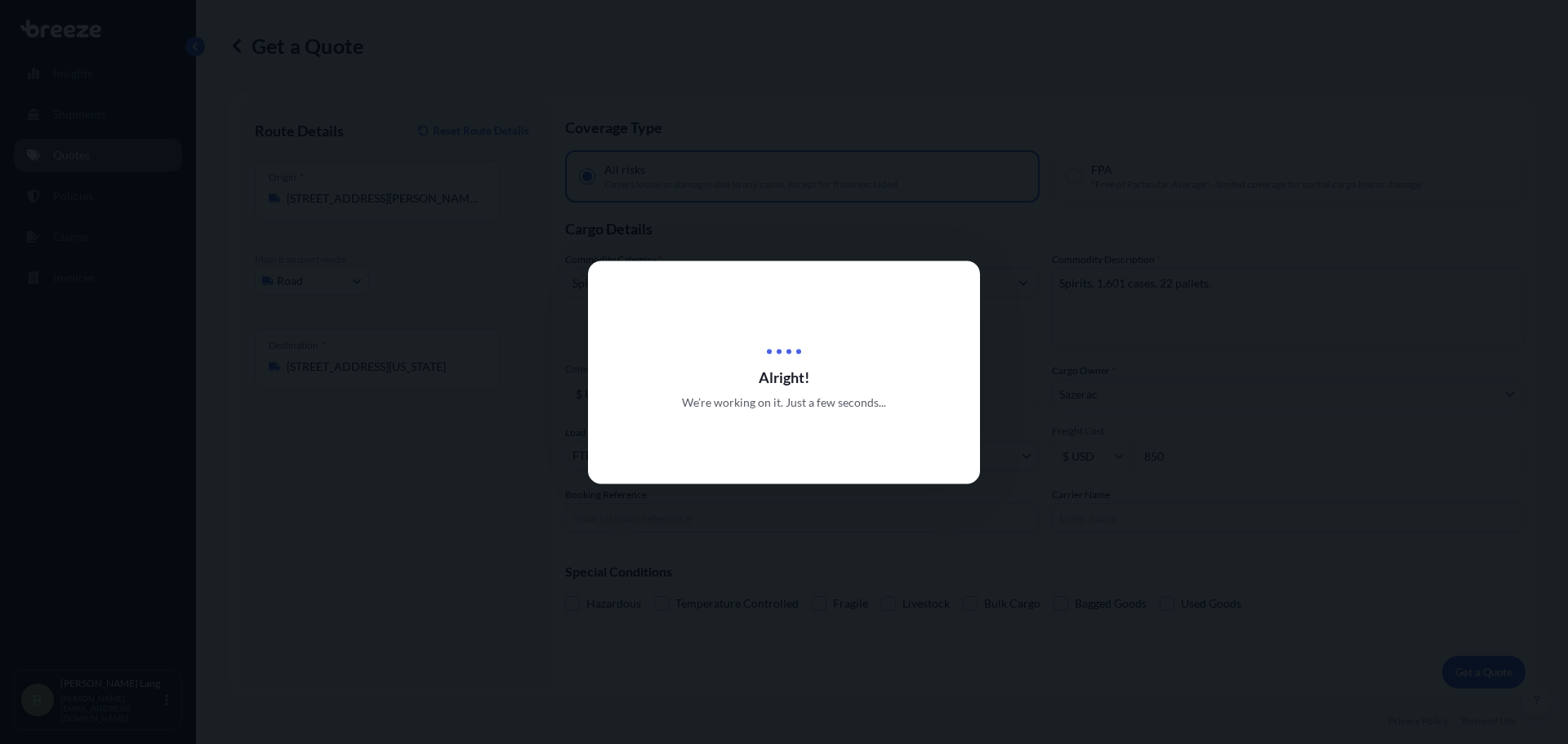
select select "Road"
select select "2"
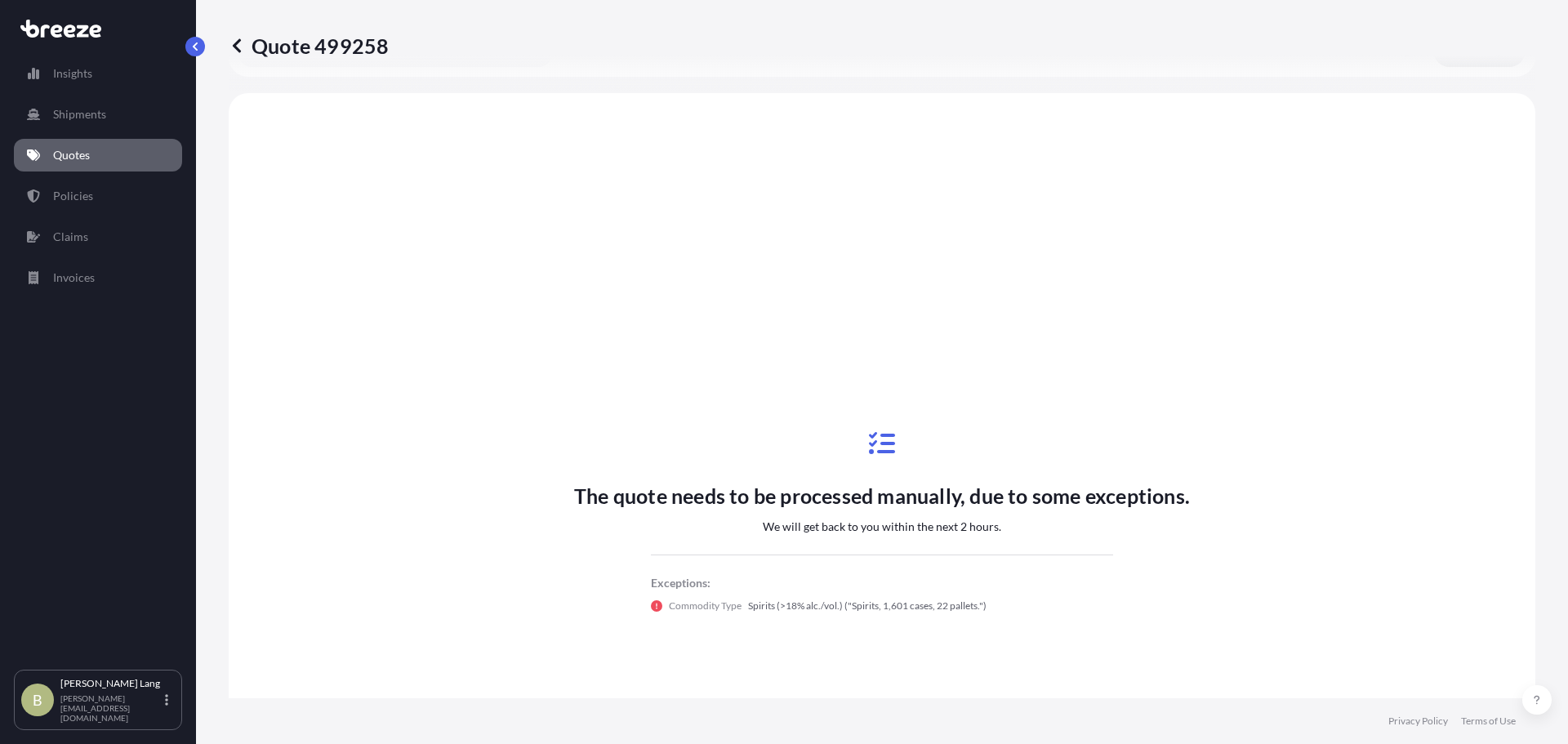
scroll to position [594, 0]
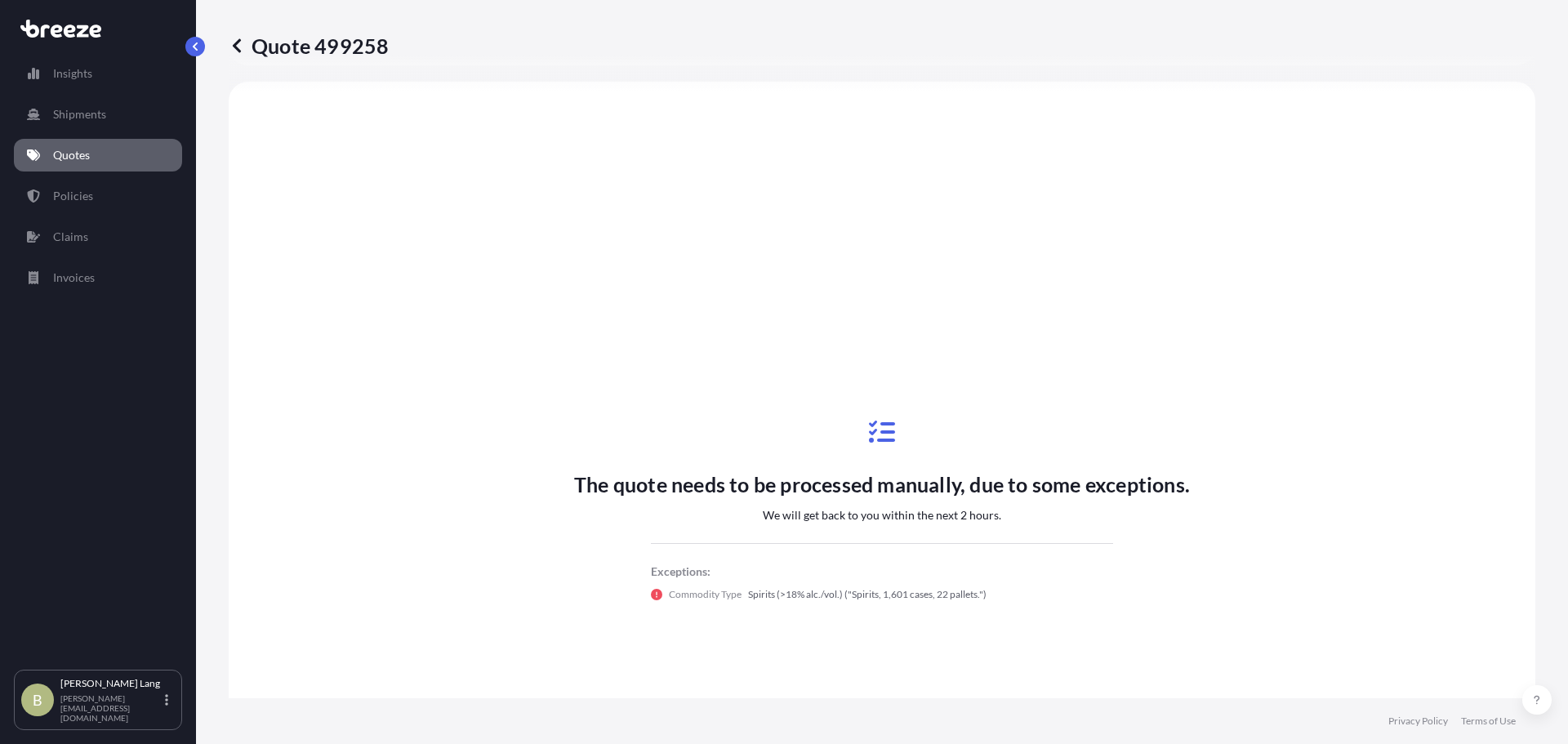
click at [92, 163] on link "Quotes" at bounding box center [98, 155] width 169 height 33
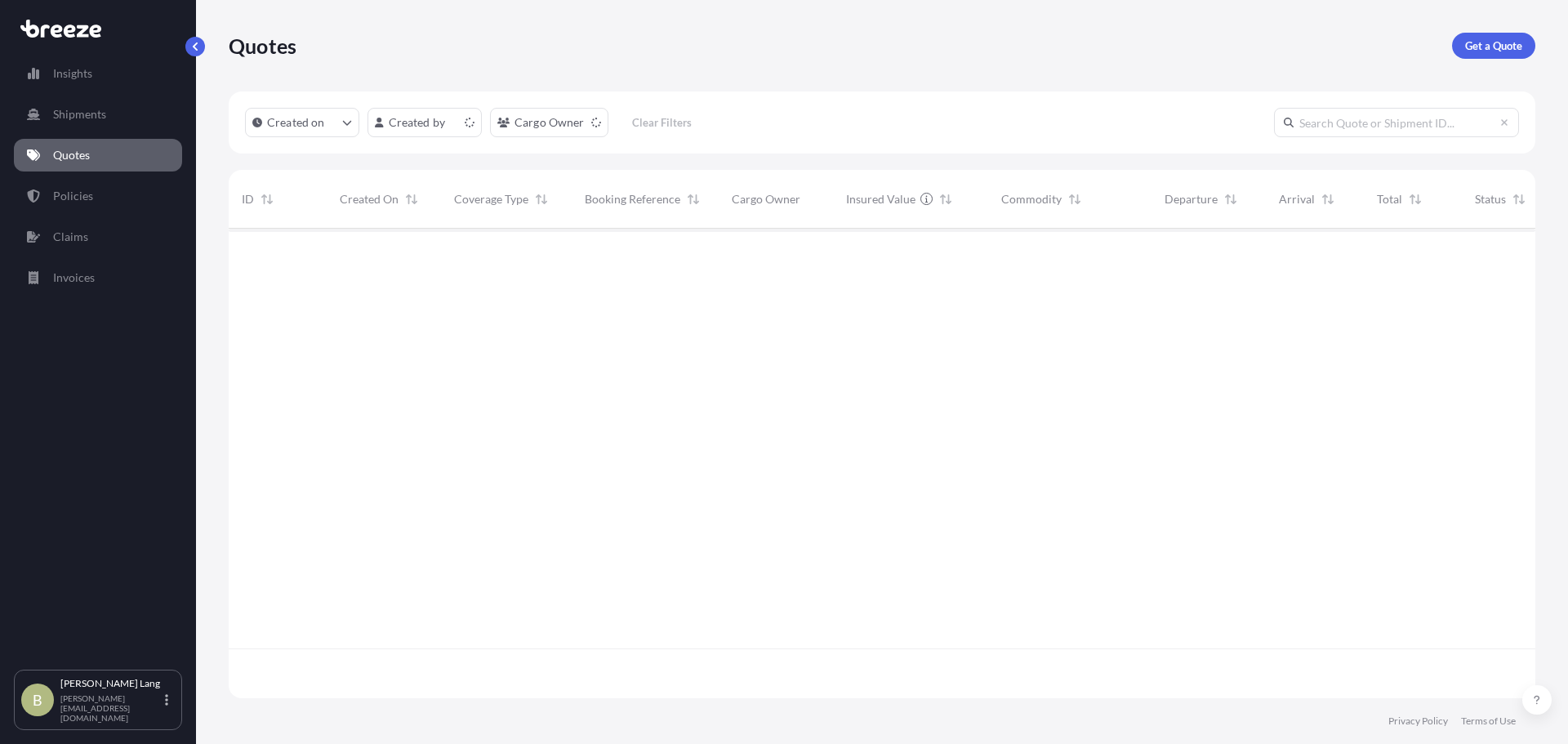
scroll to position [467, 1295]
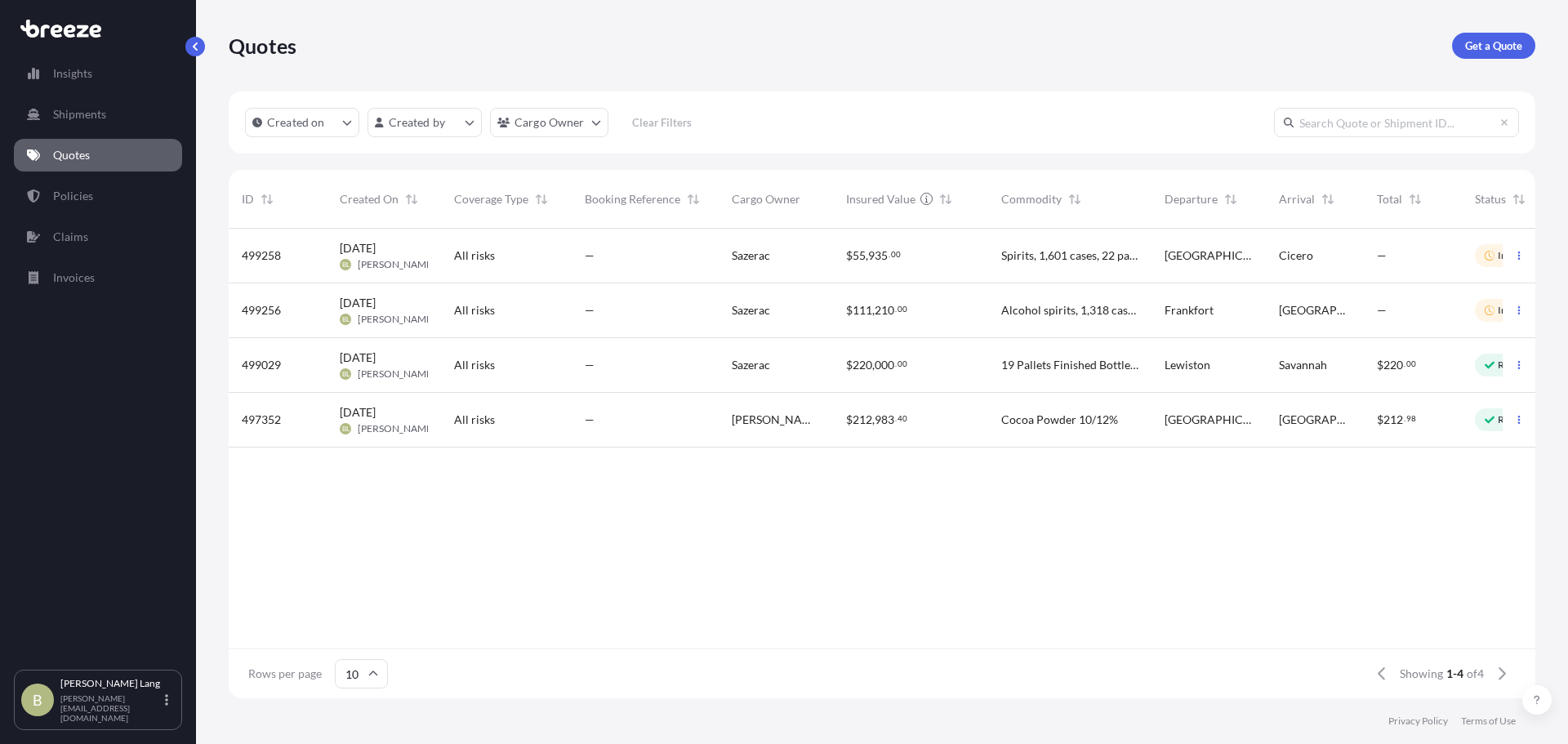
click at [131, 162] on link "Quotes" at bounding box center [98, 155] width 169 height 33
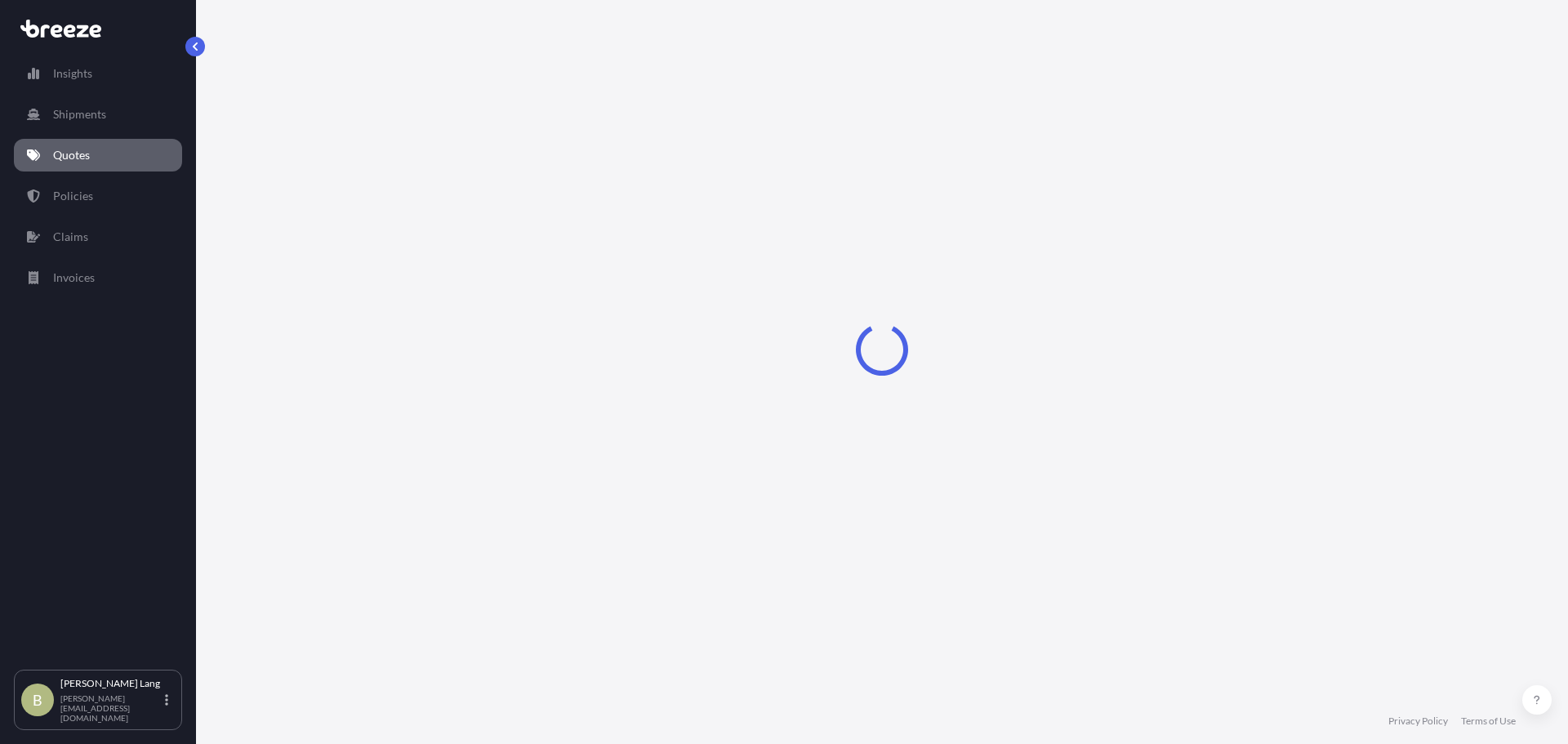
select select "Road"
select select "2"
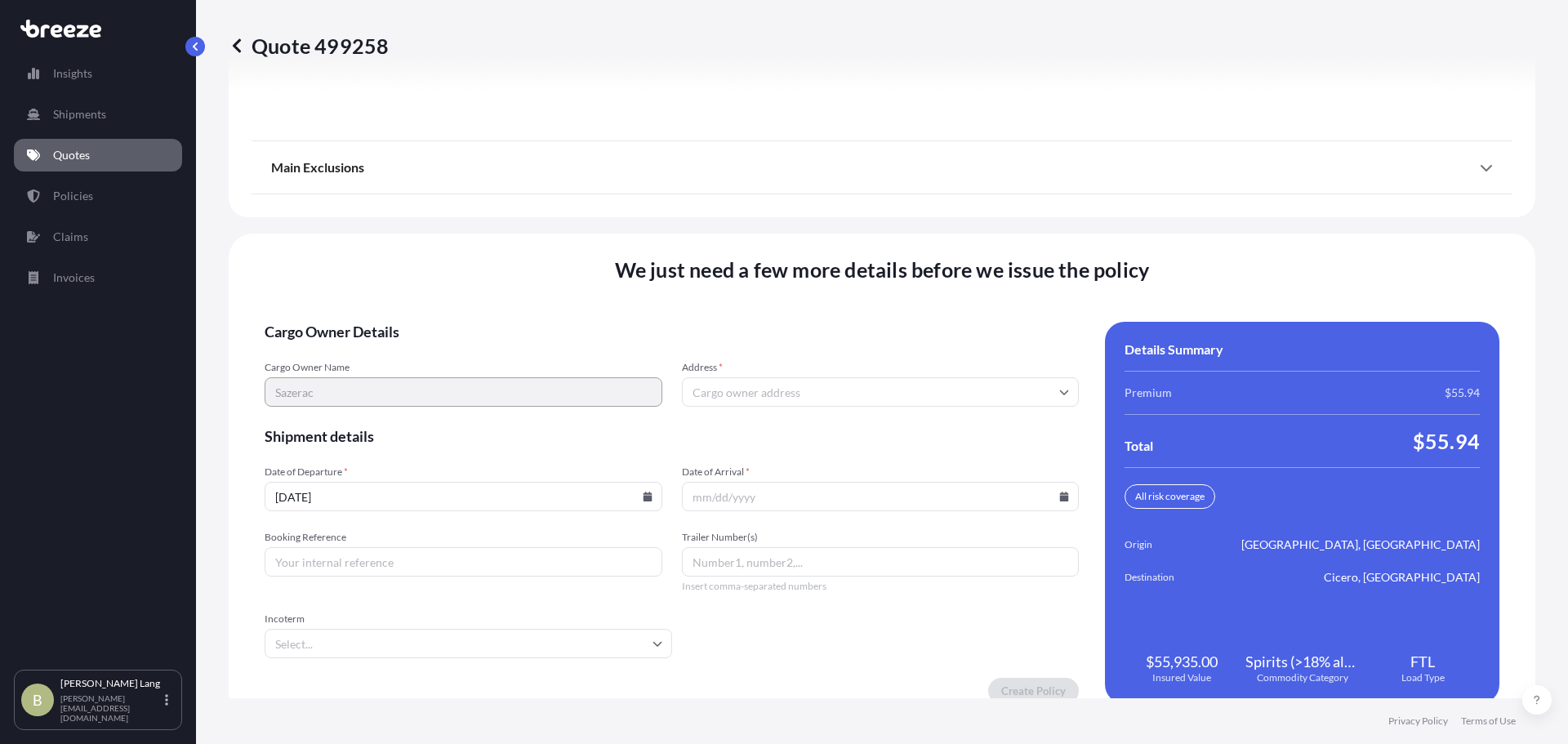
scroll to position [2245, 0]
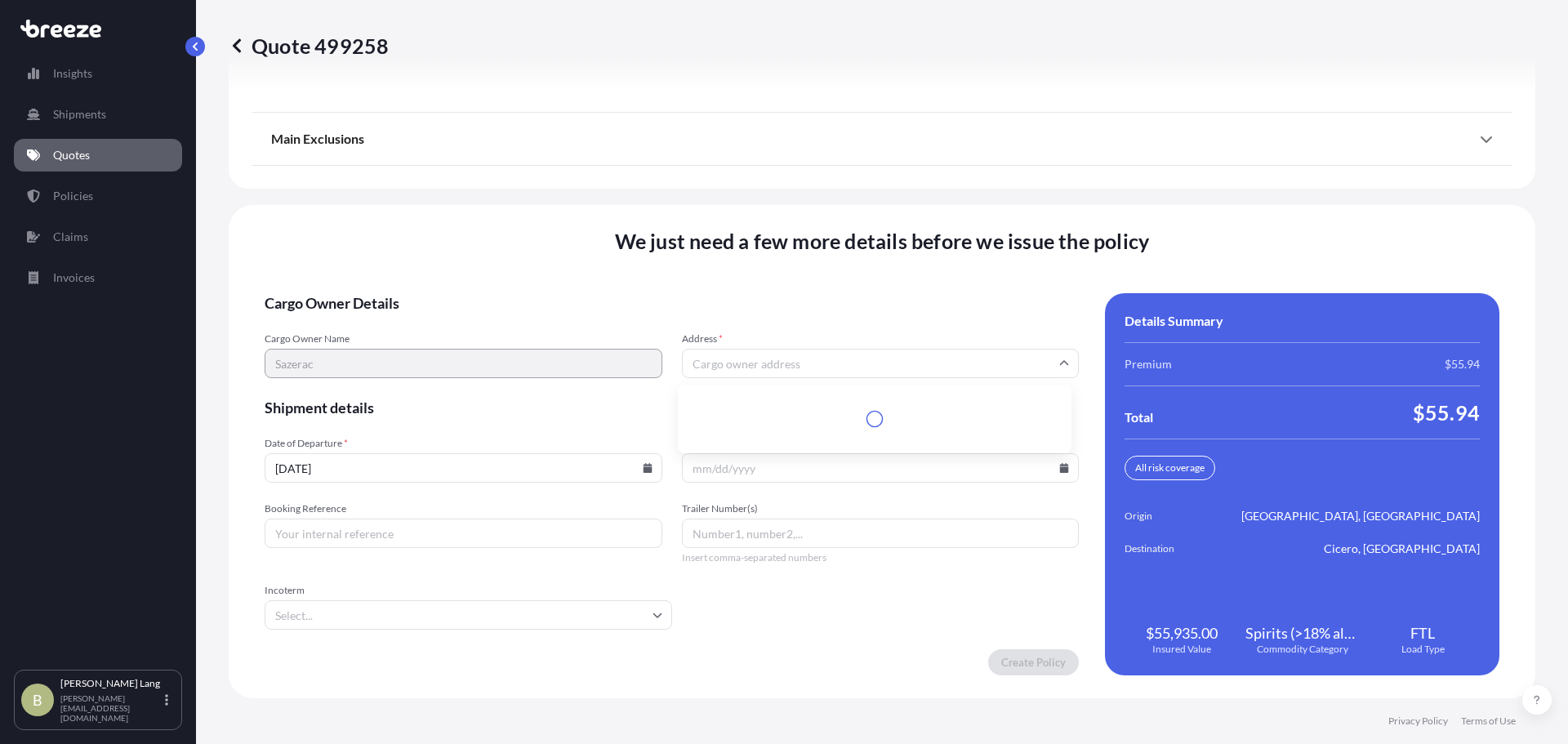
click at [743, 372] on input "Address *" at bounding box center [880, 364] width 398 height 29
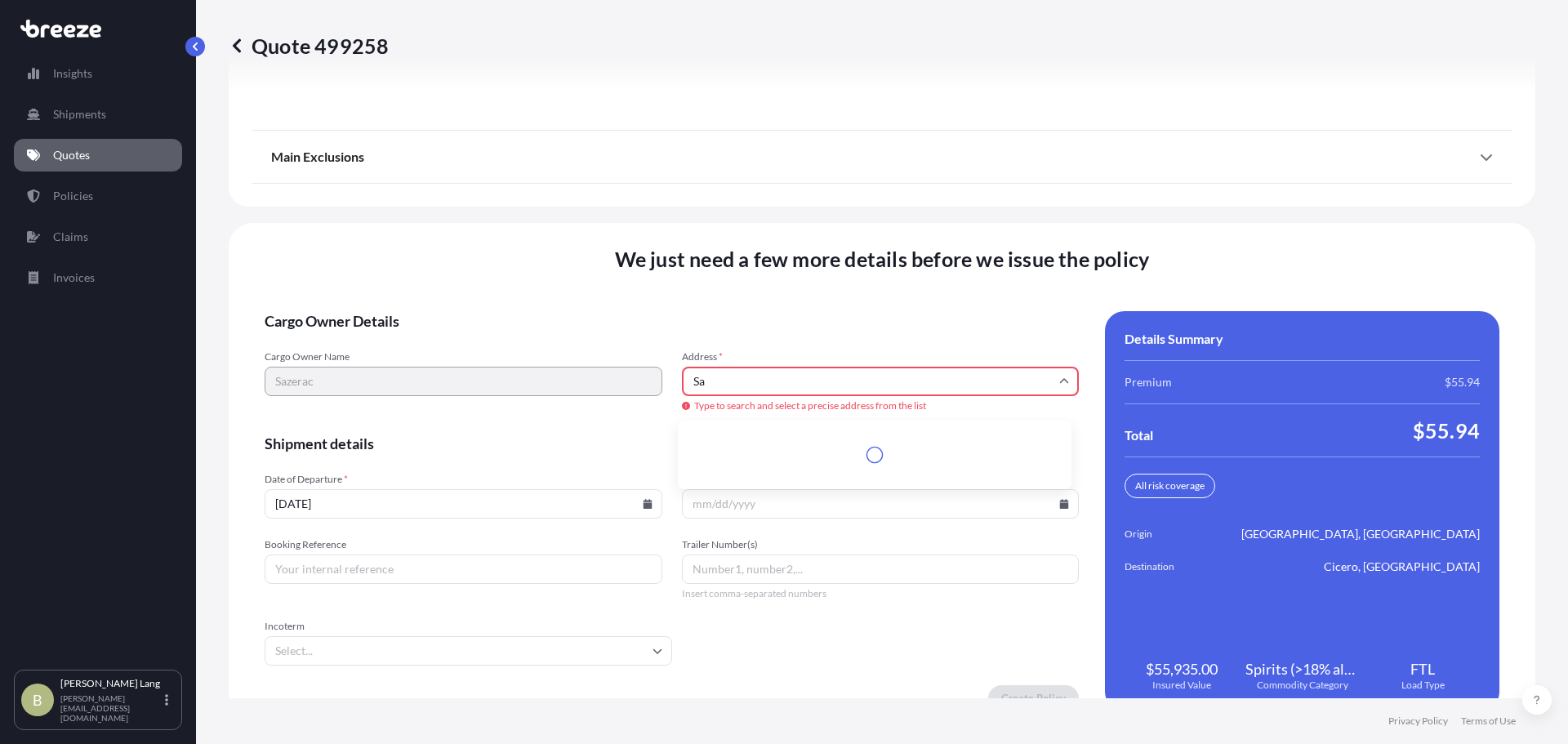
type input "S"
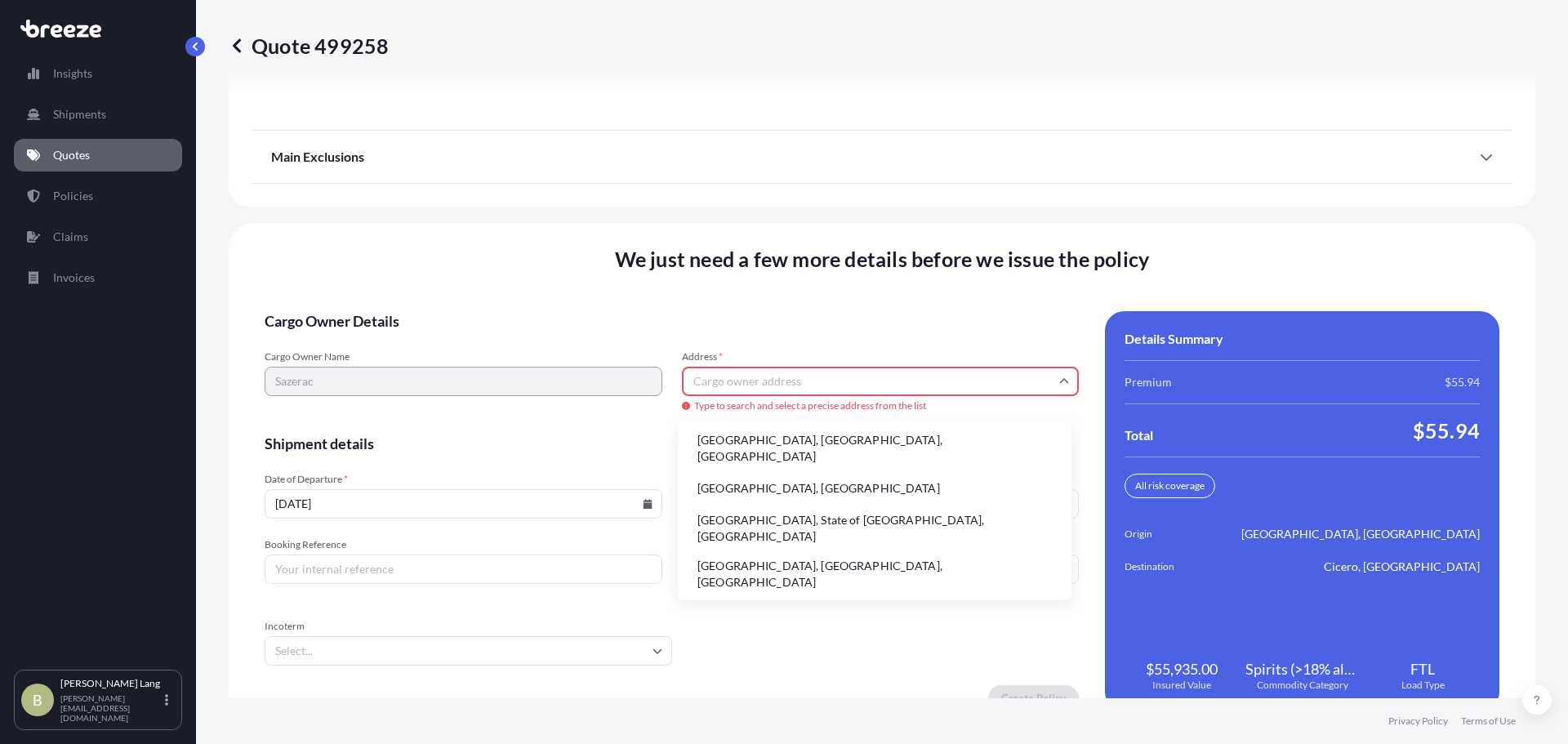
click at [885, 253] on span "We just need a few more details before we issue the policy" at bounding box center [882, 259] width 535 height 26
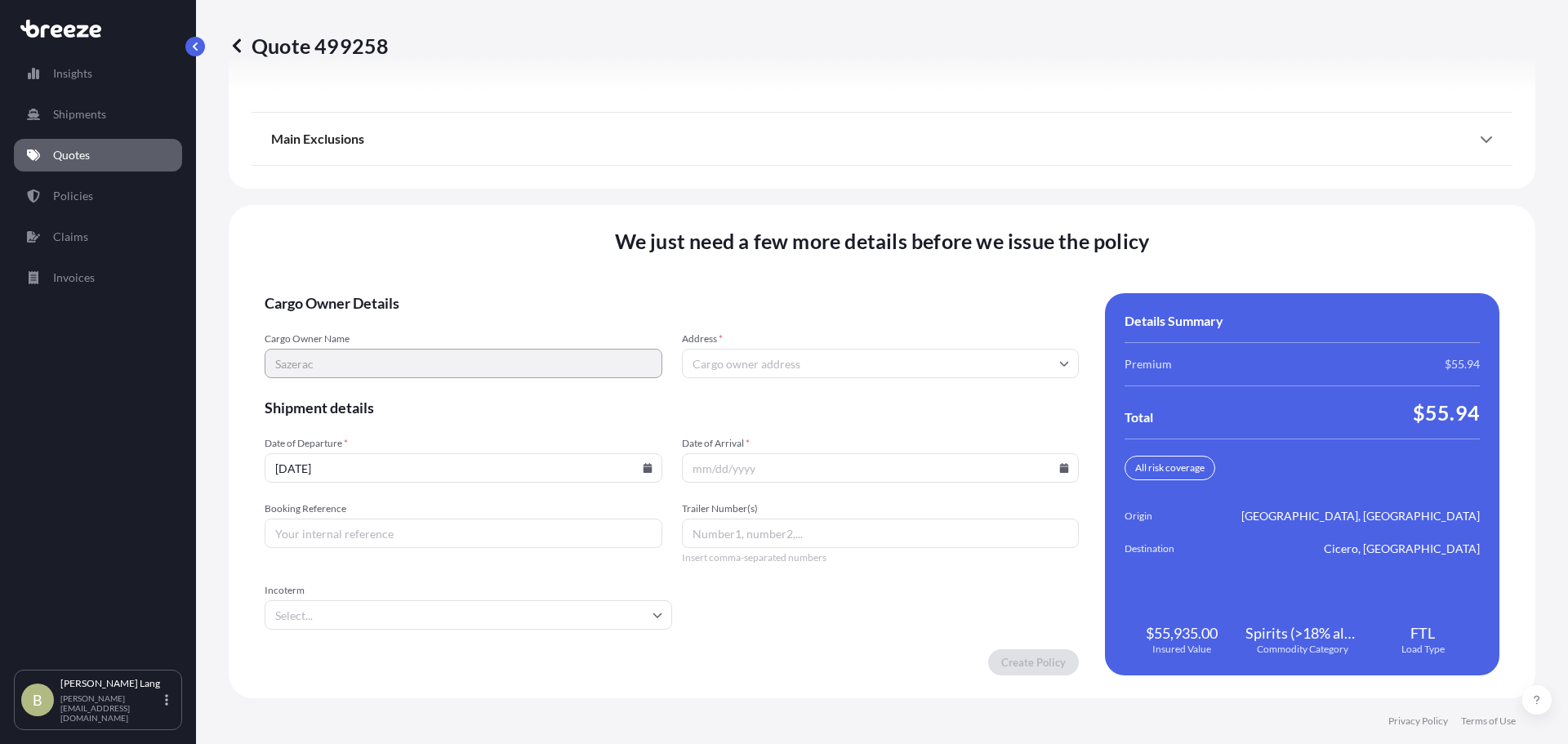
click at [769, 470] on input "Date of Arrival *" at bounding box center [880, 469] width 398 height 29
click at [1060, 467] on icon at bounding box center [1065, 469] width 10 height 10
click at [869, 329] on button "18" at bounding box center [875, 322] width 26 height 26
type input "[DATE]"
click at [466, 542] on input "Booking Reference" at bounding box center [464, 534] width 398 height 29
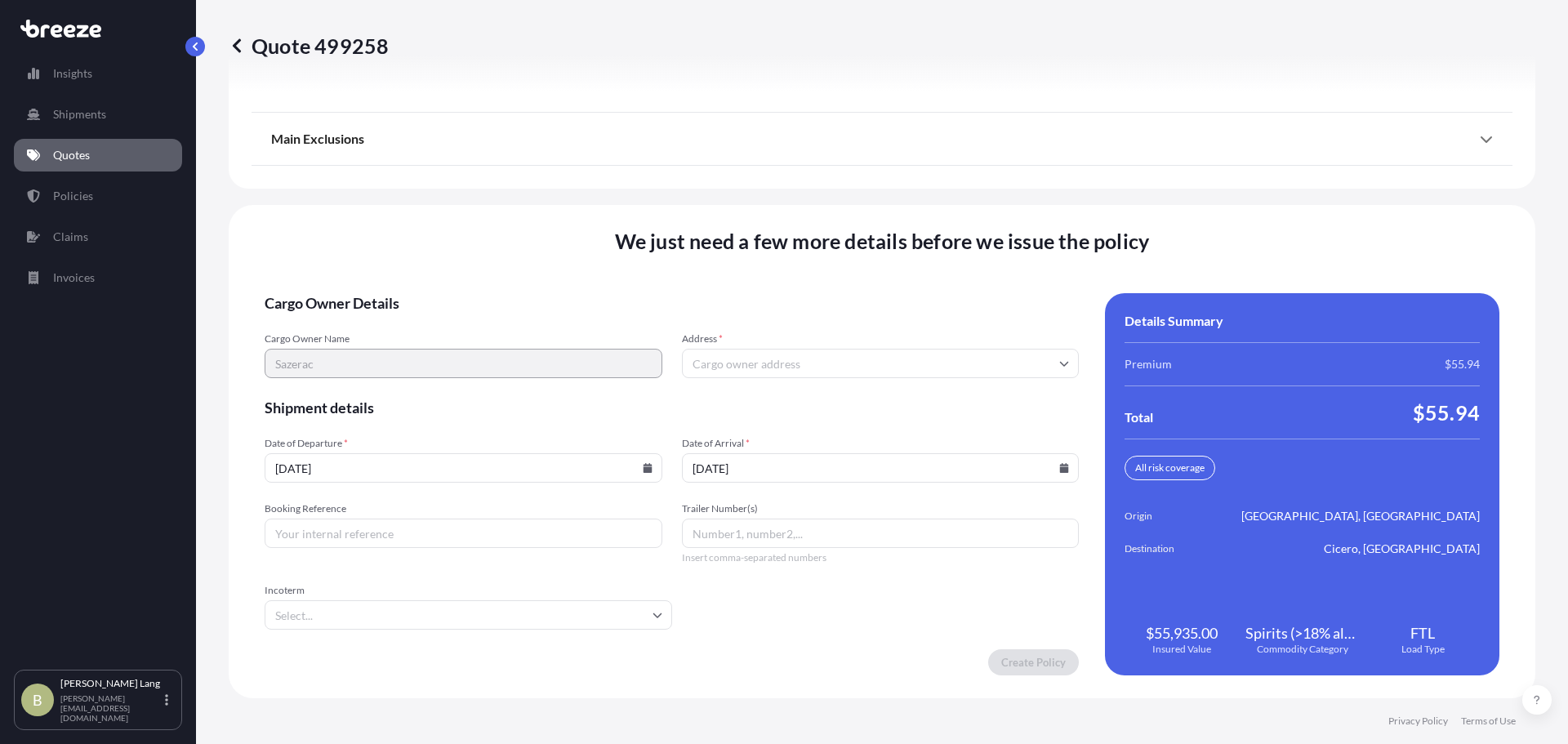
click at [354, 536] on input "Booking Reference" at bounding box center [464, 534] width 398 height 29
paste input "E694414"
type input "E694414"
drag, startPoint x: 899, startPoint y: 598, endPoint x: 817, endPoint y: 541, distance: 99.9
click at [898, 598] on form "Cargo Owner Details Cargo Owner Name Sazerac Address * Shipment details Date of…" at bounding box center [672, 484] width 815 height 382
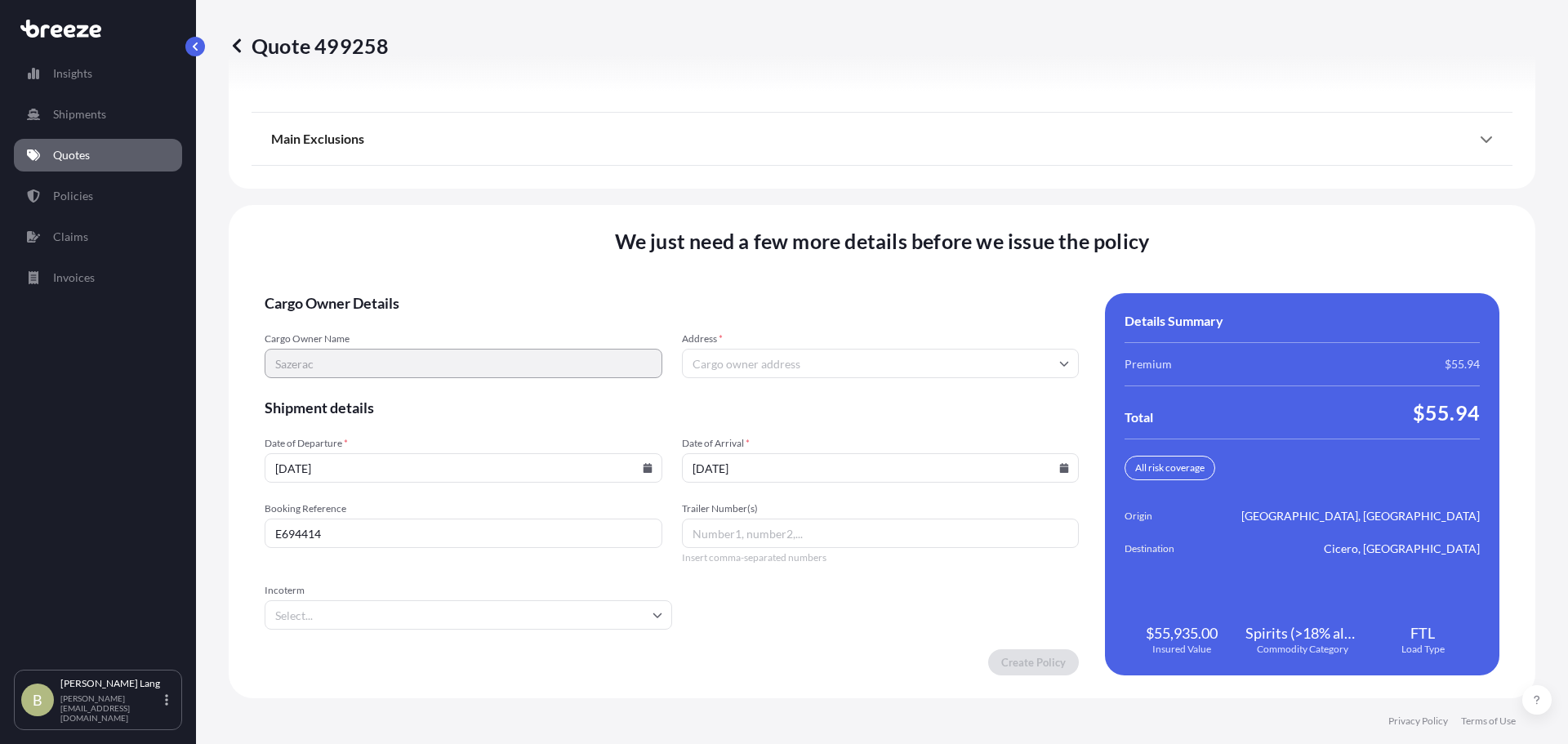
click at [881, 545] on input "Trailer Number(s)" at bounding box center [880, 534] width 398 height 29
click at [798, 363] on input "Address *" at bounding box center [880, 364] width 398 height 29
paste input "10101 Linn Station Road Louisville, Kentucky 40223"
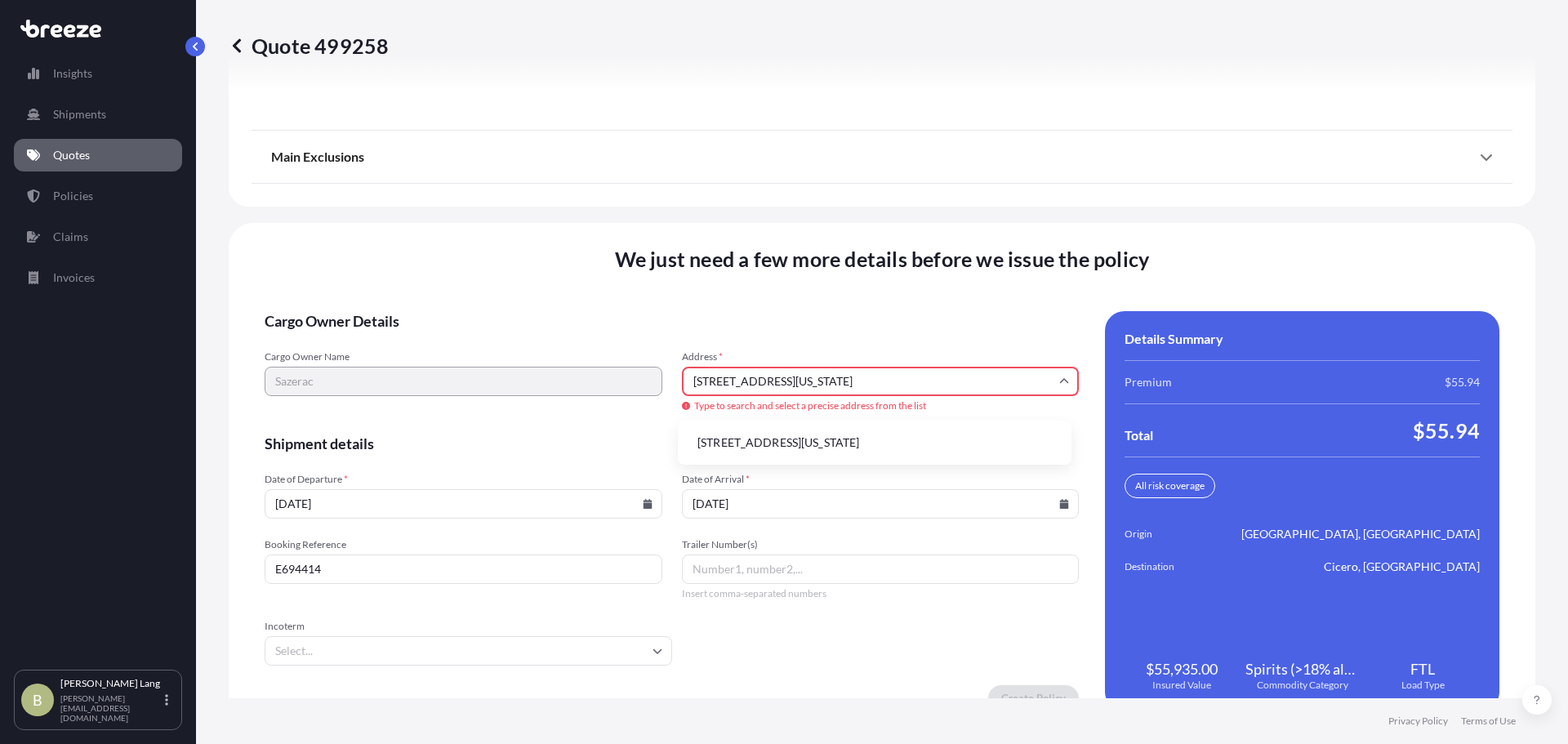
click at [879, 439] on li "10101 Linn Station Road, Louisville, Kentucky 40223, USA" at bounding box center [875, 443] width 381 height 31
type input "10101 Linn Station Rd, Louisville, KY 40223, USA"
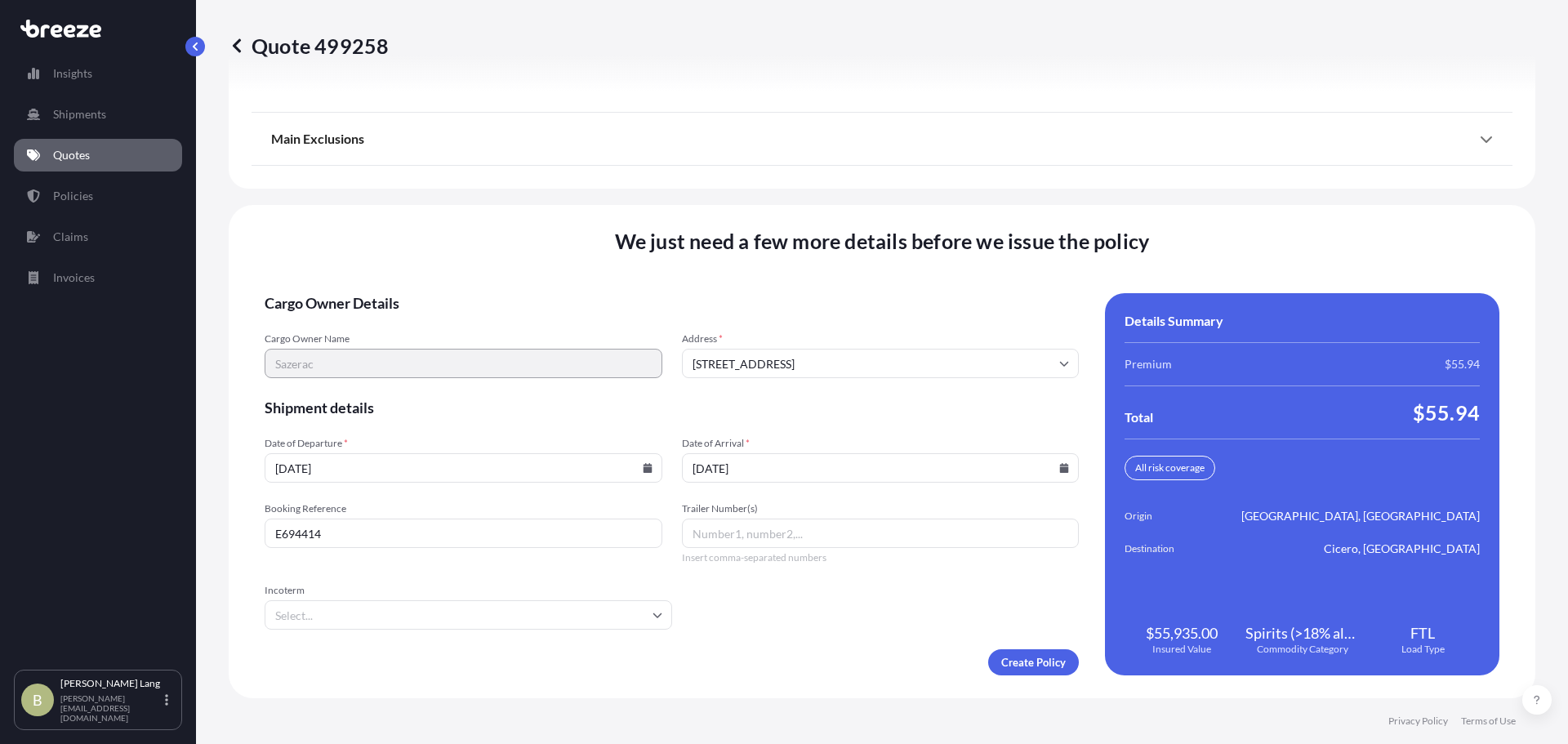
click at [622, 624] on input "Incoterm" at bounding box center [468, 615] width 407 height 29
click at [845, 653] on div "Create Policy" at bounding box center [672, 663] width 815 height 26
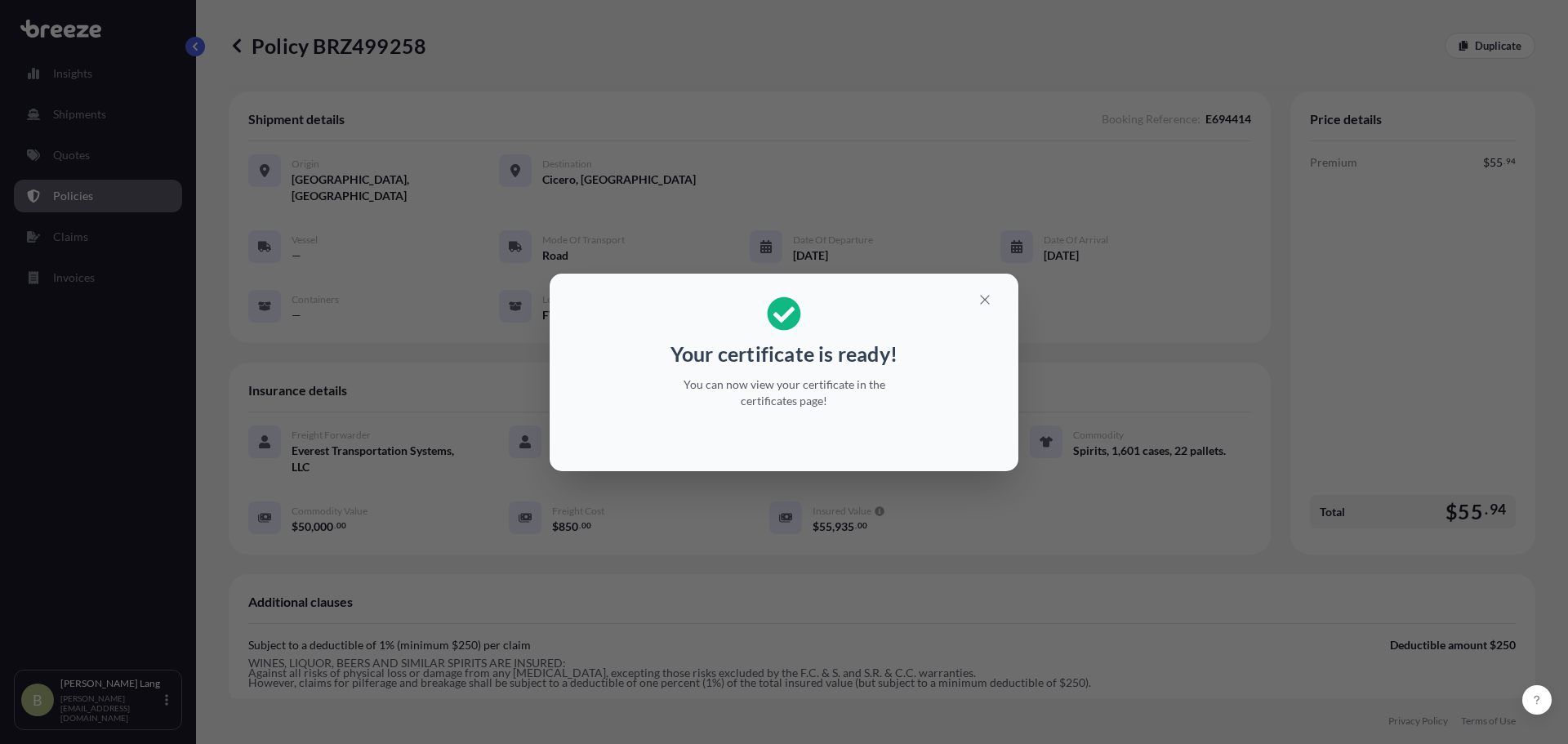
click at [635, 357] on h2 "Your certificate is ready! You can now view your certificate in the certificate…" at bounding box center [784, 353] width 443 height 132
click at [995, 303] on button "button" at bounding box center [985, 300] width 41 height 26
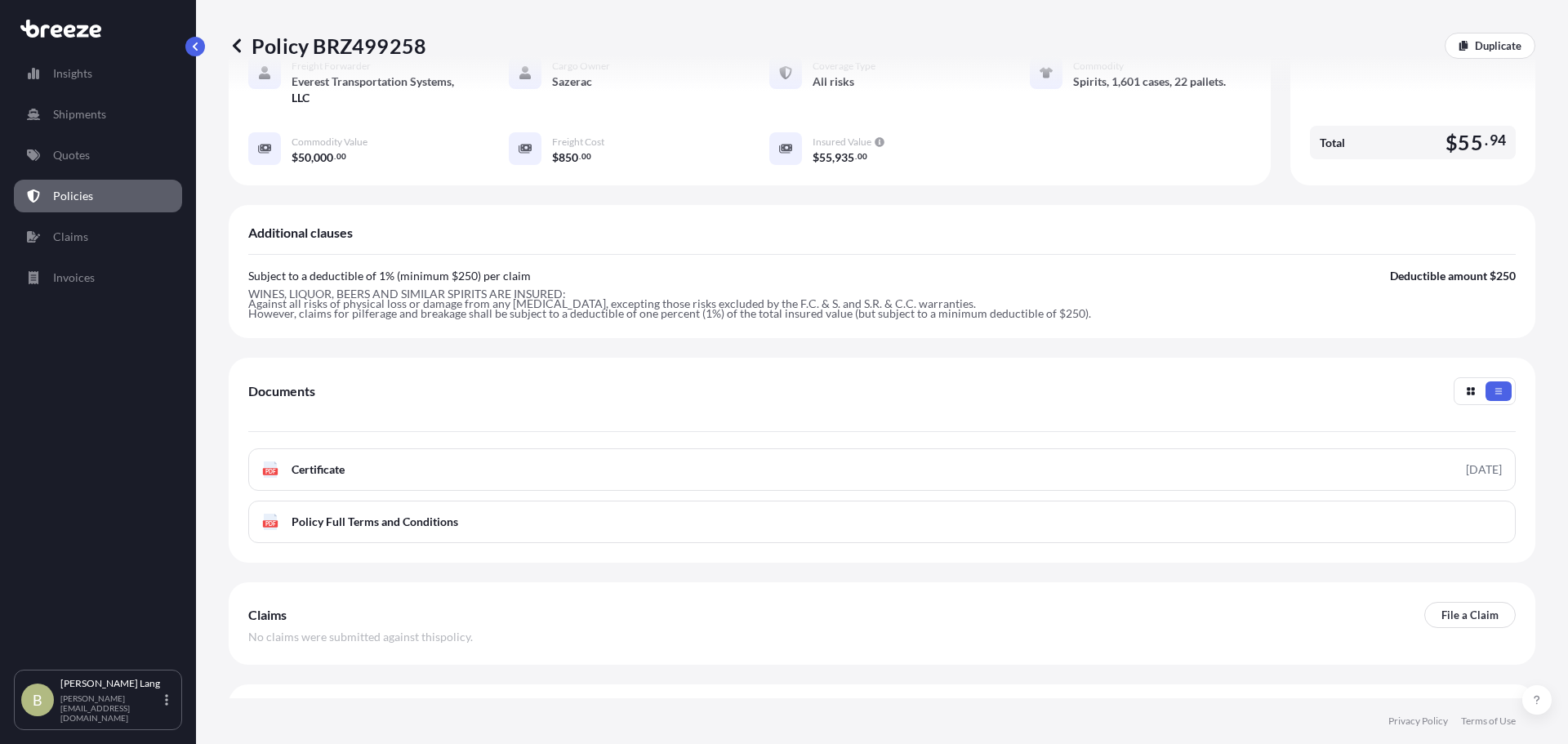
scroll to position [391, 0]
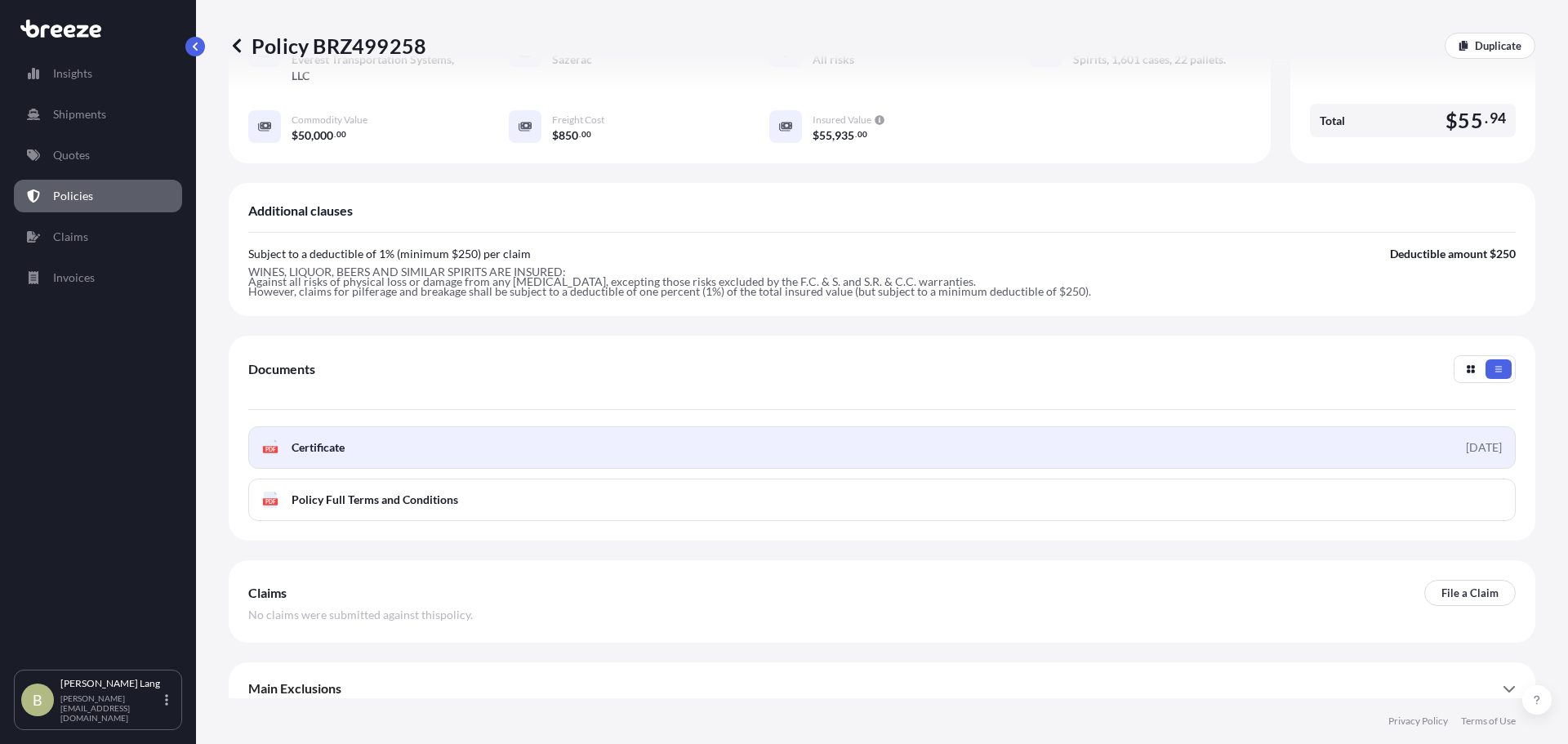
click at [1184, 439] on link "PDF Certificate 2025-09-17" at bounding box center [881, 448] width 1267 height 43
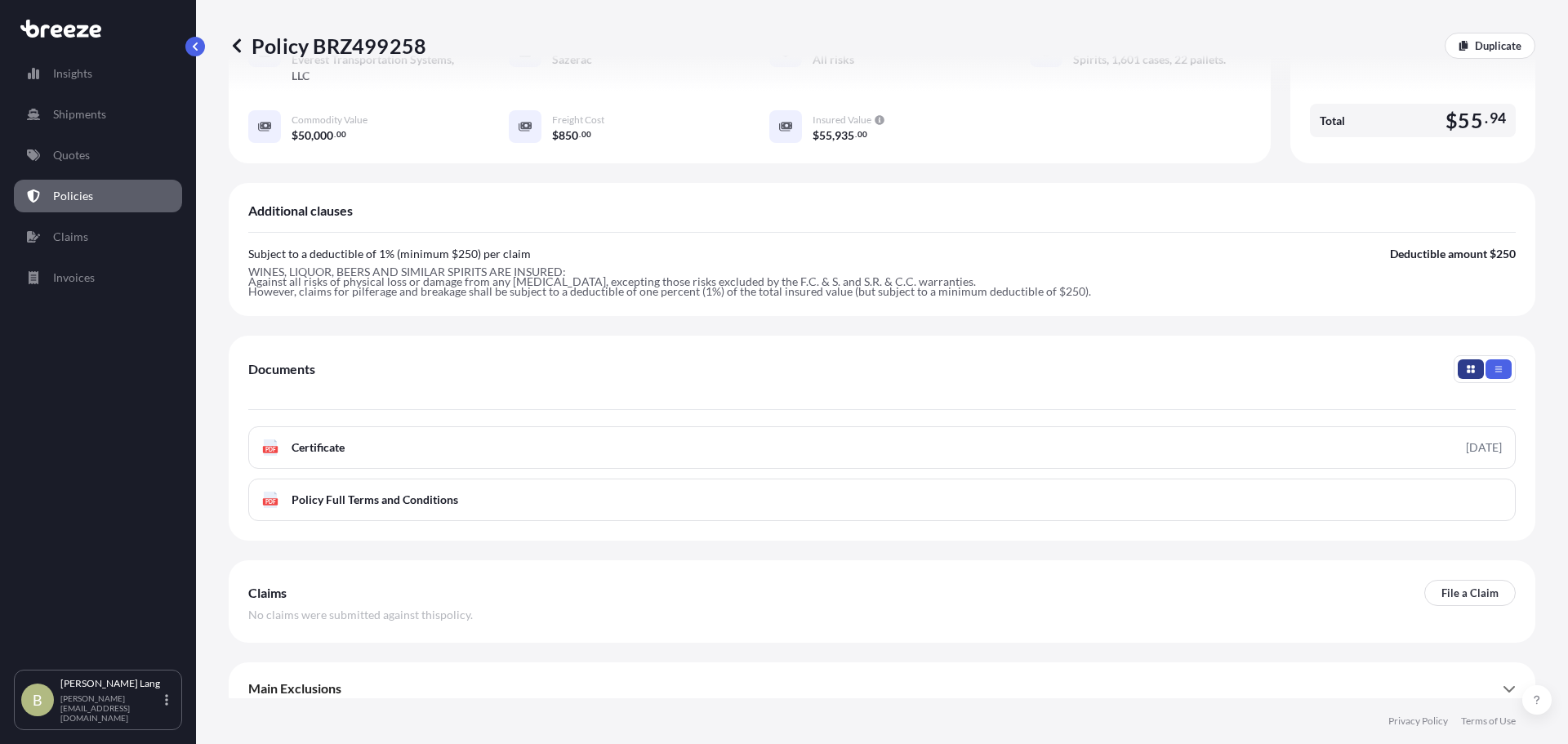
click at [1467, 366] on icon "button" at bounding box center [1471, 370] width 8 height 8
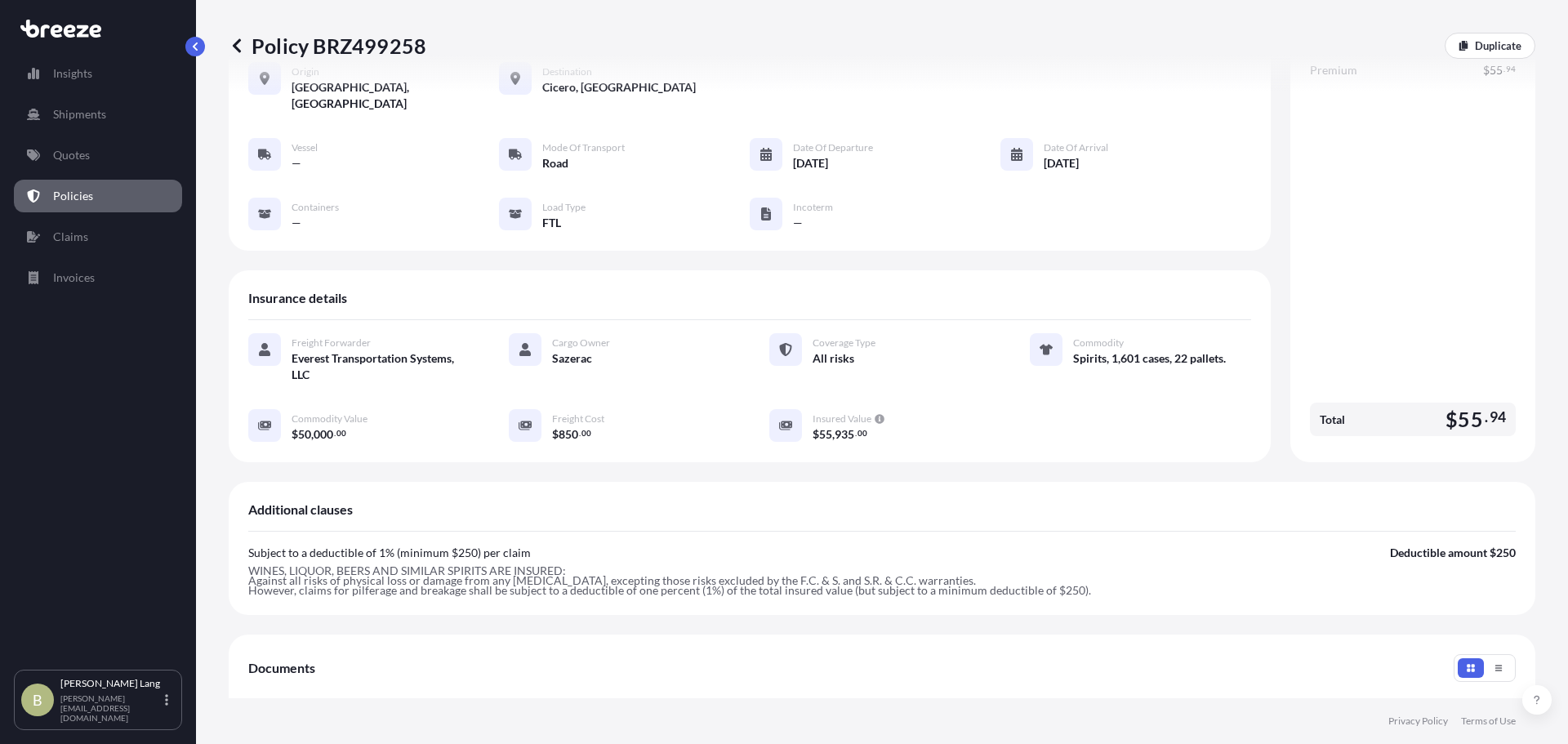
scroll to position [0, 0]
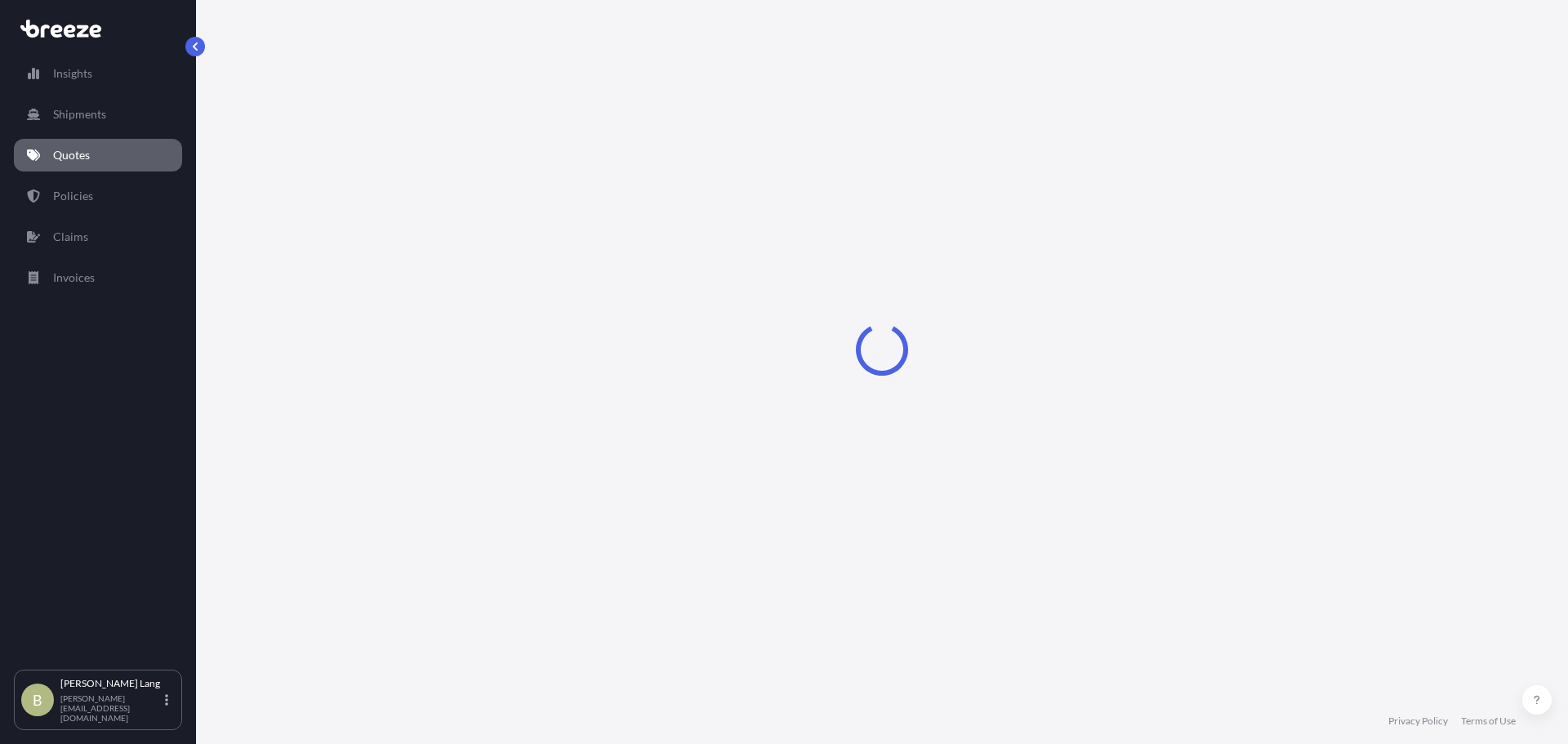
select select "Road"
select select "2"
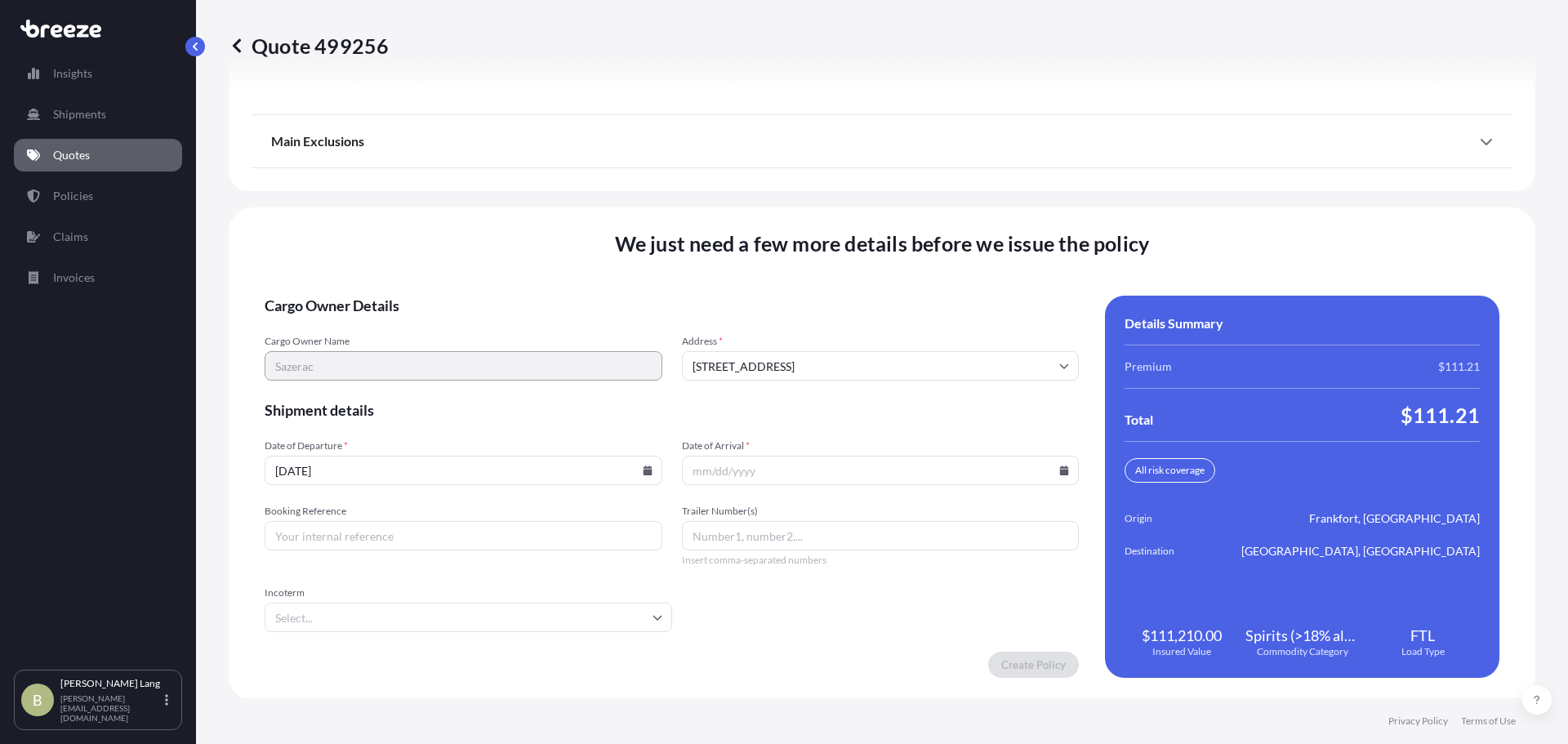
scroll to position [2245, 0]
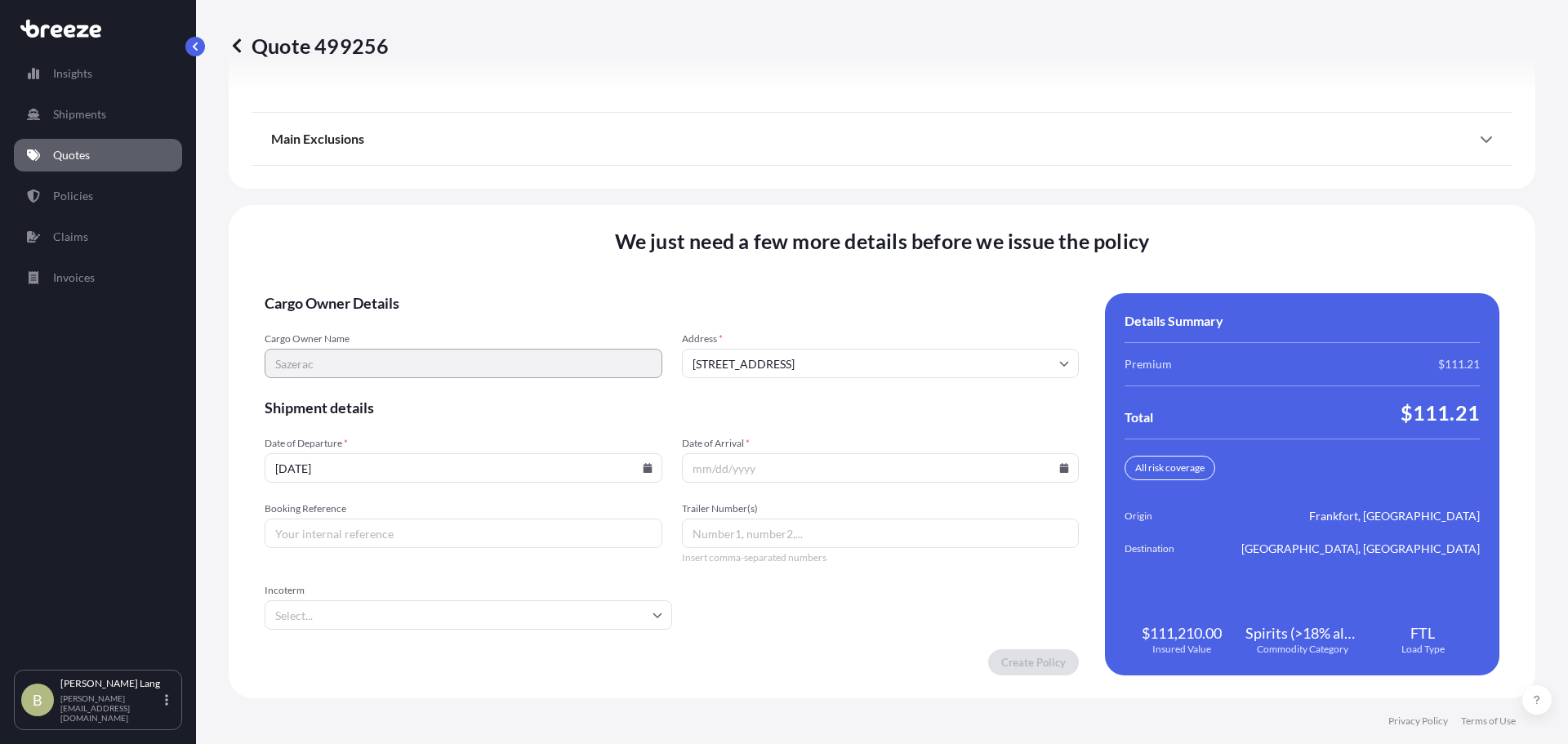
click at [767, 479] on input "Date of Arrival *" at bounding box center [880, 469] width 398 height 29
click at [1060, 467] on icon at bounding box center [1065, 469] width 10 height 10
click at [878, 329] on button "18" at bounding box center [875, 322] width 26 height 26
type input "09/18/2025"
click at [451, 536] on input "Booking Reference" at bounding box center [464, 534] width 398 height 29
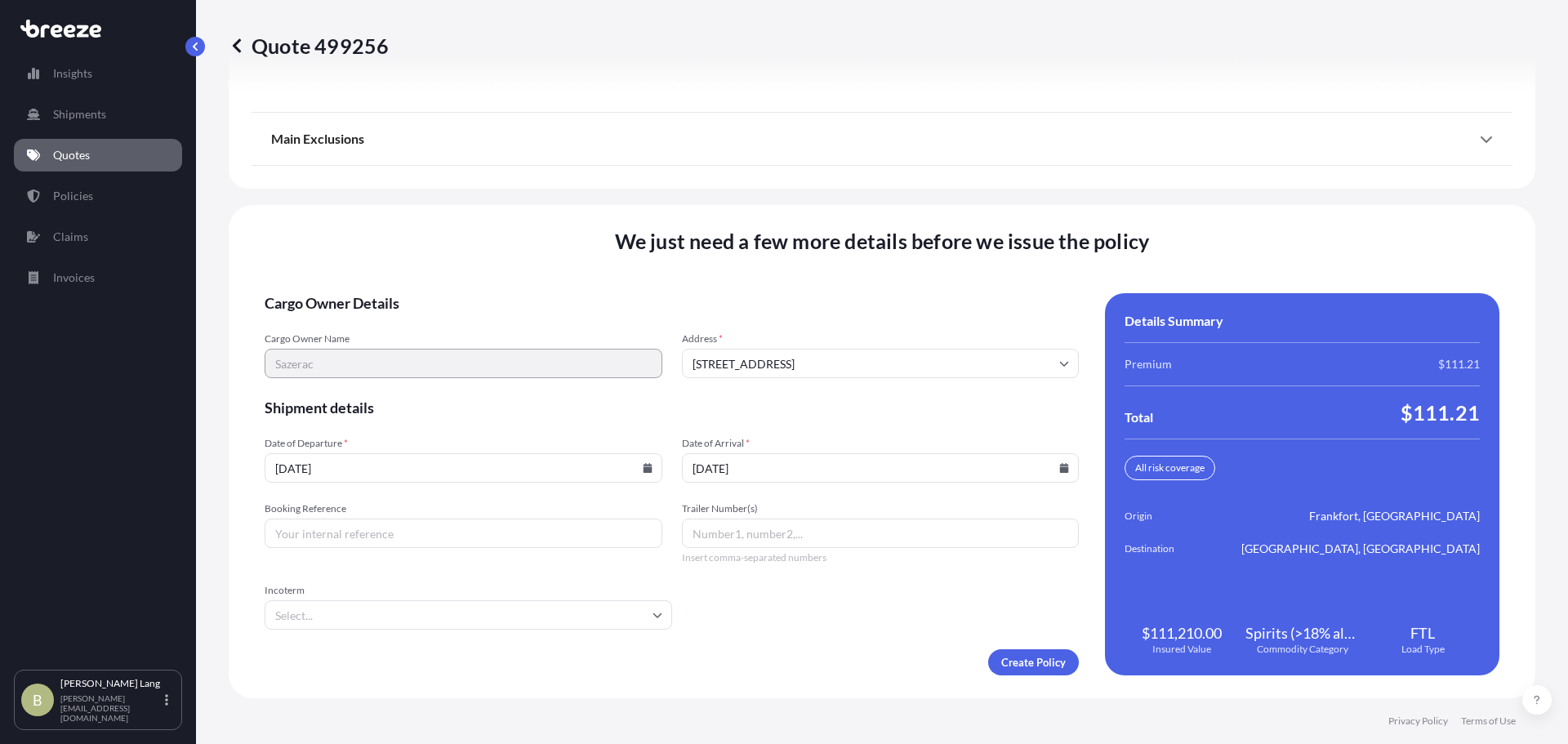
click at [368, 547] on input "Booking Reference" at bounding box center [464, 534] width 398 height 29
paste input "E695337"
type input "E695337"
click at [855, 629] on form "Cargo Owner Details Cargo Owner Name Sazerac Address * 10101 Linn Station Rd, L…" at bounding box center [672, 484] width 815 height 382
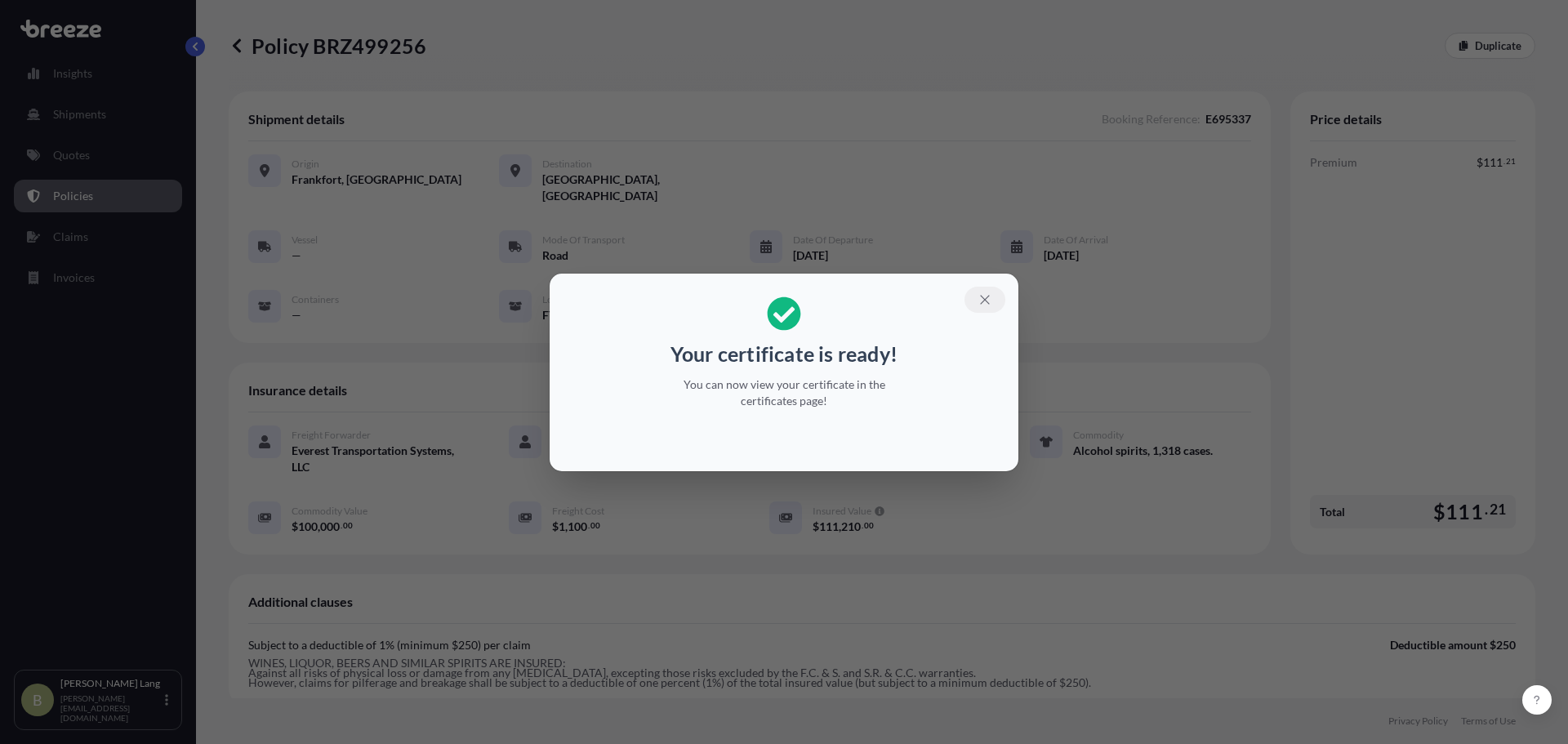
click at [988, 293] on icon "button" at bounding box center [984, 300] width 15 height 15
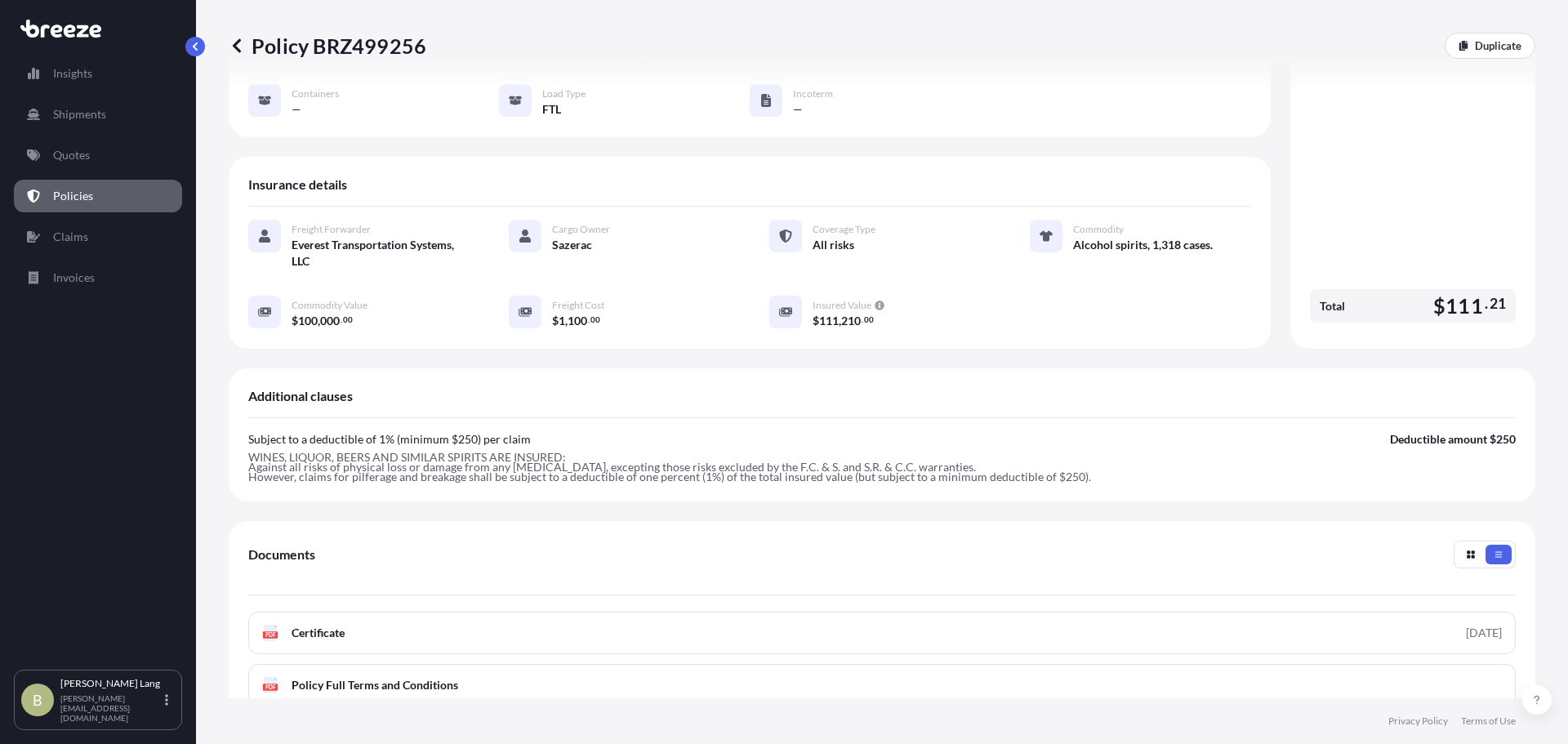
scroll to position [391, 0]
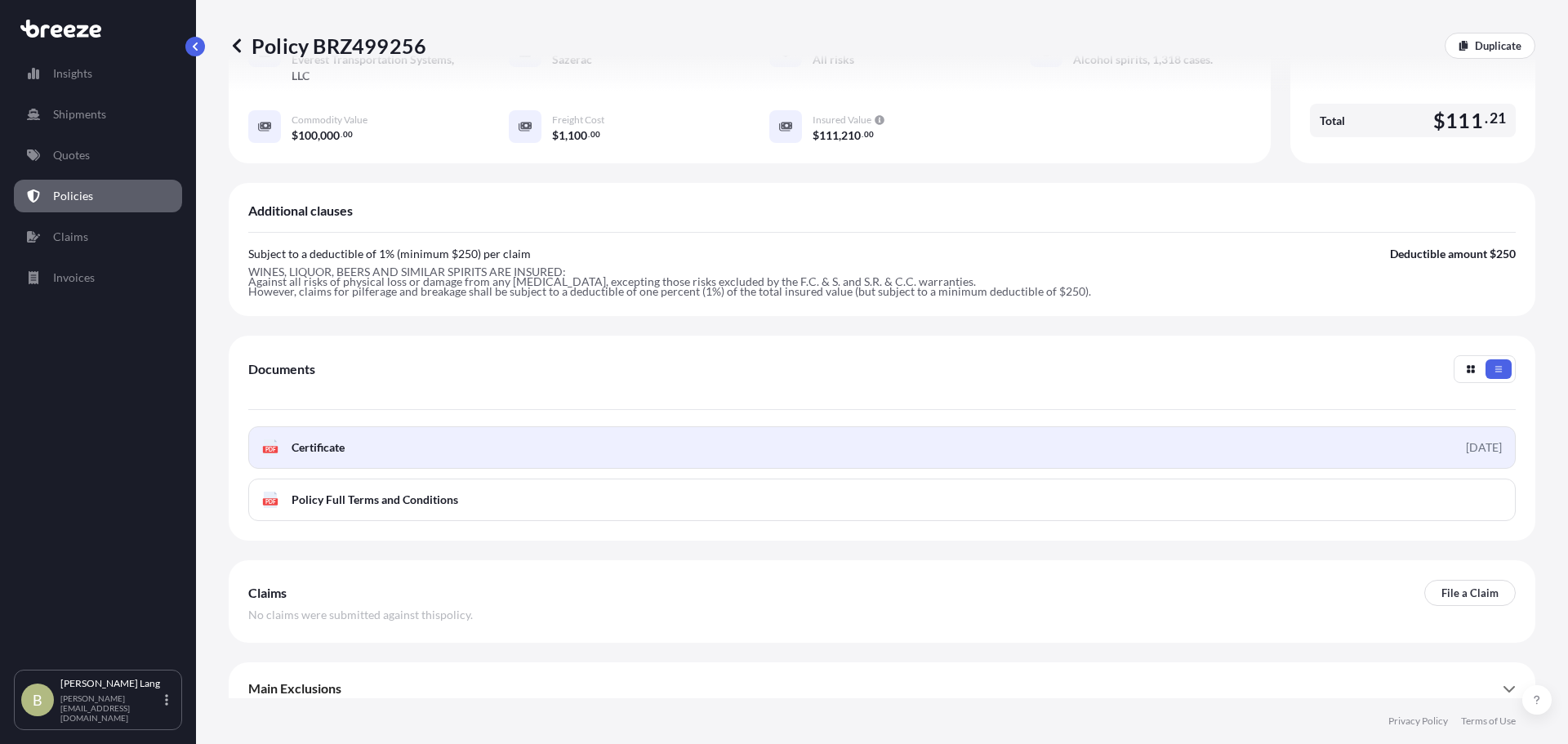
click at [764, 427] on link "PDF Certificate 2025-09-17" at bounding box center [881, 448] width 1267 height 43
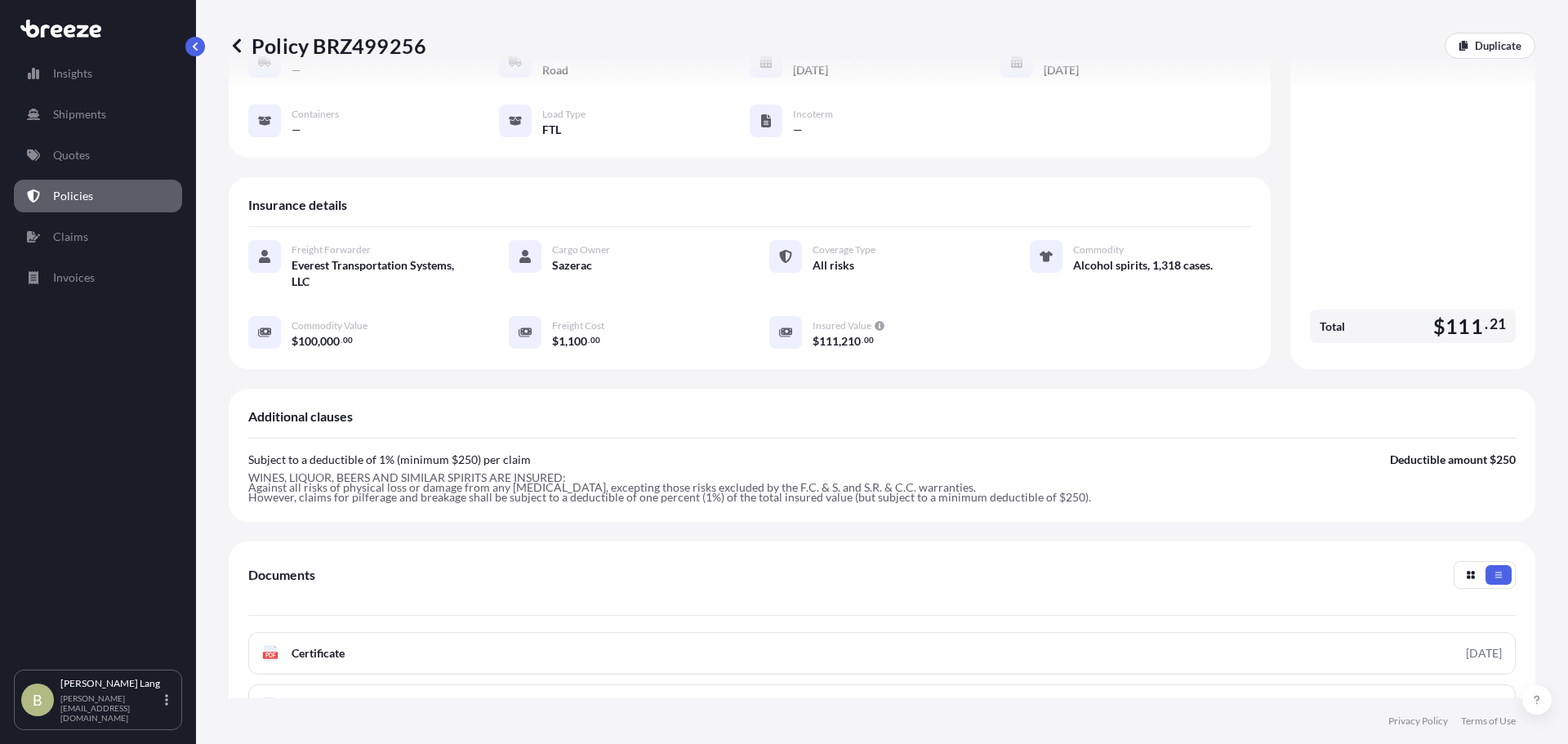
scroll to position [0, 0]
